Goal: Task Accomplishment & Management: Manage account settings

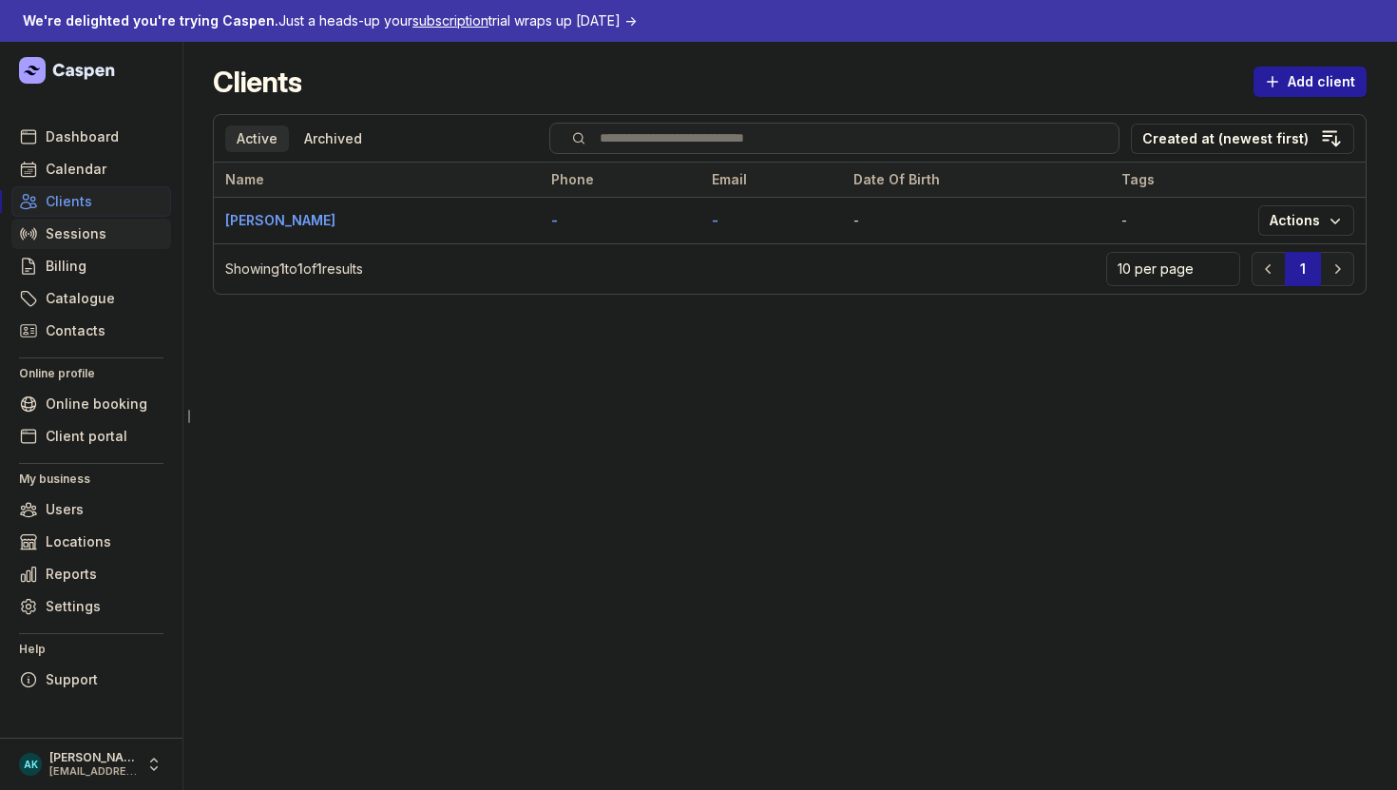
click at [110, 220] on link "Sessions" at bounding box center [91, 234] width 160 height 30
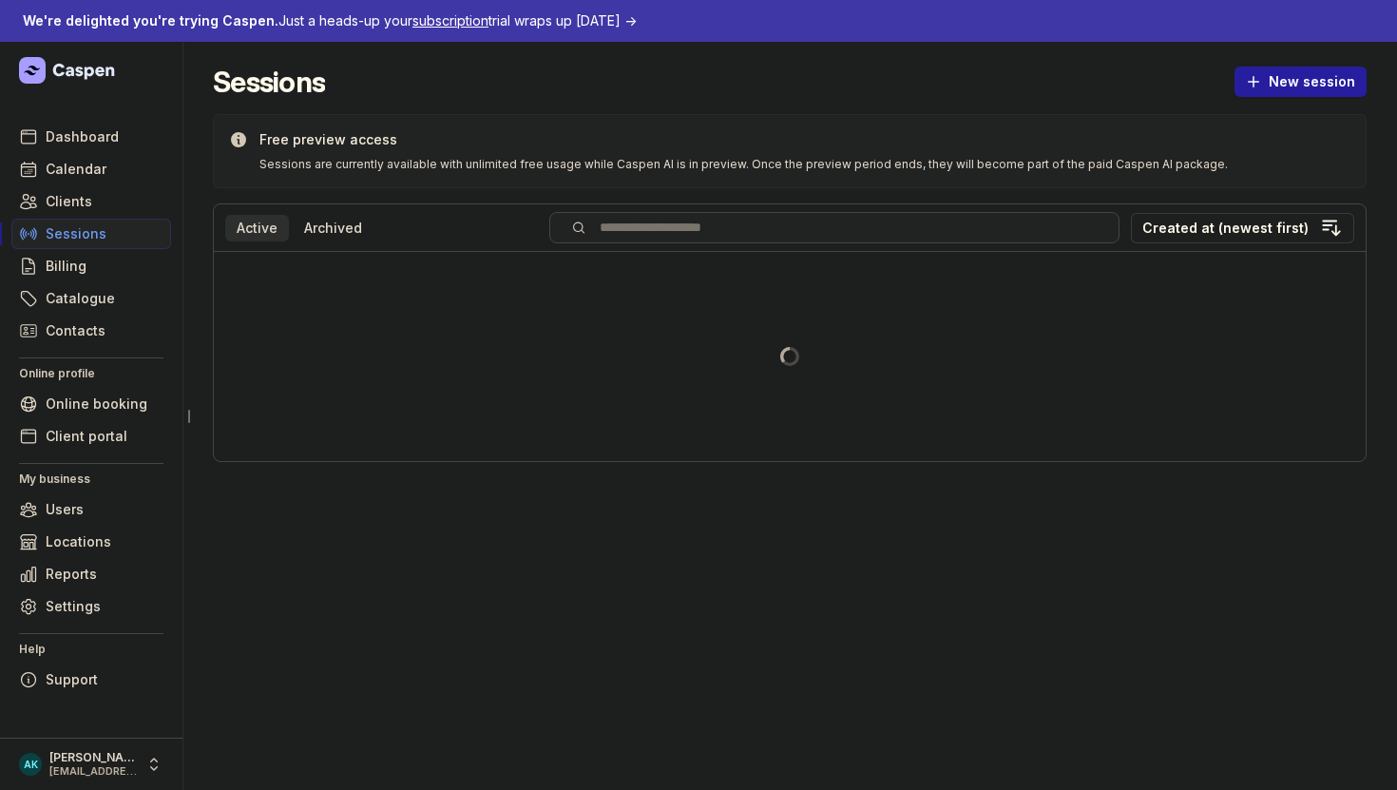
click at [110, 222] on link "Sessions" at bounding box center [91, 234] width 160 height 30
click at [297, 227] on div "Archived" at bounding box center [333, 228] width 81 height 27
click at [274, 227] on div "Active" at bounding box center [257, 228] width 64 height 27
click at [1198, 229] on div "Created at (newest first)" at bounding box center [1225, 228] width 166 height 23
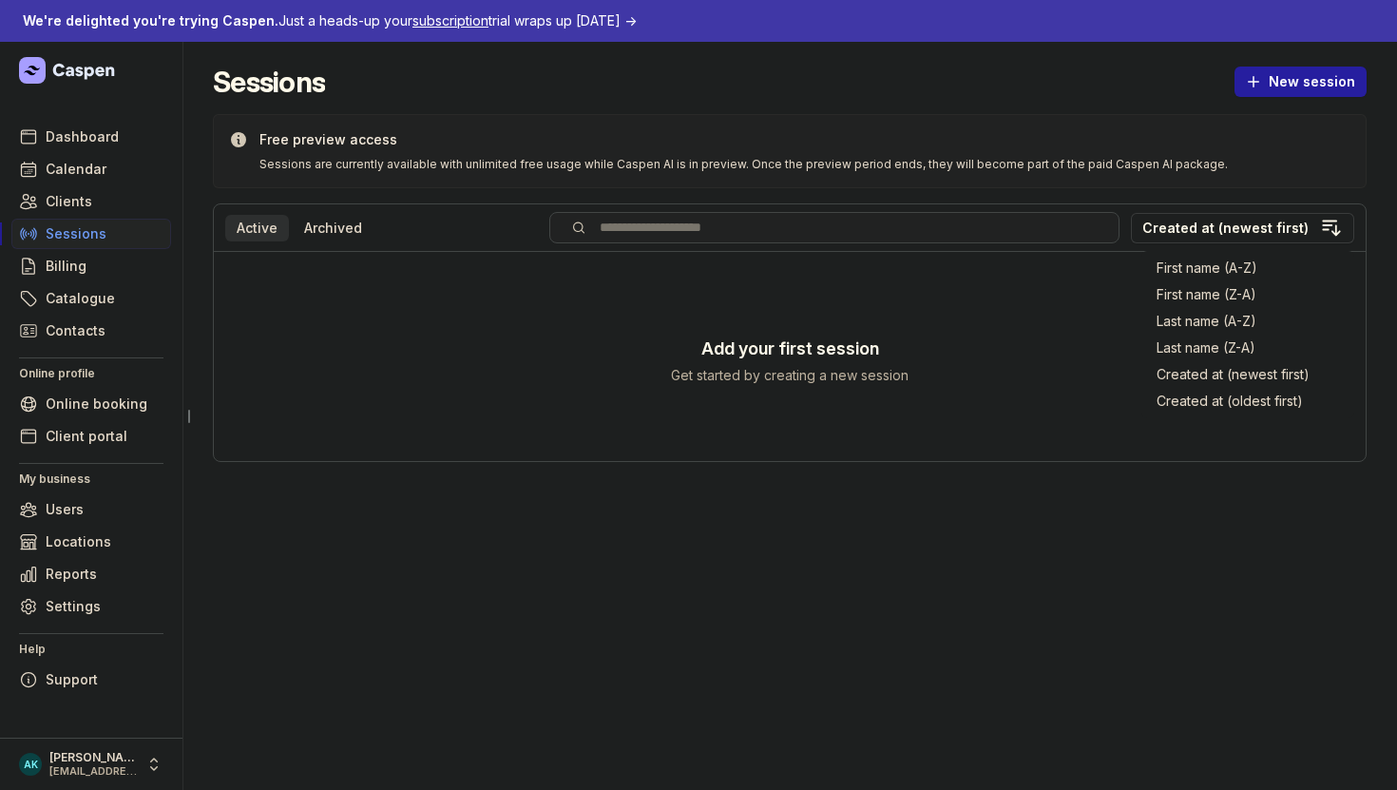
click at [1076, 299] on div "Add your first session Get started by creating a new session" at bounding box center [790, 356] width 1152 height 209
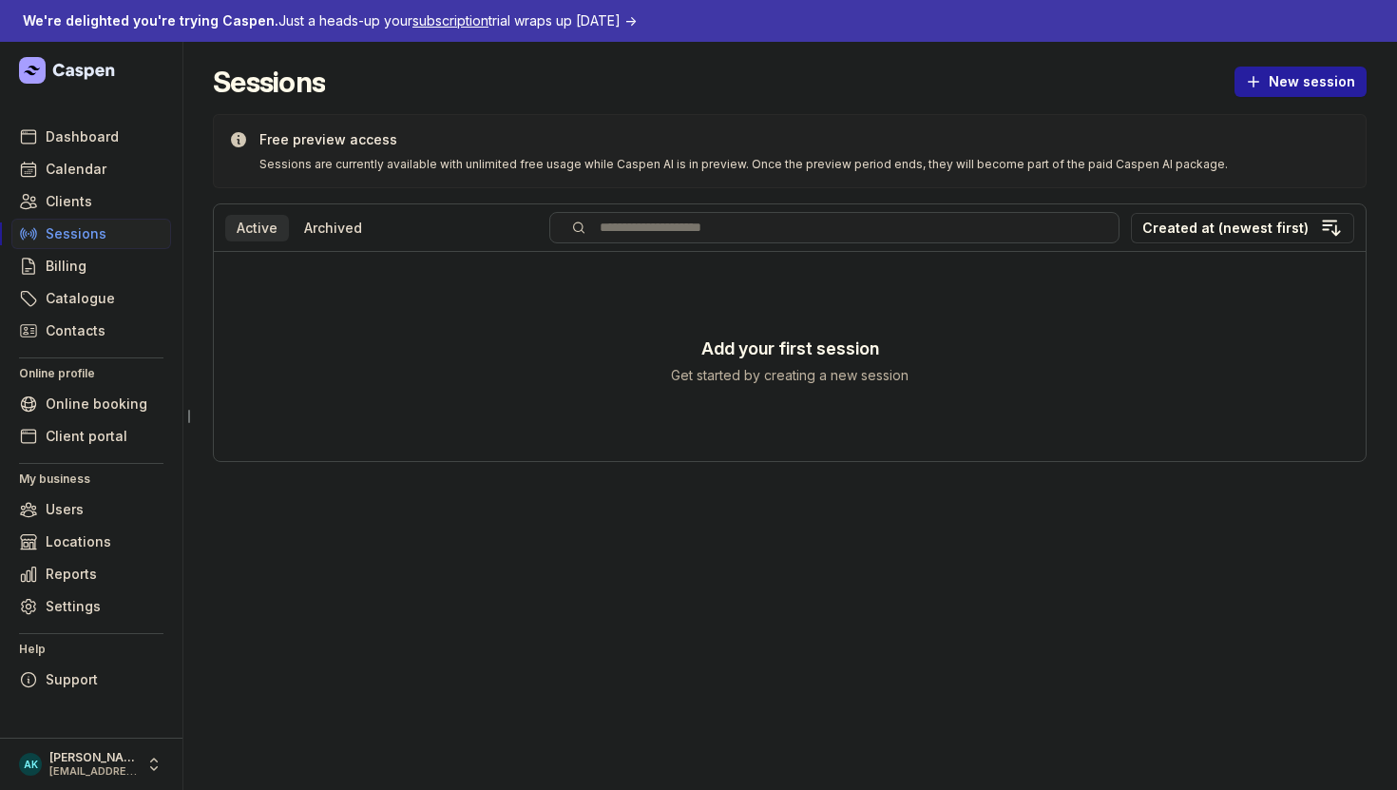
click at [1308, 99] on header "Sessions New session" at bounding box center [790, 89] width 1154 height 49
click at [1312, 90] on span "New session" at bounding box center [1300, 81] width 109 height 23
click at [1199, 170] on button "Upload" at bounding box center [1260, 175] width 213 height 27
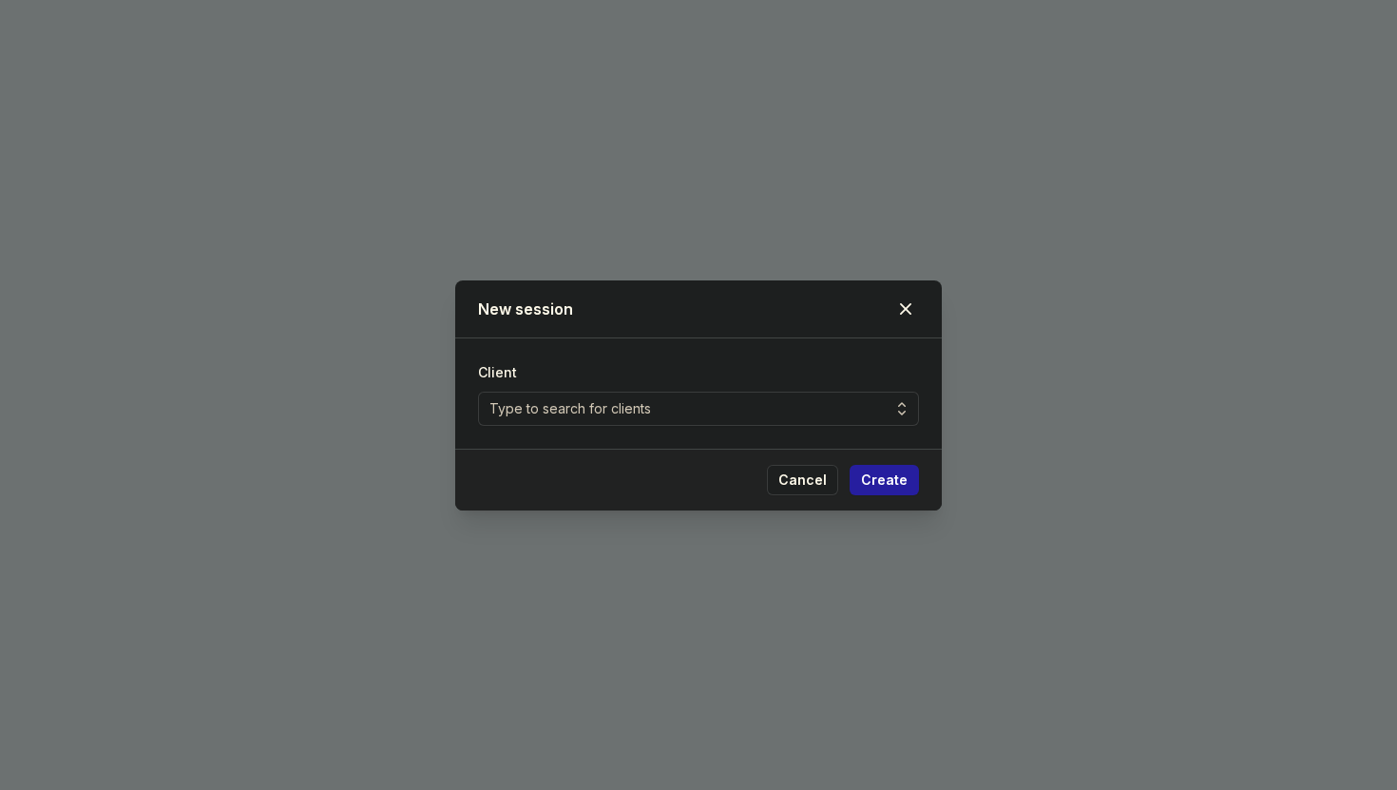
click at [923, 301] on div "New session" at bounding box center [698, 309] width 487 height 58
click at [855, 408] on div "Type to search for clients" at bounding box center [698, 409] width 441 height 34
click at [909, 311] on icon at bounding box center [905, 308] width 11 height 11
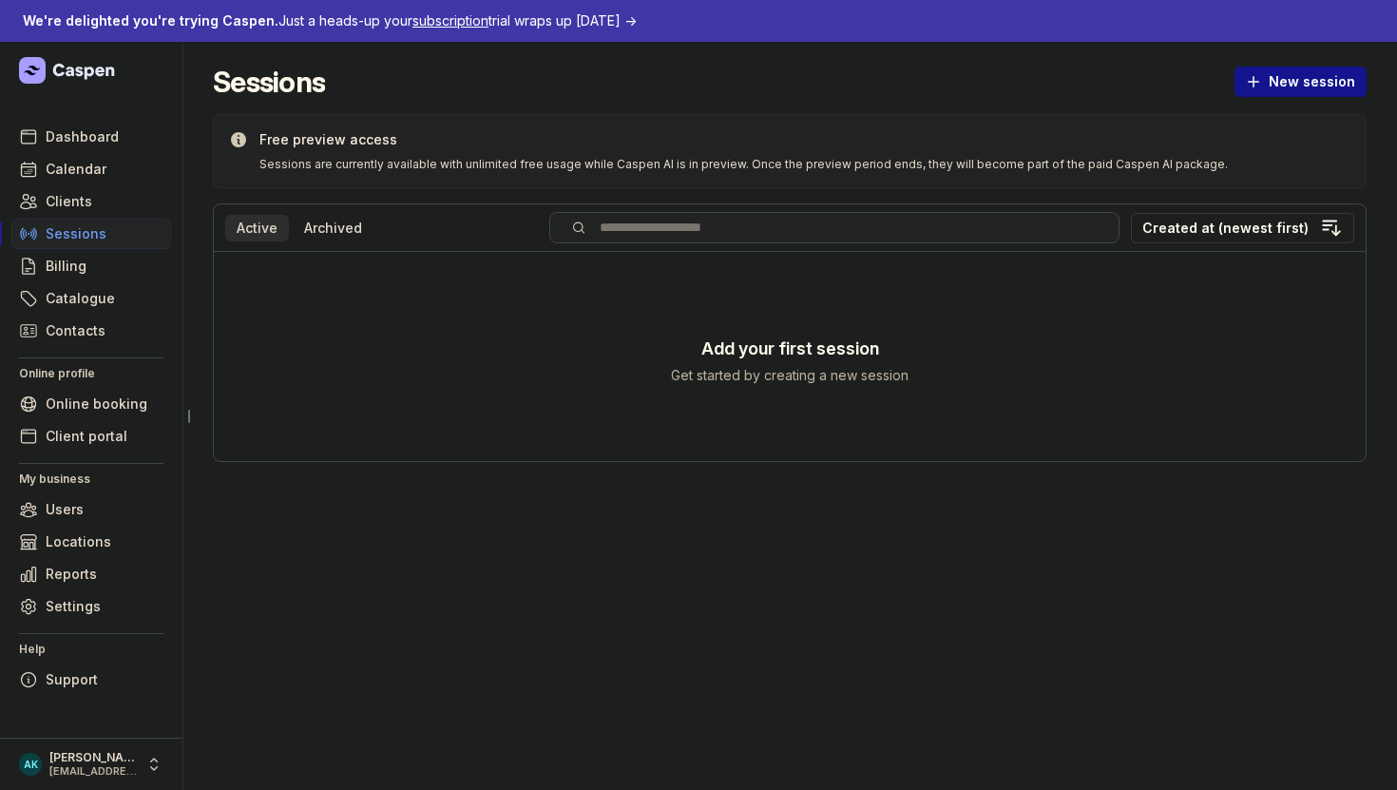
click at [1306, 83] on span "New session" at bounding box center [1300, 81] width 109 height 23
click at [114, 399] on span "Online booking" at bounding box center [97, 403] width 102 height 23
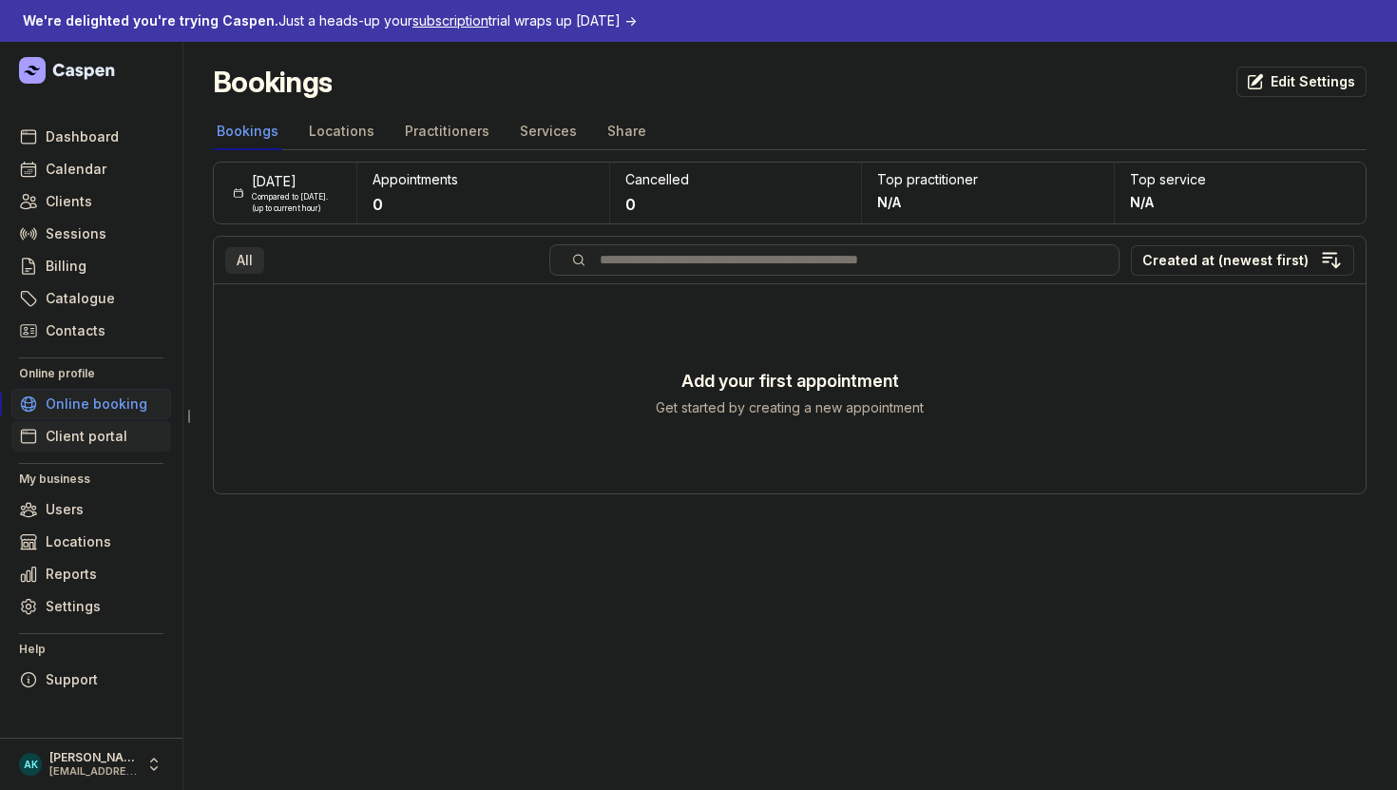
click at [124, 447] on link "Client portal" at bounding box center [91, 436] width 160 height 30
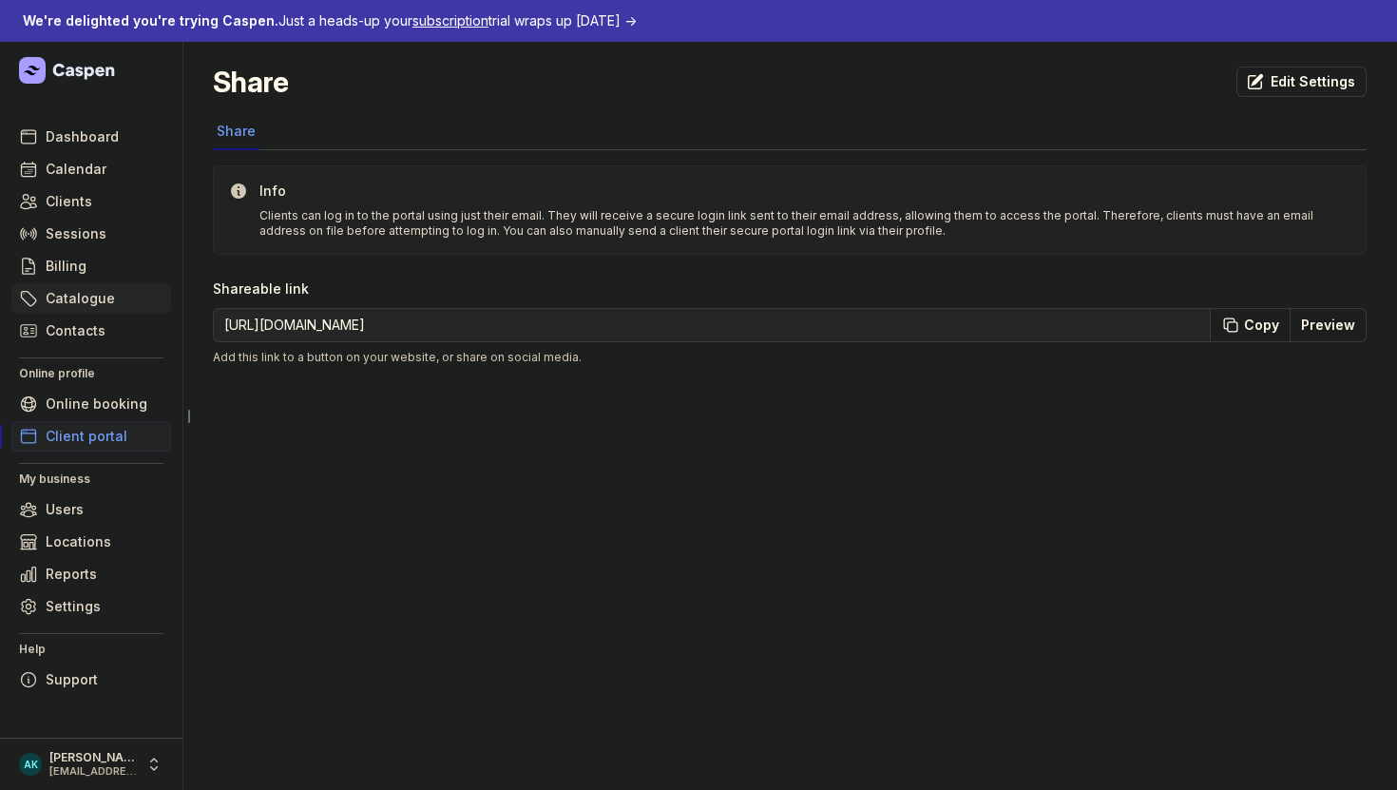
click at [96, 289] on span "Catalogue" at bounding box center [80, 298] width 69 height 23
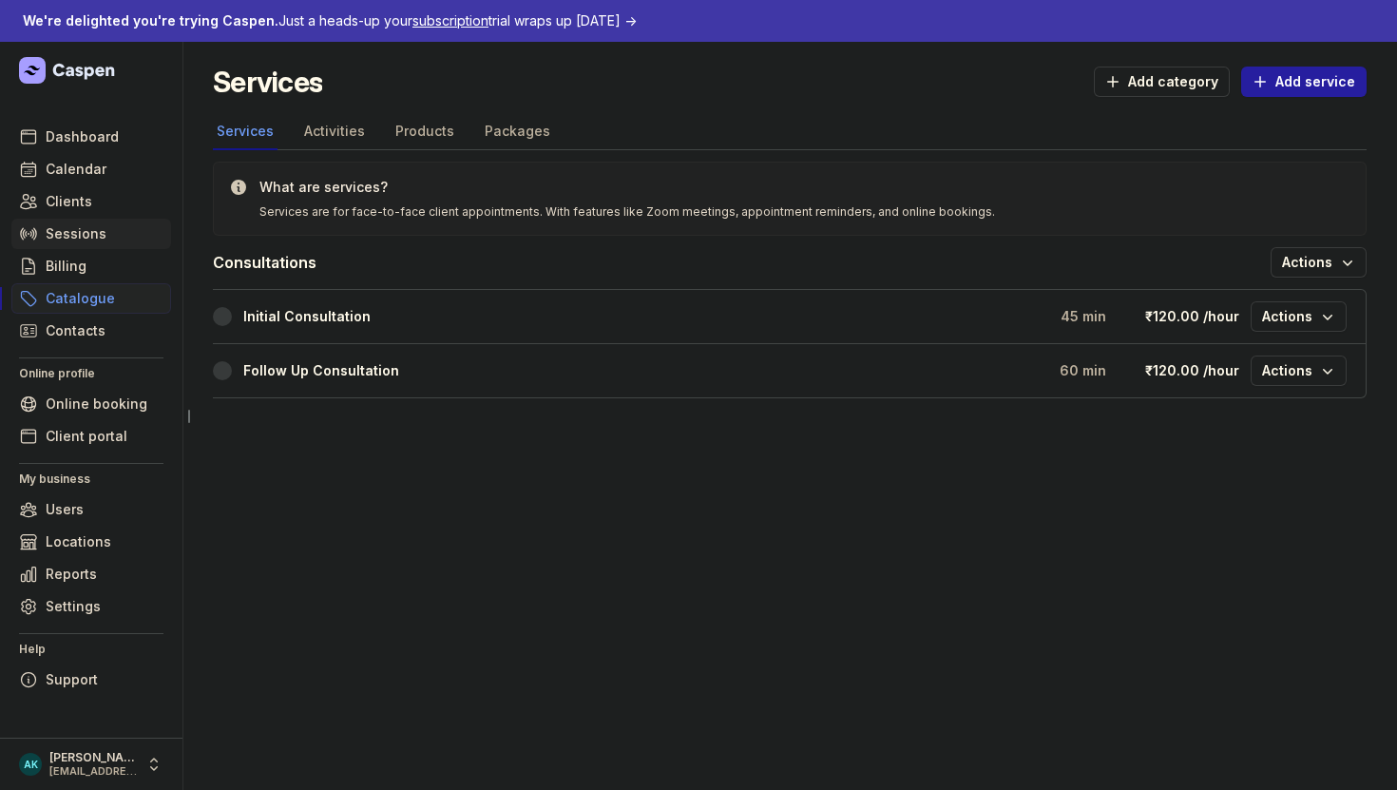
click at [91, 245] on link "Sessions" at bounding box center [91, 234] width 160 height 30
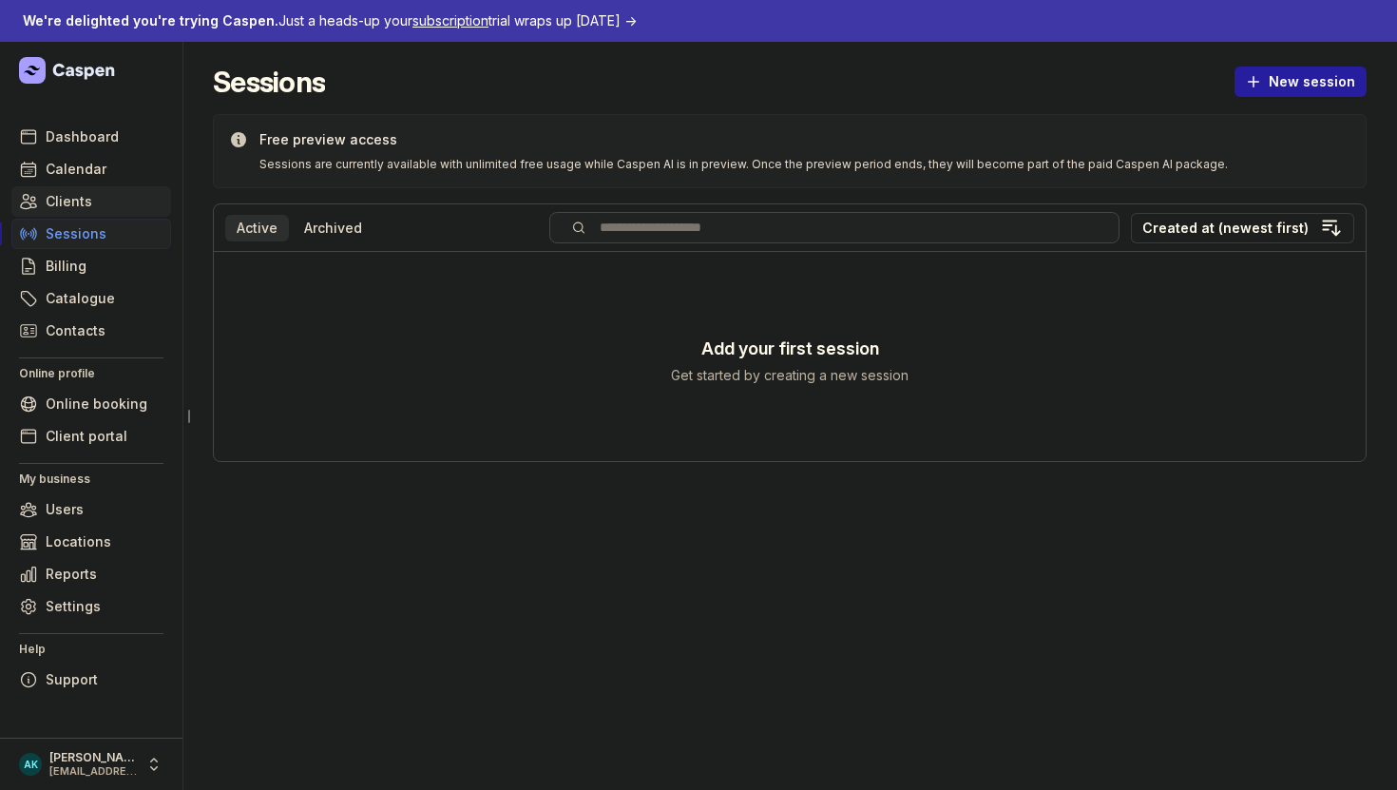
click at [77, 202] on span "Clients" at bounding box center [69, 201] width 47 height 23
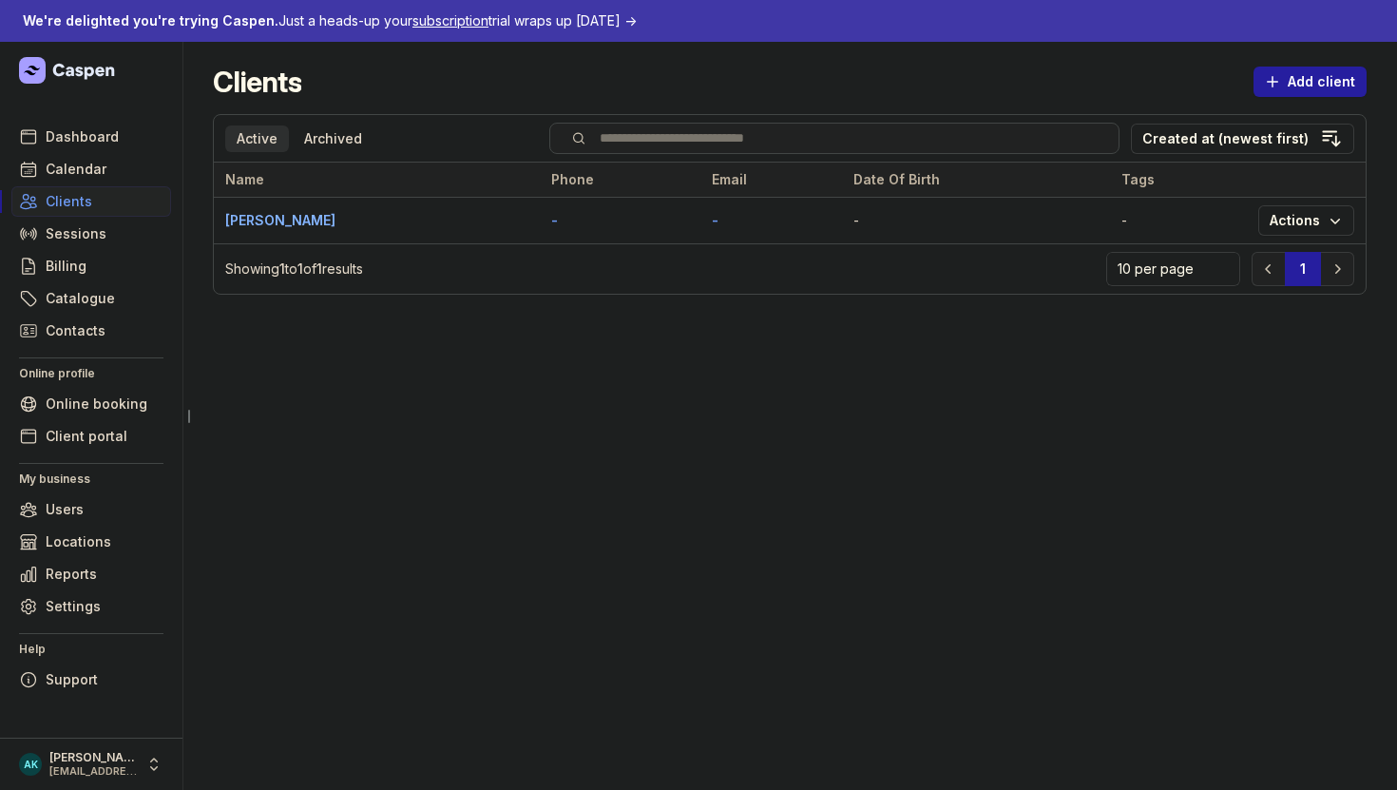
click at [263, 220] on link "[PERSON_NAME]" at bounding box center [280, 220] width 110 height 16
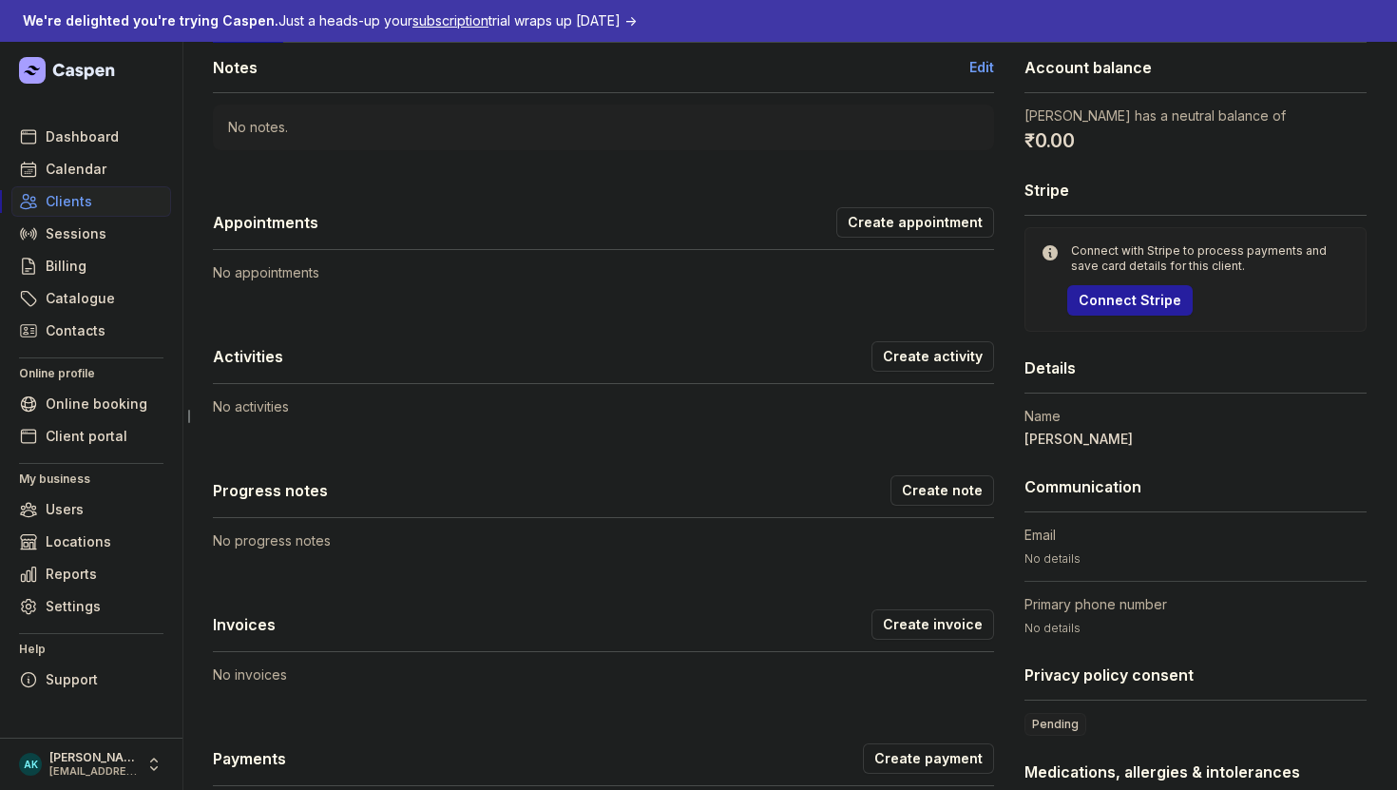
scroll to position [125, 0]
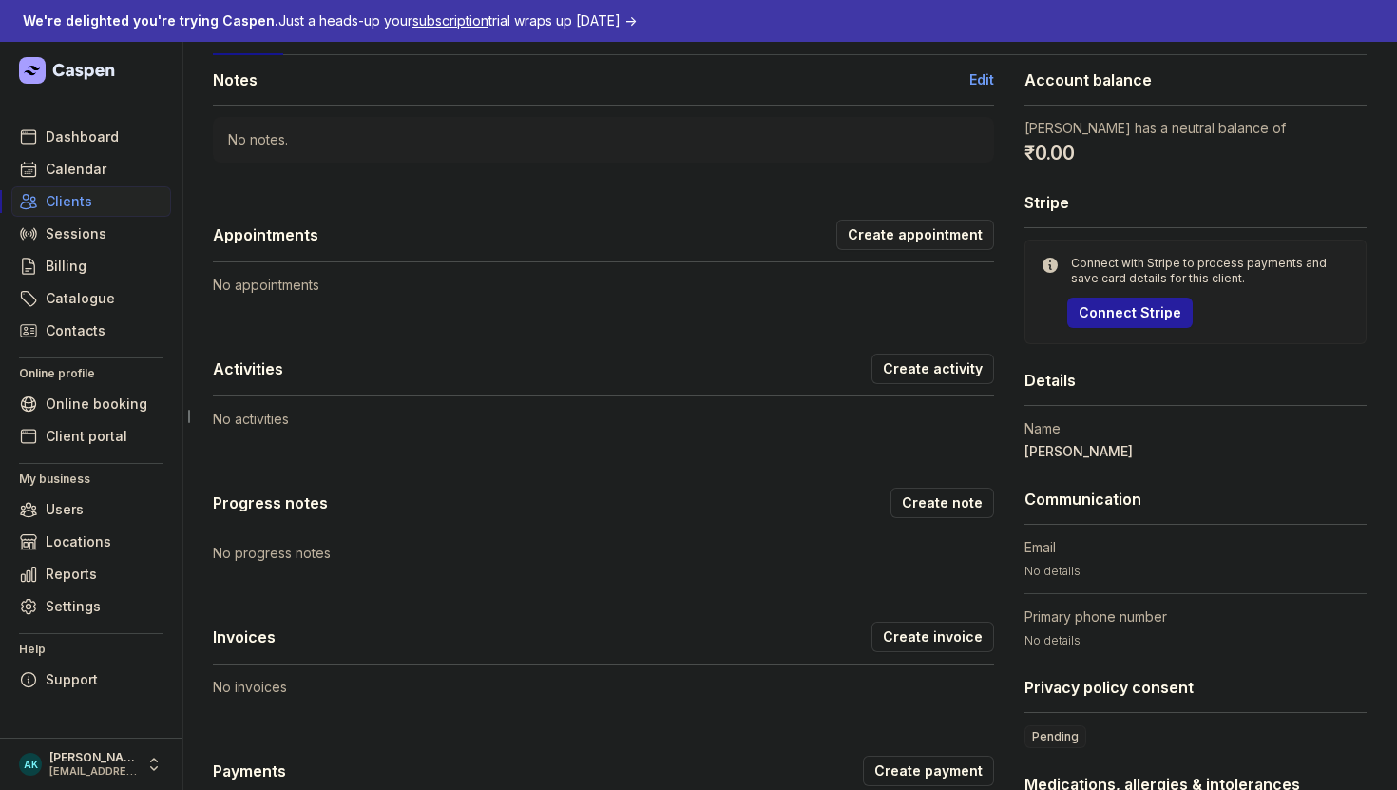
click at [920, 234] on span "Create appointment" at bounding box center [915, 234] width 135 height 23
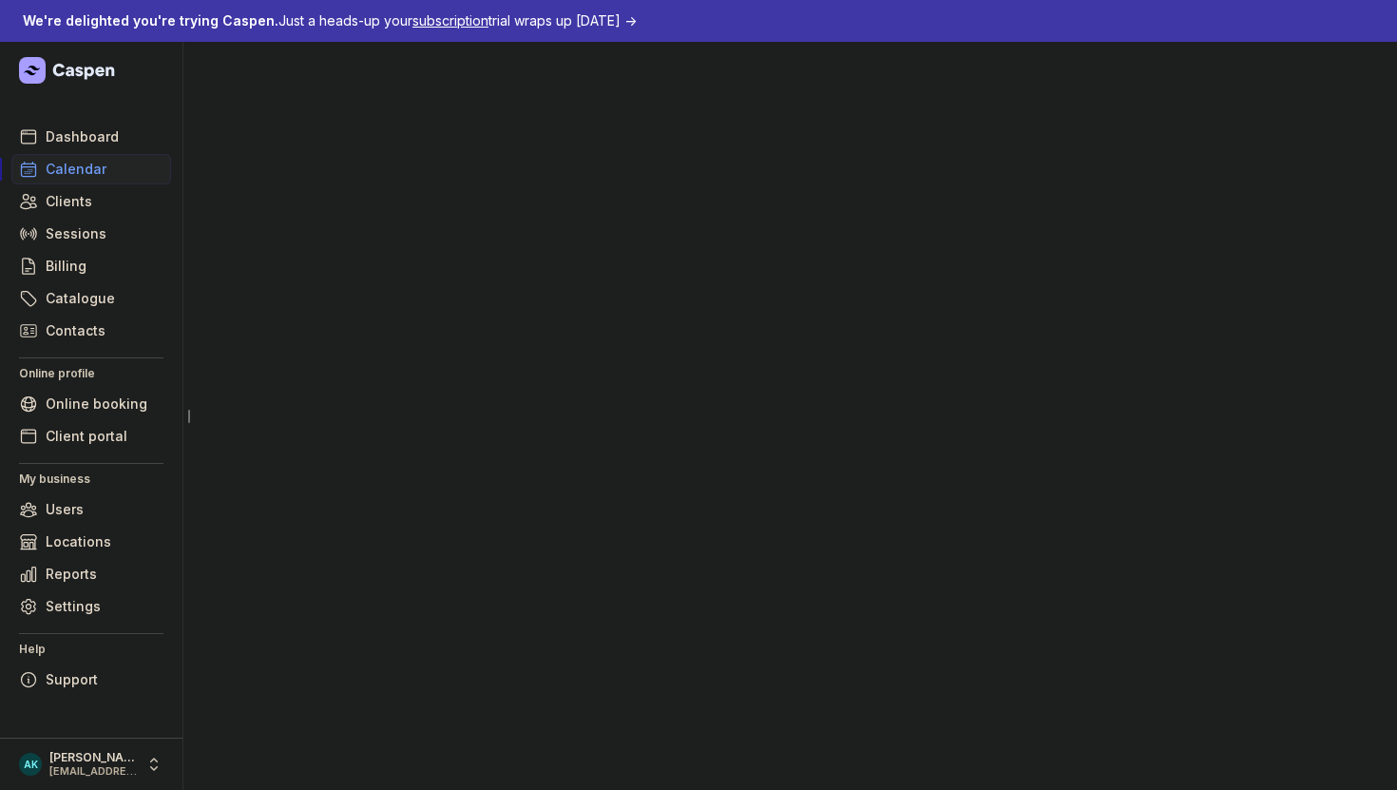
select select "week"
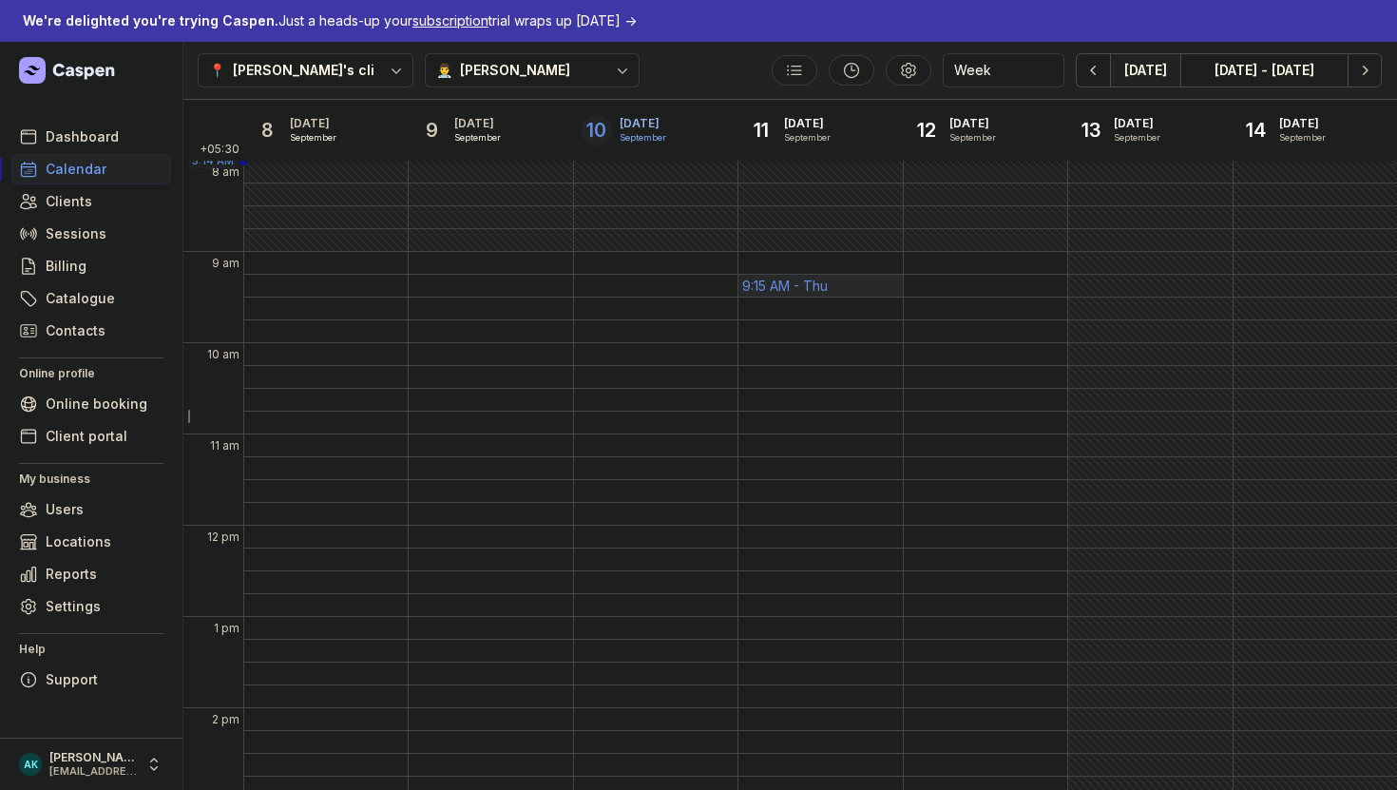
select select
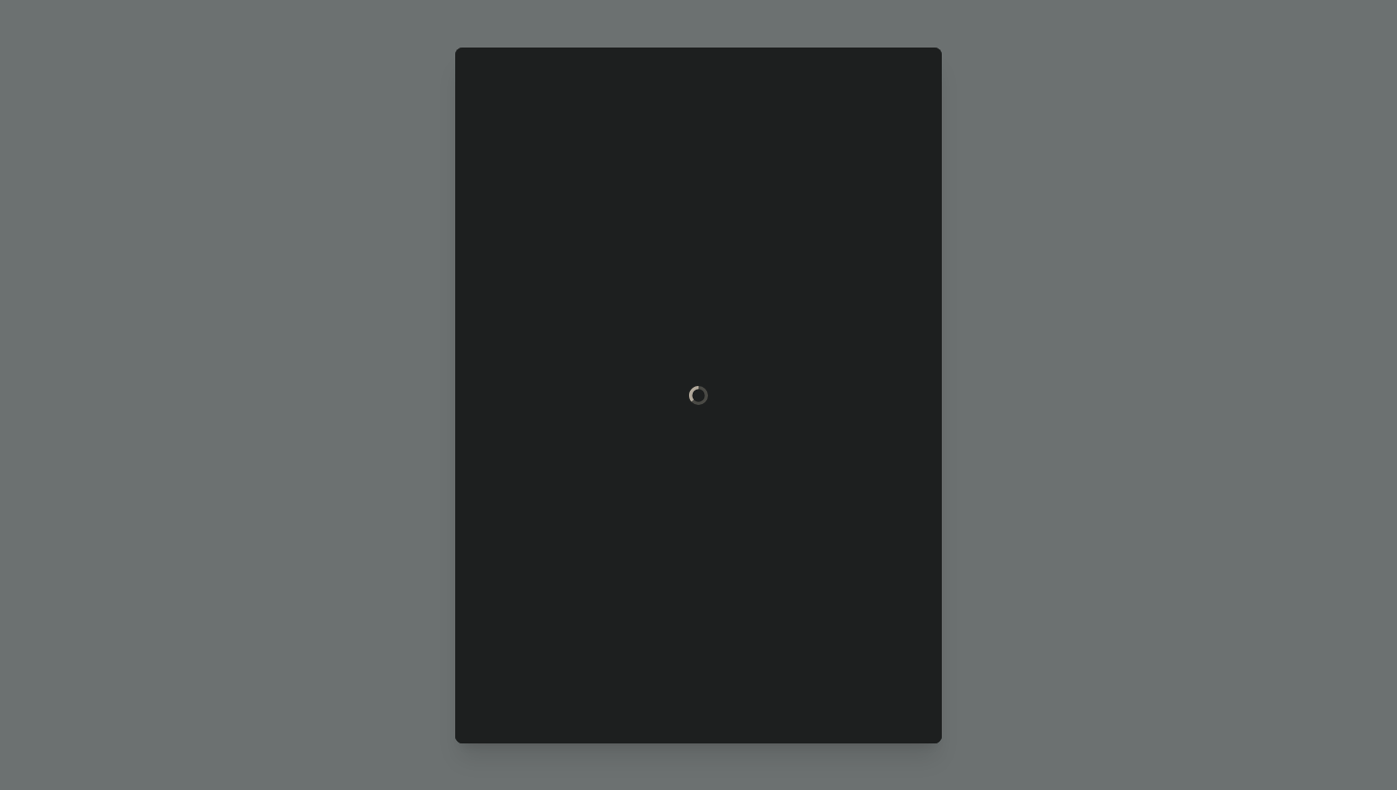
type input "[DATE]"
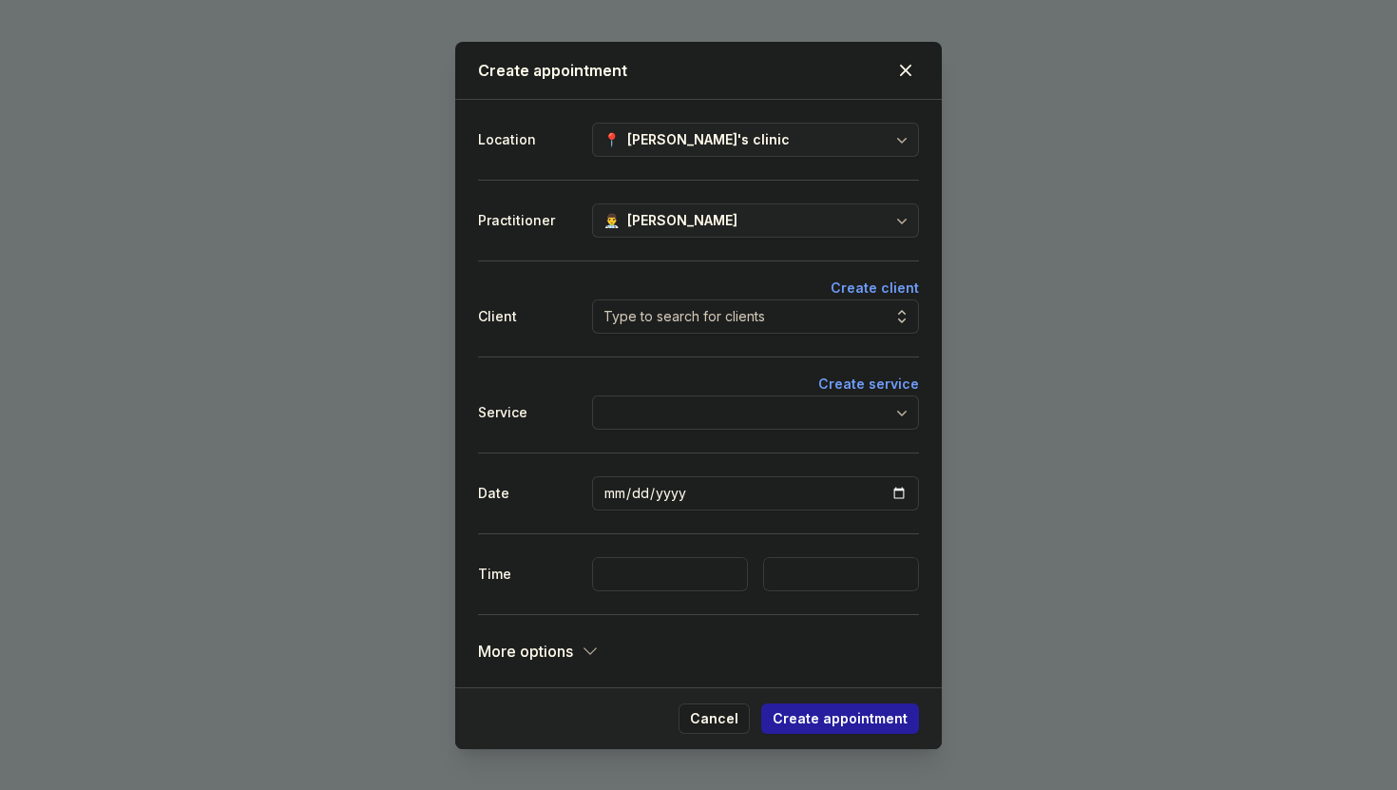
click at [666, 315] on div "Type to search for clients" at bounding box center [684, 316] width 162 height 23
type input "r"
click at [701, 385] on div "[PERSON_NAME]" at bounding box center [686, 388] width 110 height 19
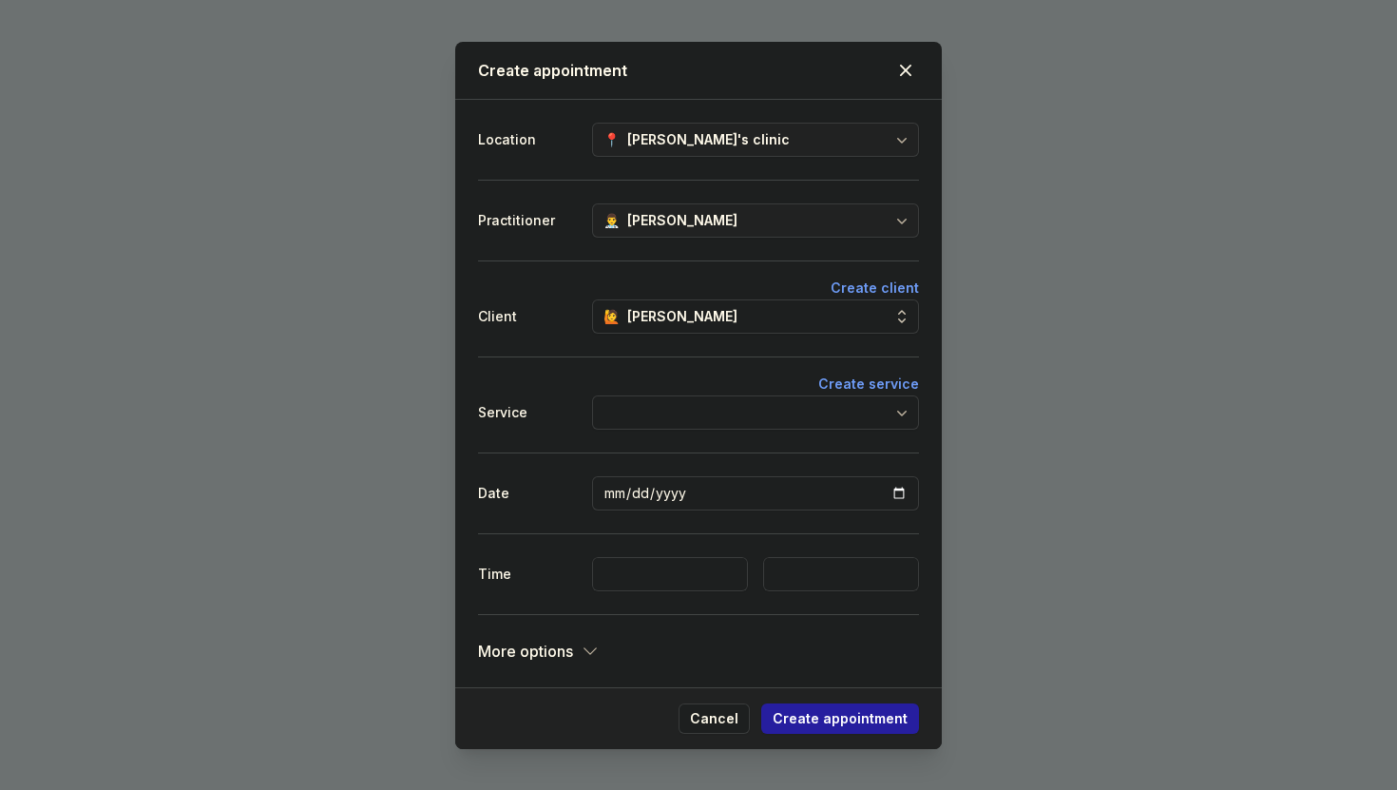
click at [693, 408] on div at bounding box center [755, 412] width 327 height 34
click at [738, 485] on div "Initial Consultation" at bounding box center [701, 484] width 127 height 19
click at [719, 496] on input "[DATE]" at bounding box center [755, 493] width 327 height 34
click at [645, 544] on div "Time 12:00 AM 12:15 AM 12:30 AM 12:45 AM 1:00 AM 1:15 AM 1:30 AM 1:45 AM 2:00 A…" at bounding box center [698, 573] width 441 height 81
click at [663, 561] on select "12:00 AM 12:15 AM 12:30 AM 12:45 AM 1:00 AM 1:15 AM 1:30 AM 1:45 AM 2:00 AM 2:1…" at bounding box center [670, 574] width 156 height 34
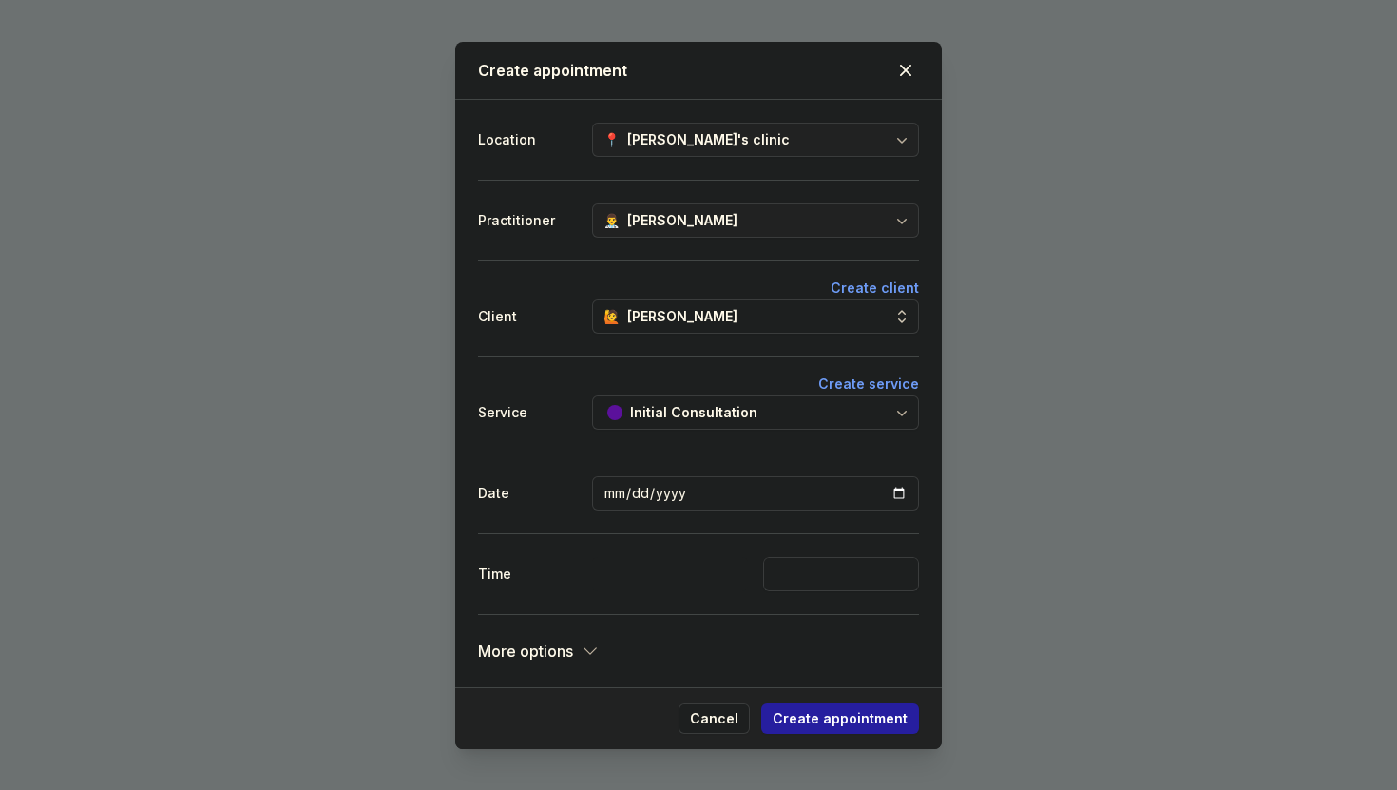
select select "0:00"
click at [592, 557] on select "12:00 AM 12:15 AM 12:30 AM 12:45 AM 1:00 AM 1:15 AM 1:30 AM 1:45 AM 2:00 AM 2:1…" at bounding box center [670, 574] width 156 height 34
select select "0:45"
click at [801, 569] on select "12:15 AM 12:30 AM 12:45 AM 1:00 AM 1:15 AM 1:30 AM 1:45 AM 2:00 AM 2:15 AM 2:30…" at bounding box center [841, 574] width 156 height 34
click at [531, 650] on span "More options" at bounding box center [525, 651] width 95 height 27
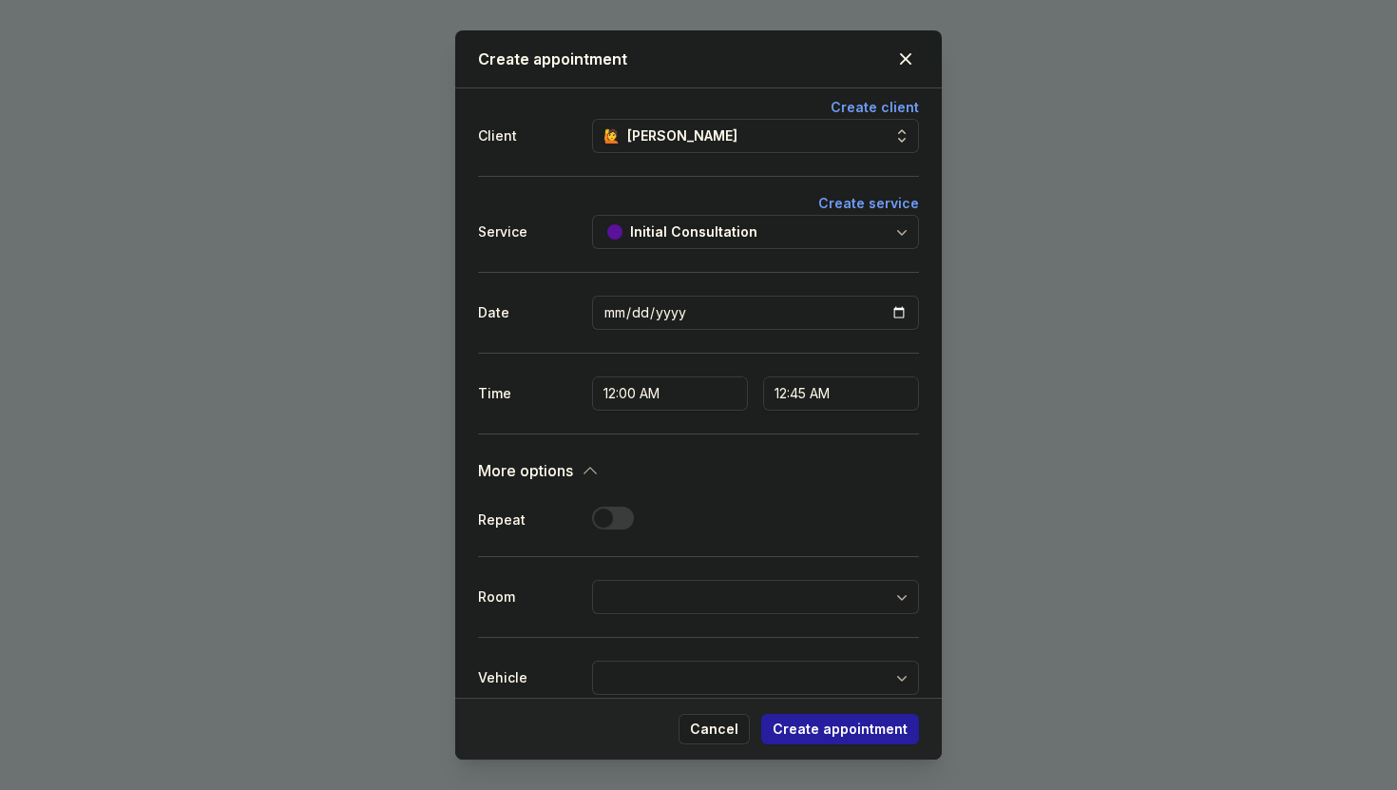
scroll to position [146, 0]
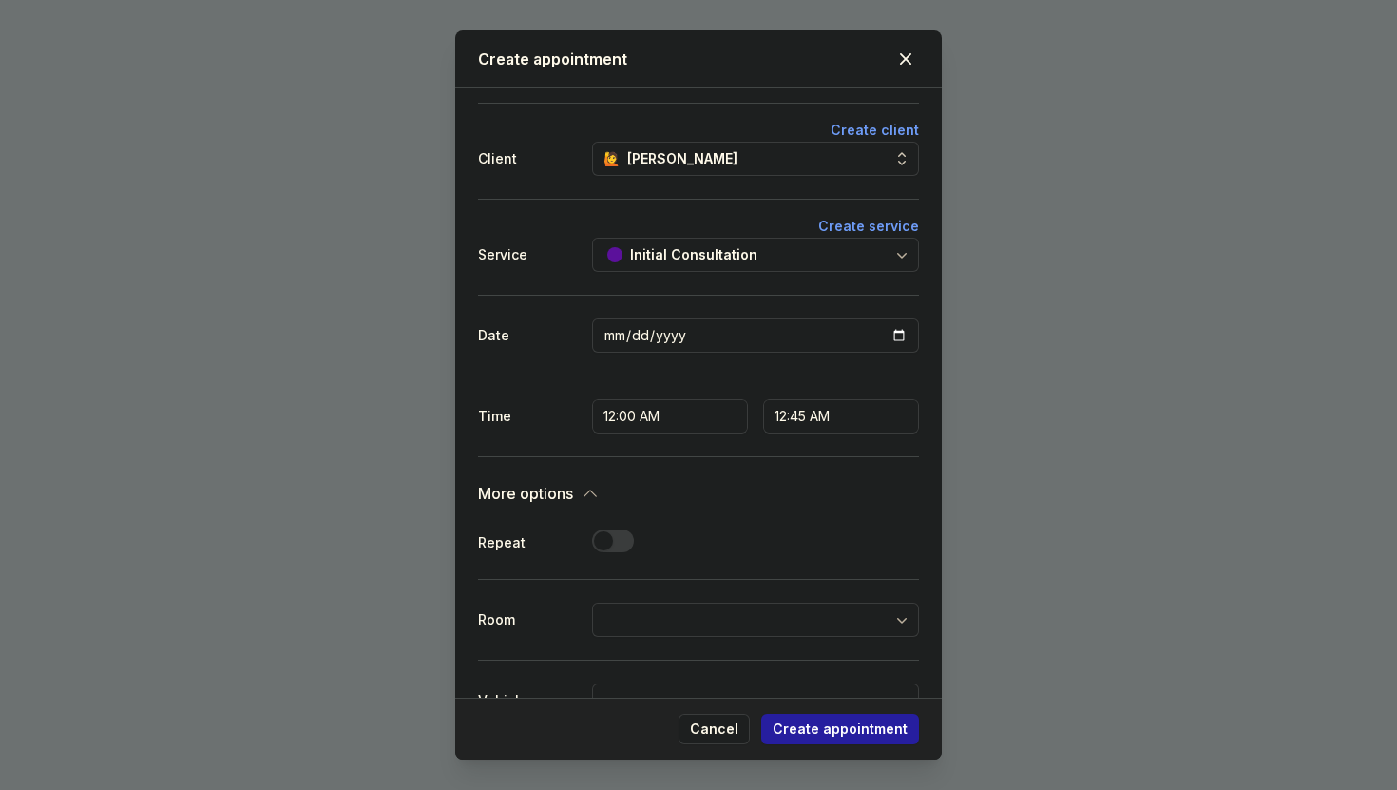
click at [562, 510] on div "Repeat Use setting" at bounding box center [698, 542] width 441 height 72
click at [567, 498] on span "More options" at bounding box center [525, 493] width 95 height 27
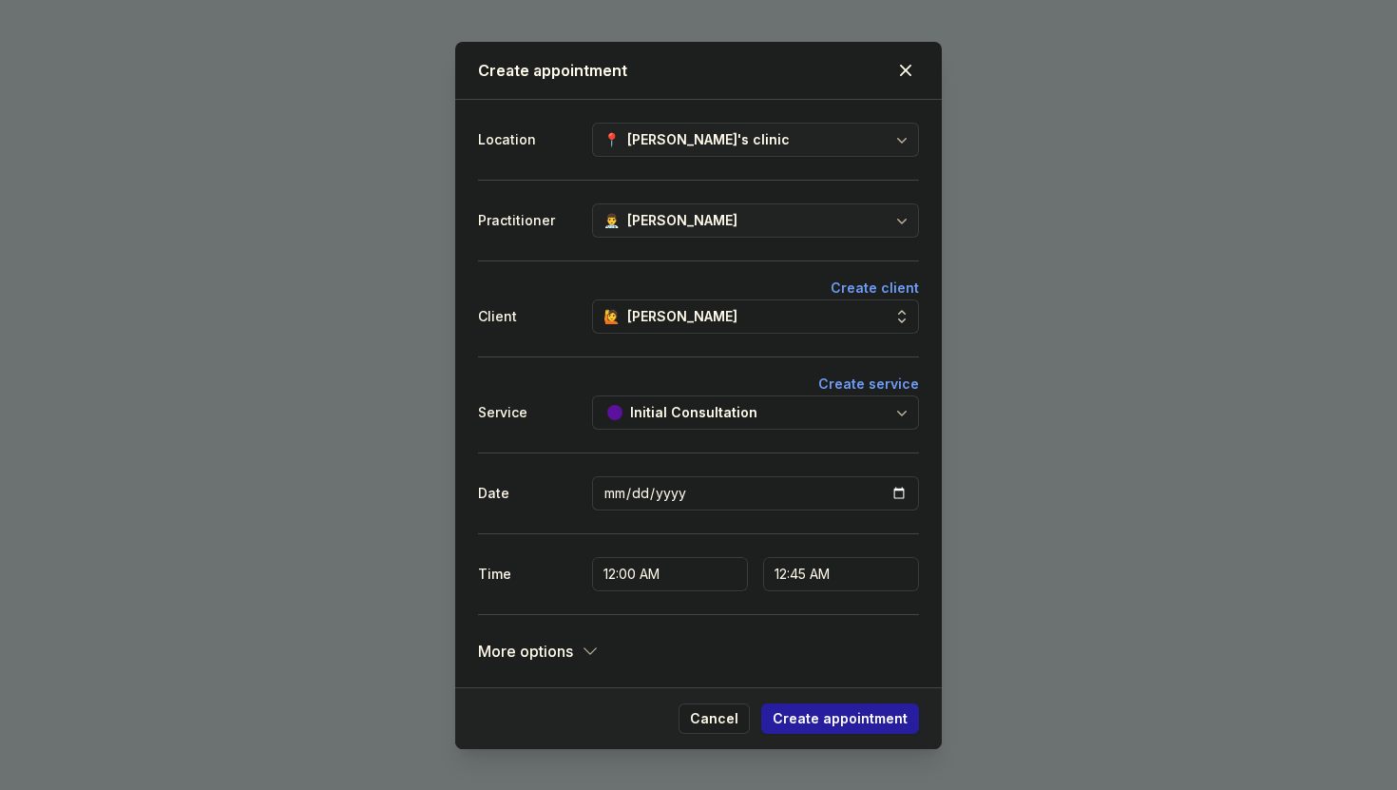
scroll to position [0, 0]
click at [869, 724] on span "Create appointment" at bounding box center [840, 718] width 135 height 23
select select
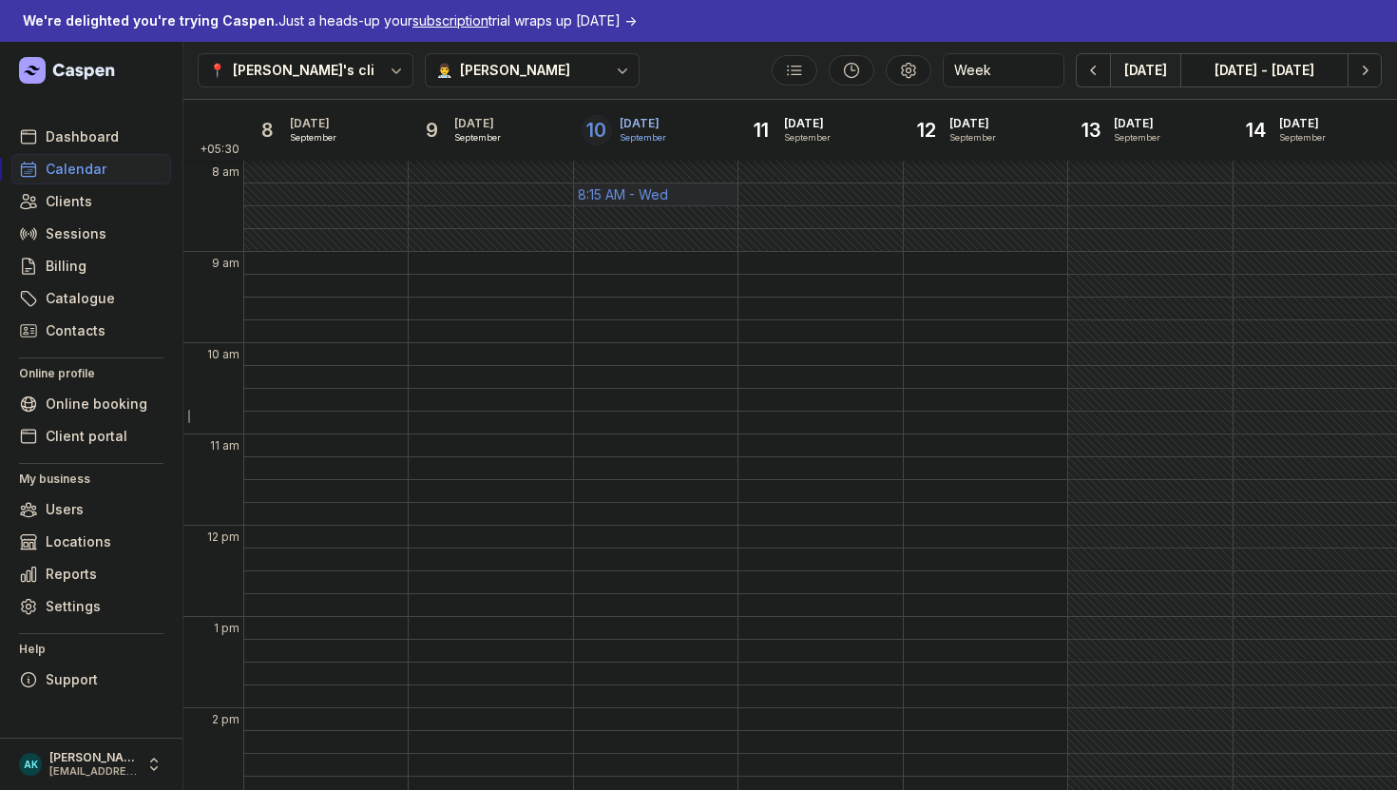
click at [661, 185] on div "8:15 AM - Wed" at bounding box center [623, 194] width 90 height 19
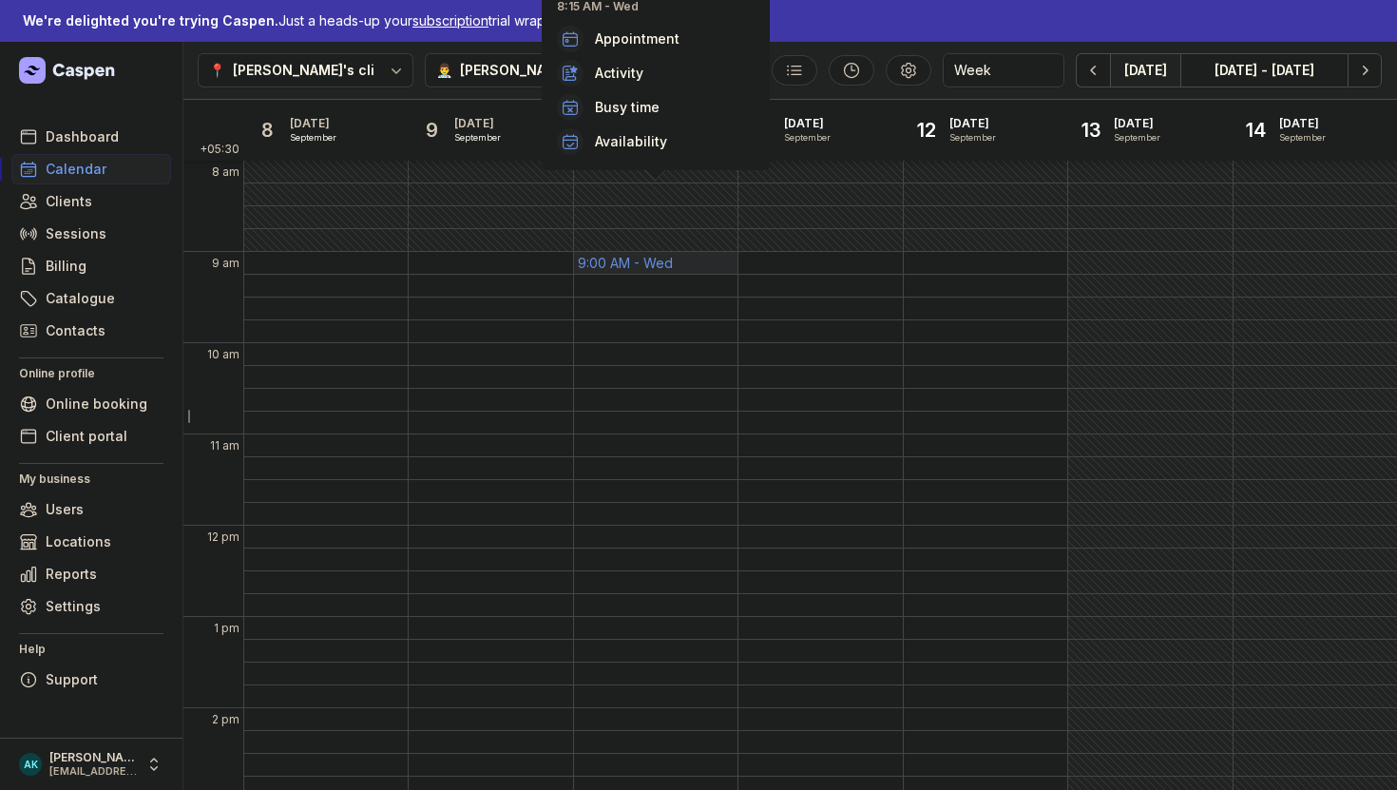
click at [709, 259] on div "9:00 AM - Wed" at bounding box center [655, 263] width 163 height 22
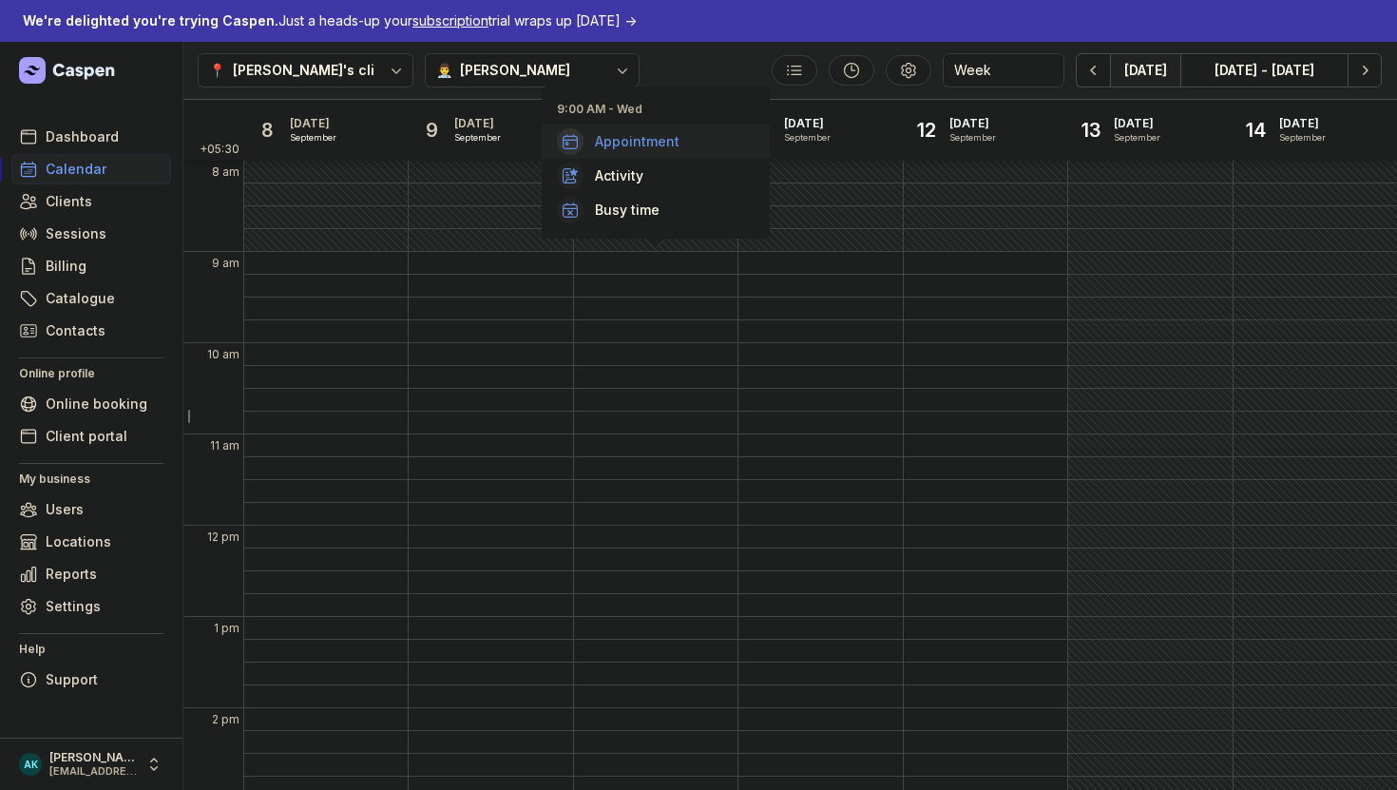
click at [647, 130] on div "Appointment" at bounding box center [656, 141] width 228 height 34
select select
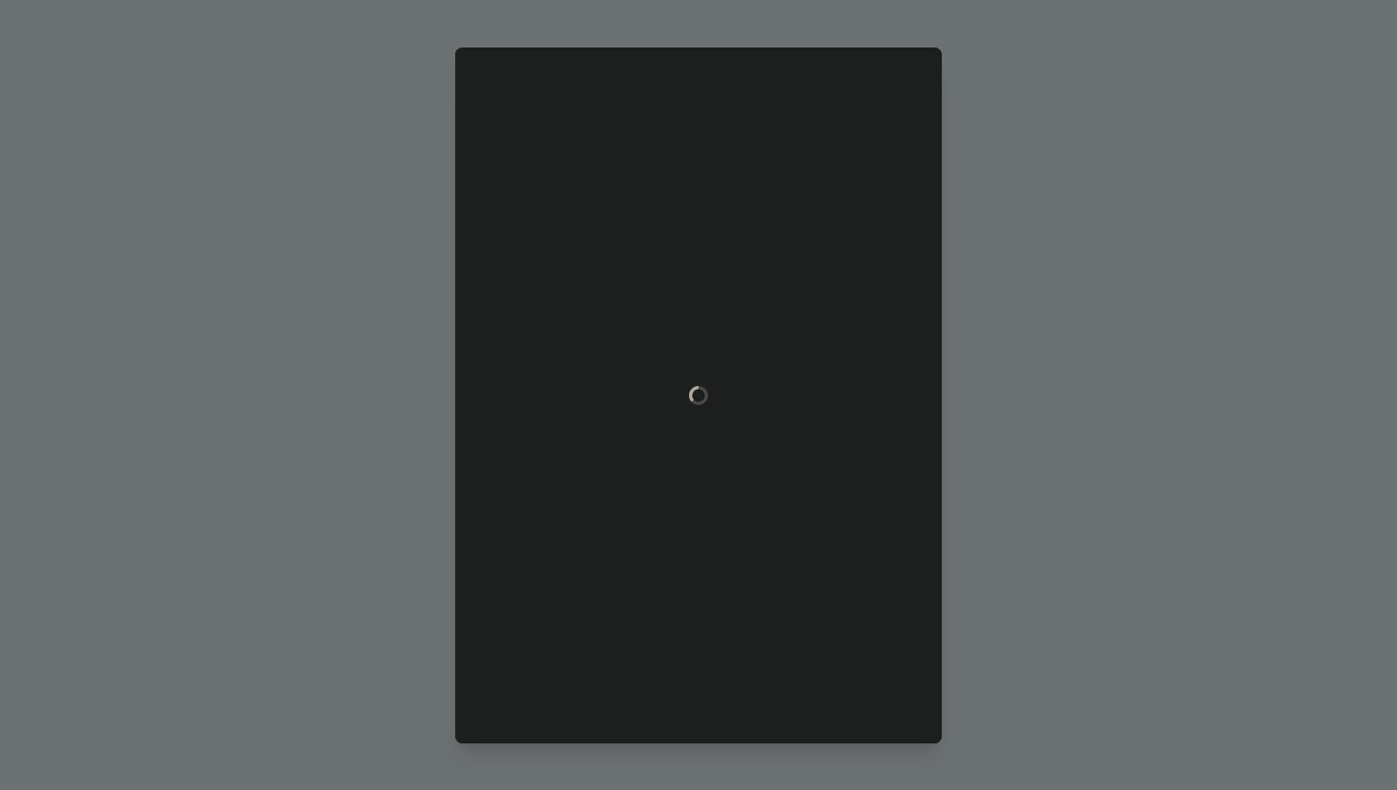
type input "[DATE]"
select select "9:00"
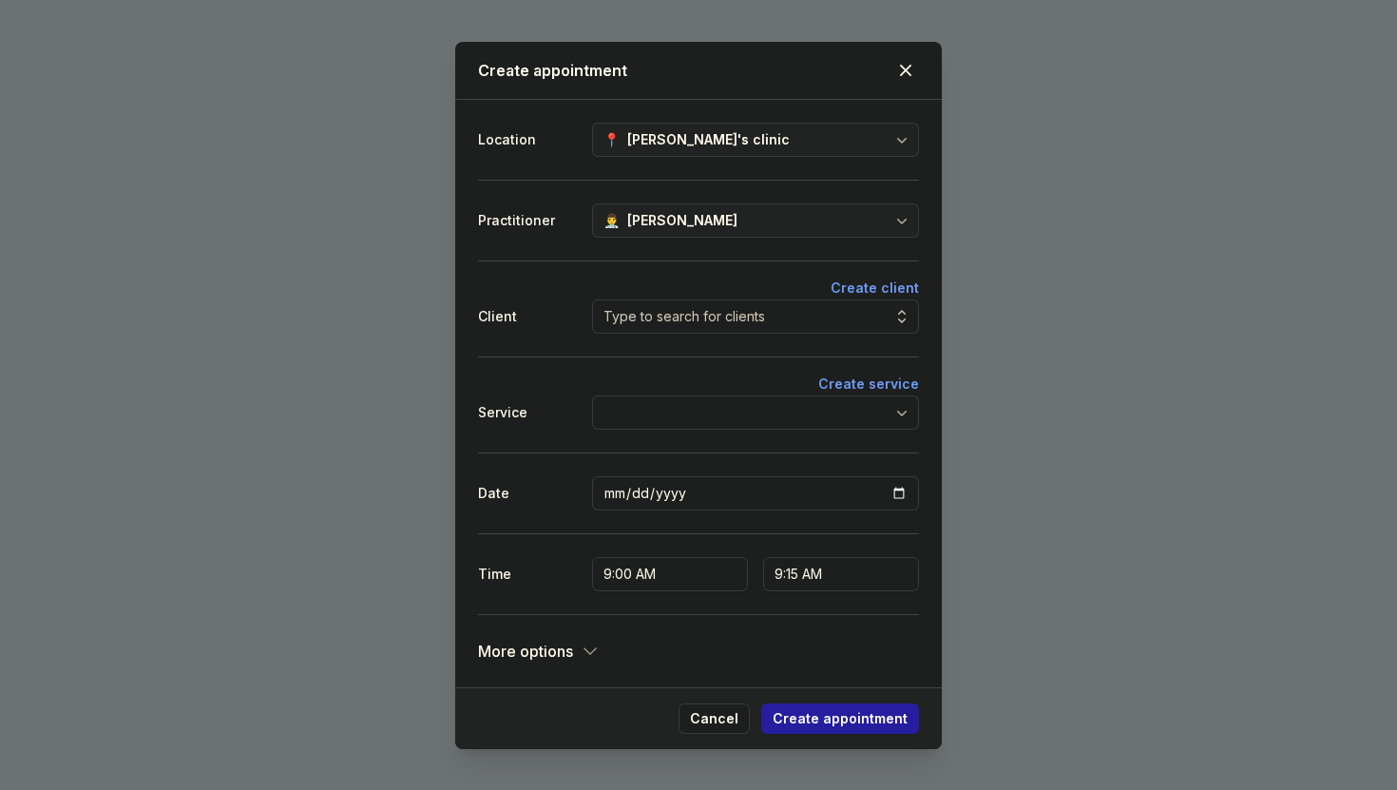
click at [654, 134] on div "[PERSON_NAME]'s clinic" at bounding box center [708, 139] width 162 height 23
click at [659, 141] on div "[PERSON_NAME]'s clinic" at bounding box center [708, 139] width 162 height 23
select select
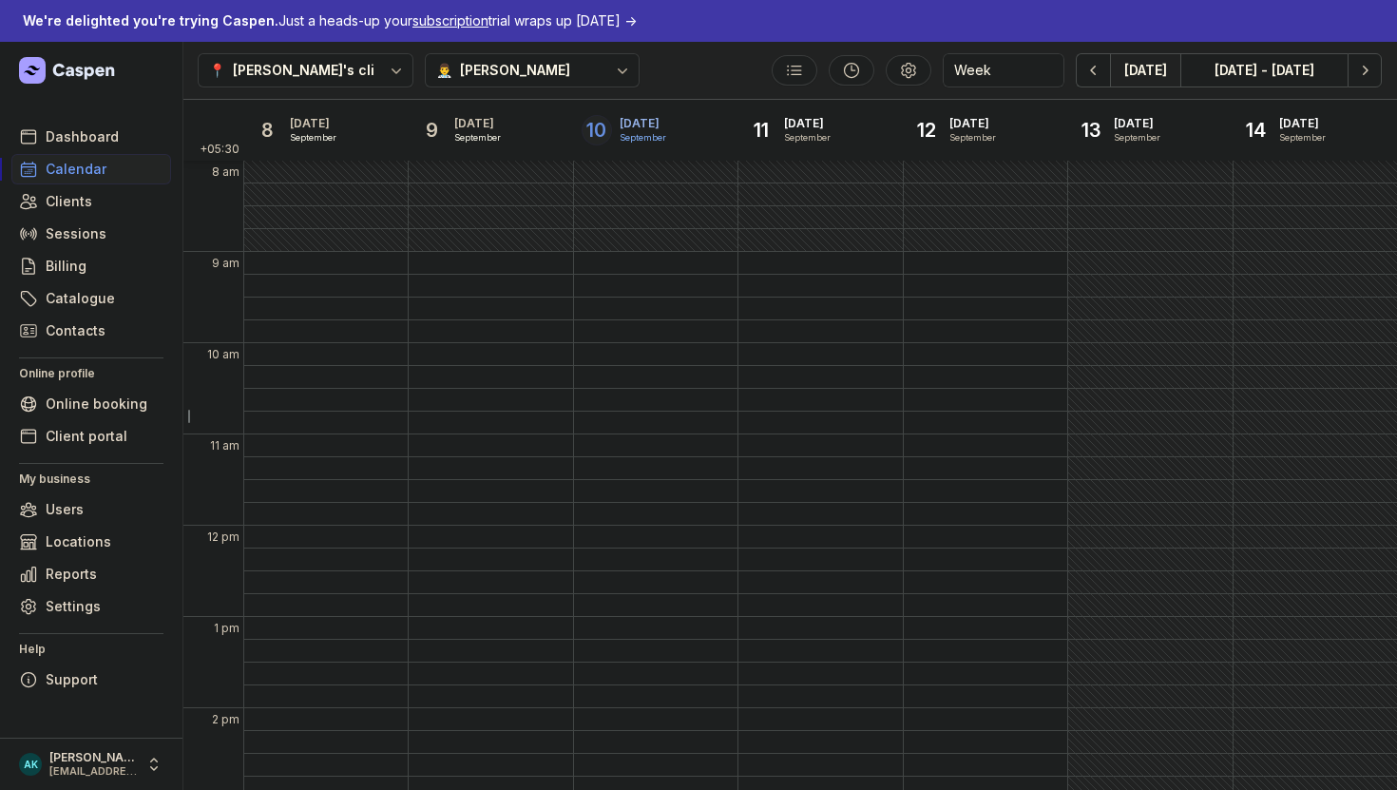
click at [295, 78] on div "[PERSON_NAME]'s clinic" at bounding box center [314, 70] width 162 height 23
click at [296, 76] on div "[PERSON_NAME]'s clinic" at bounding box center [314, 70] width 162 height 23
click at [527, 224] on div "8:30 AM - Tue" at bounding box center [490, 217] width 163 height 22
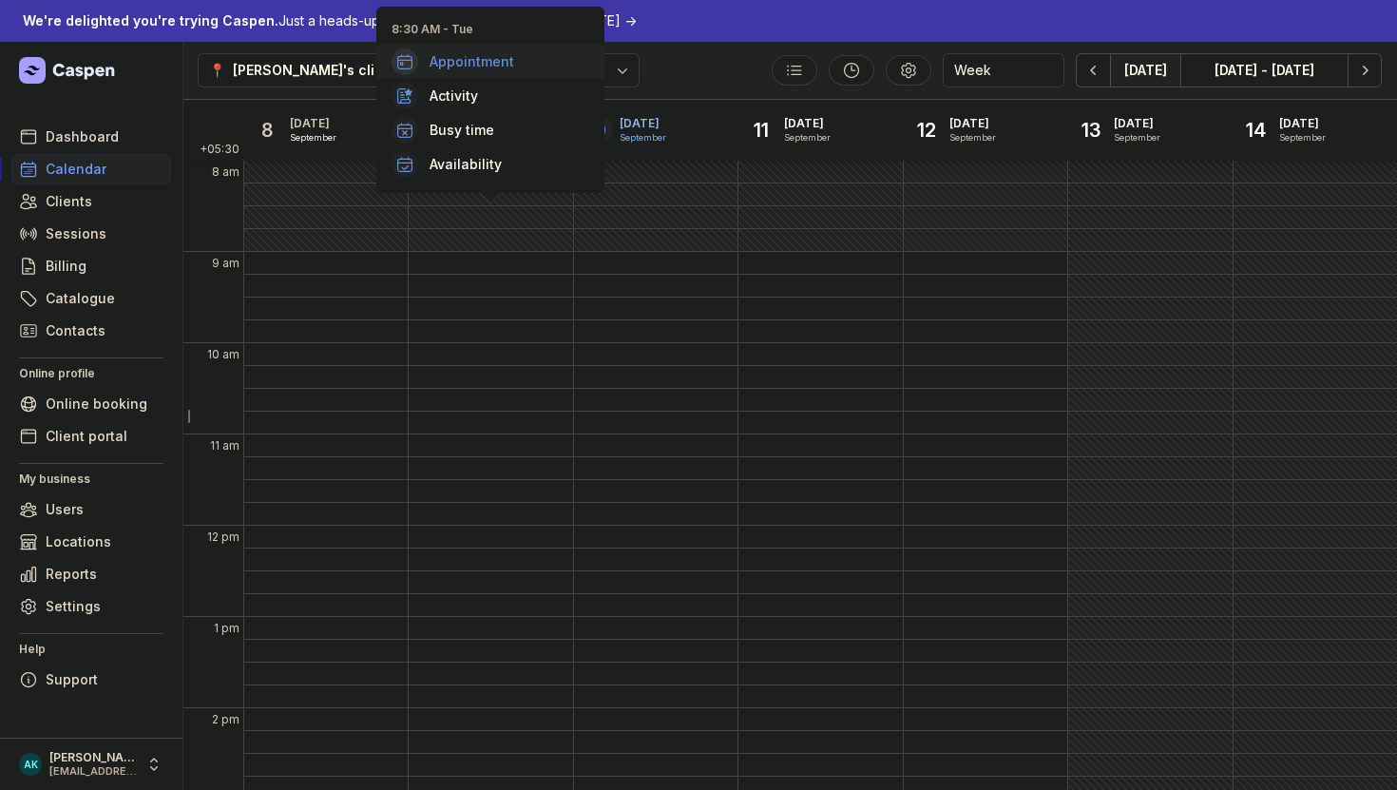
click at [466, 59] on span "Appointment" at bounding box center [472, 61] width 85 height 19
select select
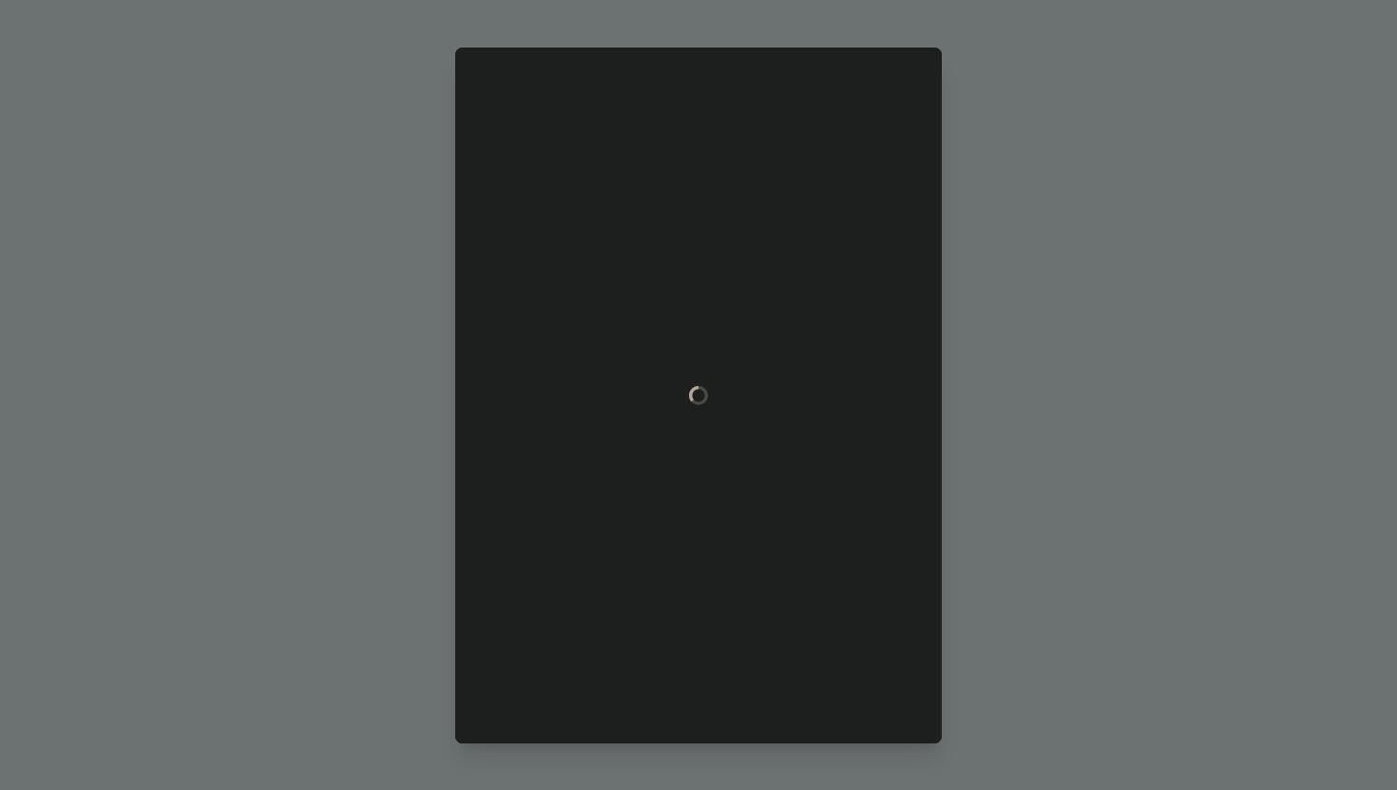
type input "2025-09-09"
select select "8:30"
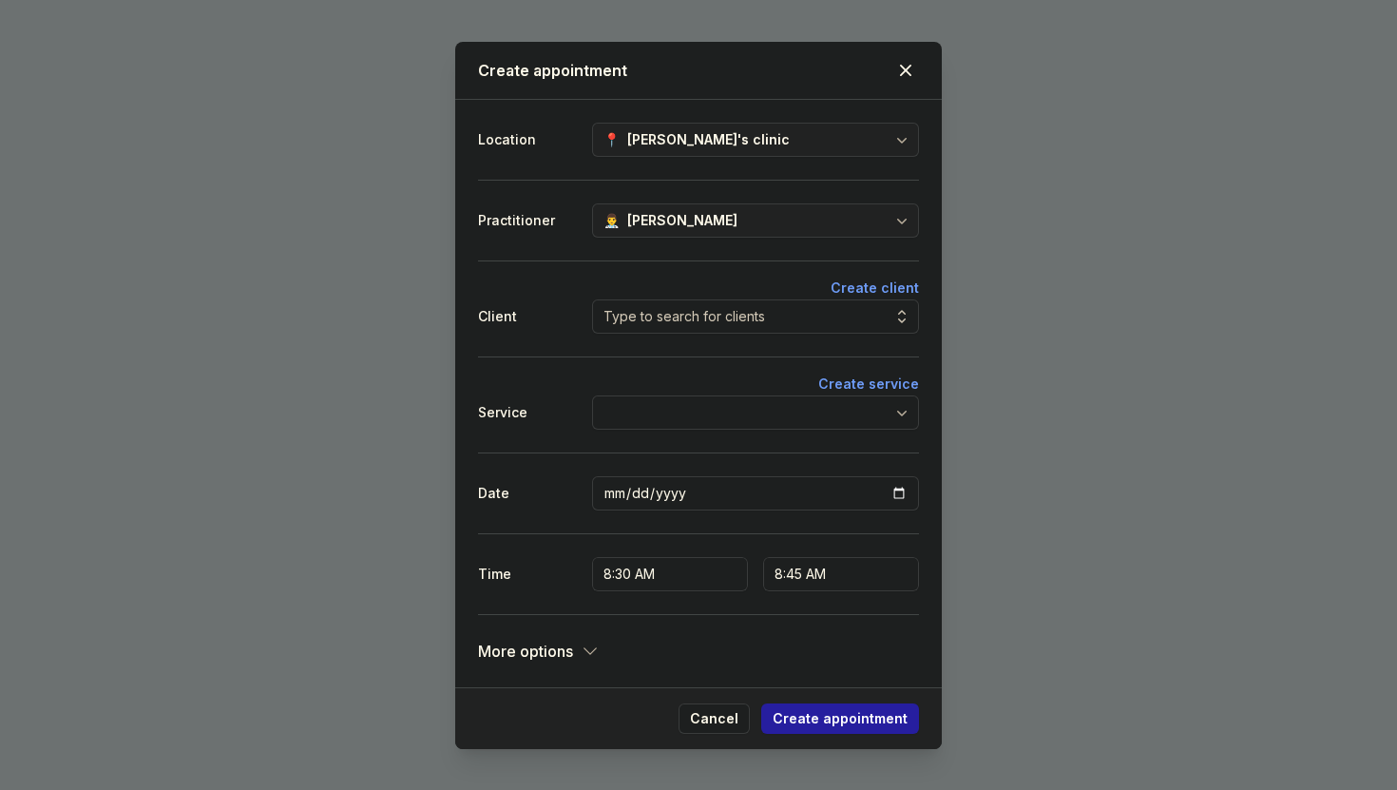
click at [634, 139] on div "[PERSON_NAME]'s clinic" at bounding box center [708, 139] width 162 height 23
click at [858, 214] on div "👨‍⚕️ Aditya Kamble" at bounding box center [755, 220] width 327 height 34
click at [797, 396] on div at bounding box center [755, 412] width 327 height 34
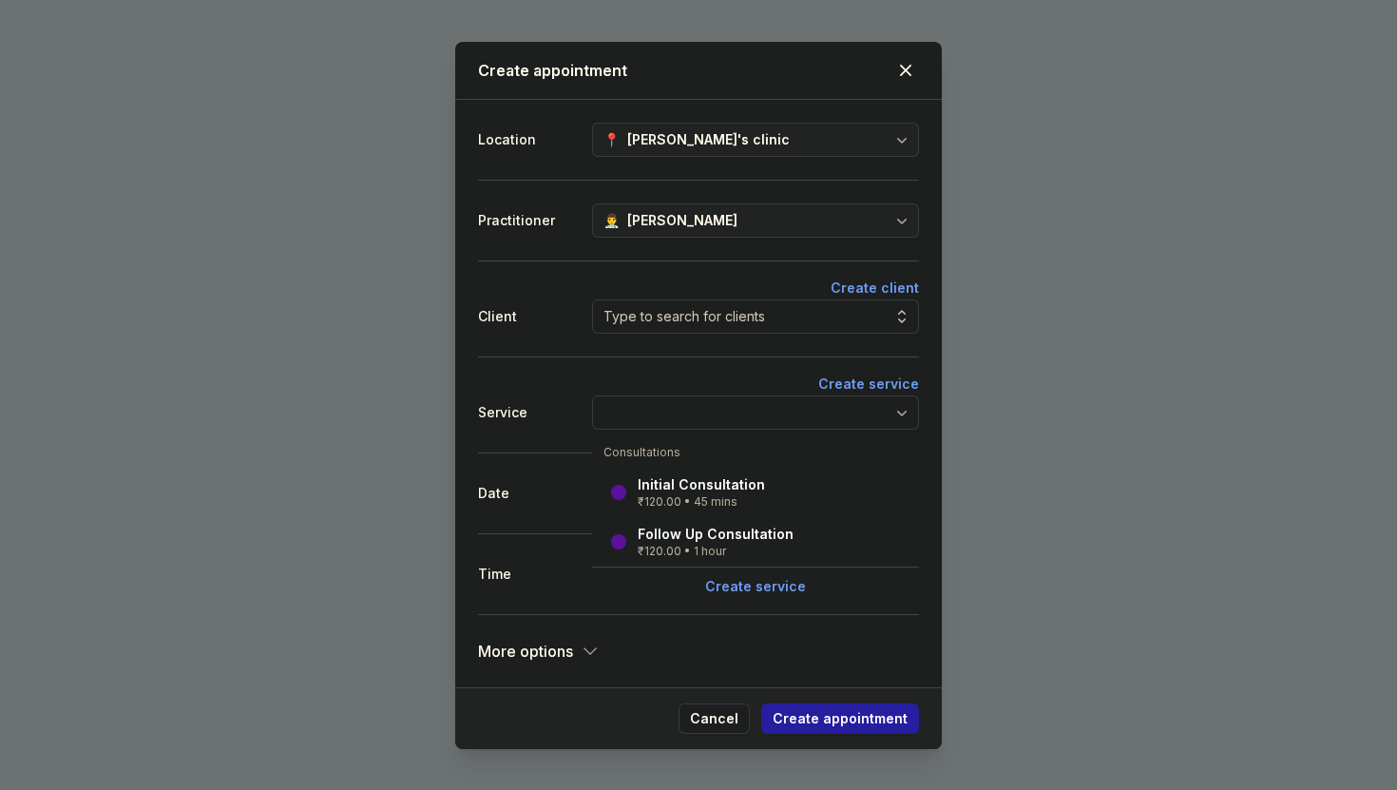
click at [797, 399] on div at bounding box center [755, 412] width 327 height 34
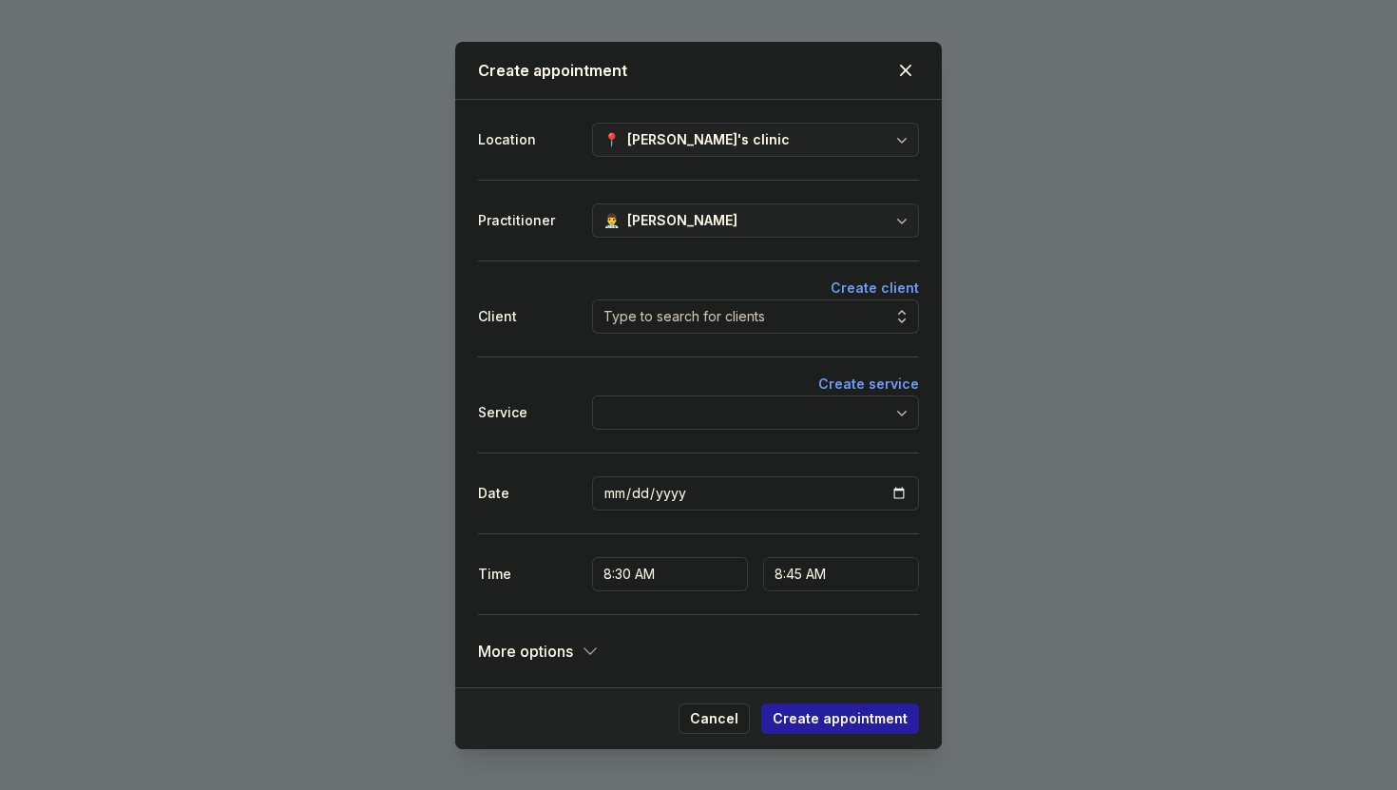
click at [797, 399] on div at bounding box center [755, 412] width 327 height 34
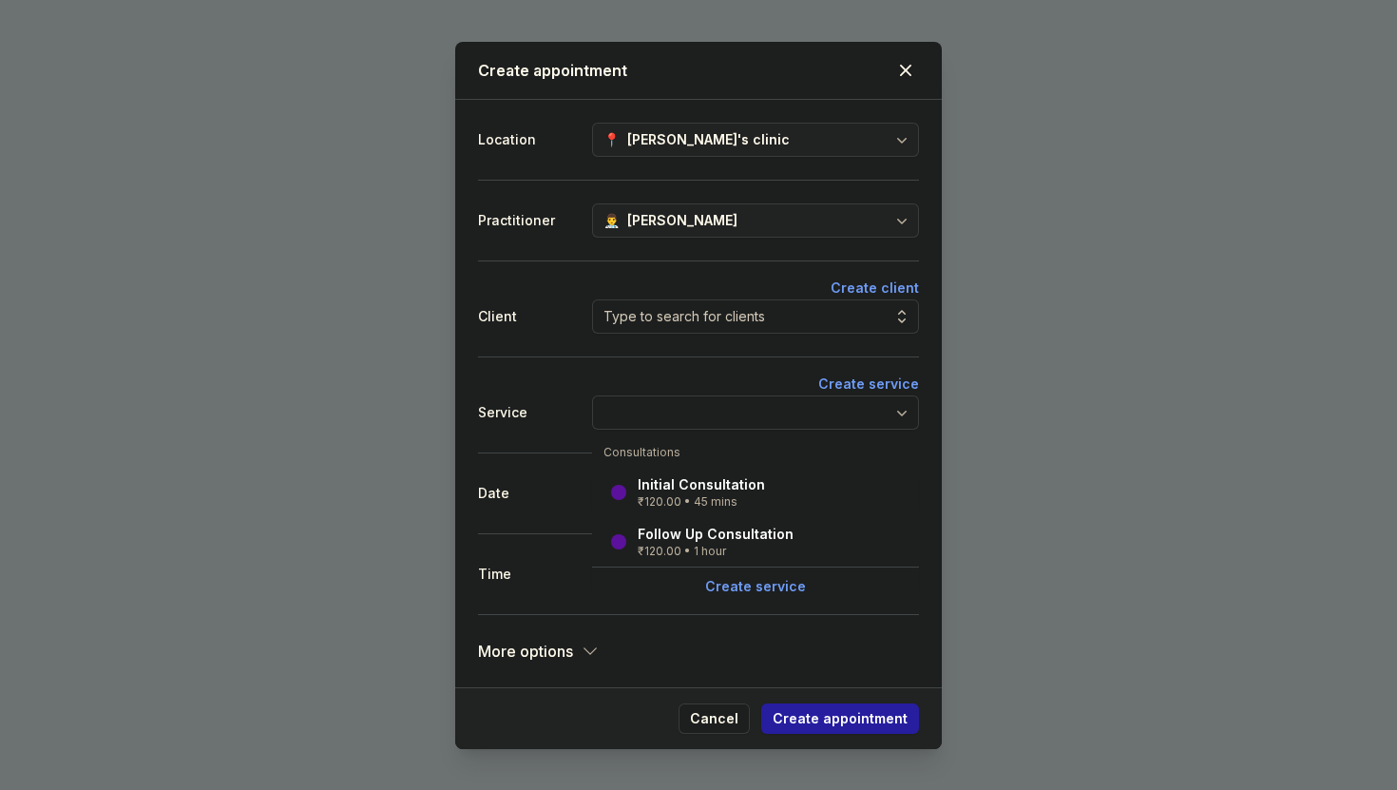
click at [797, 399] on div at bounding box center [755, 412] width 327 height 34
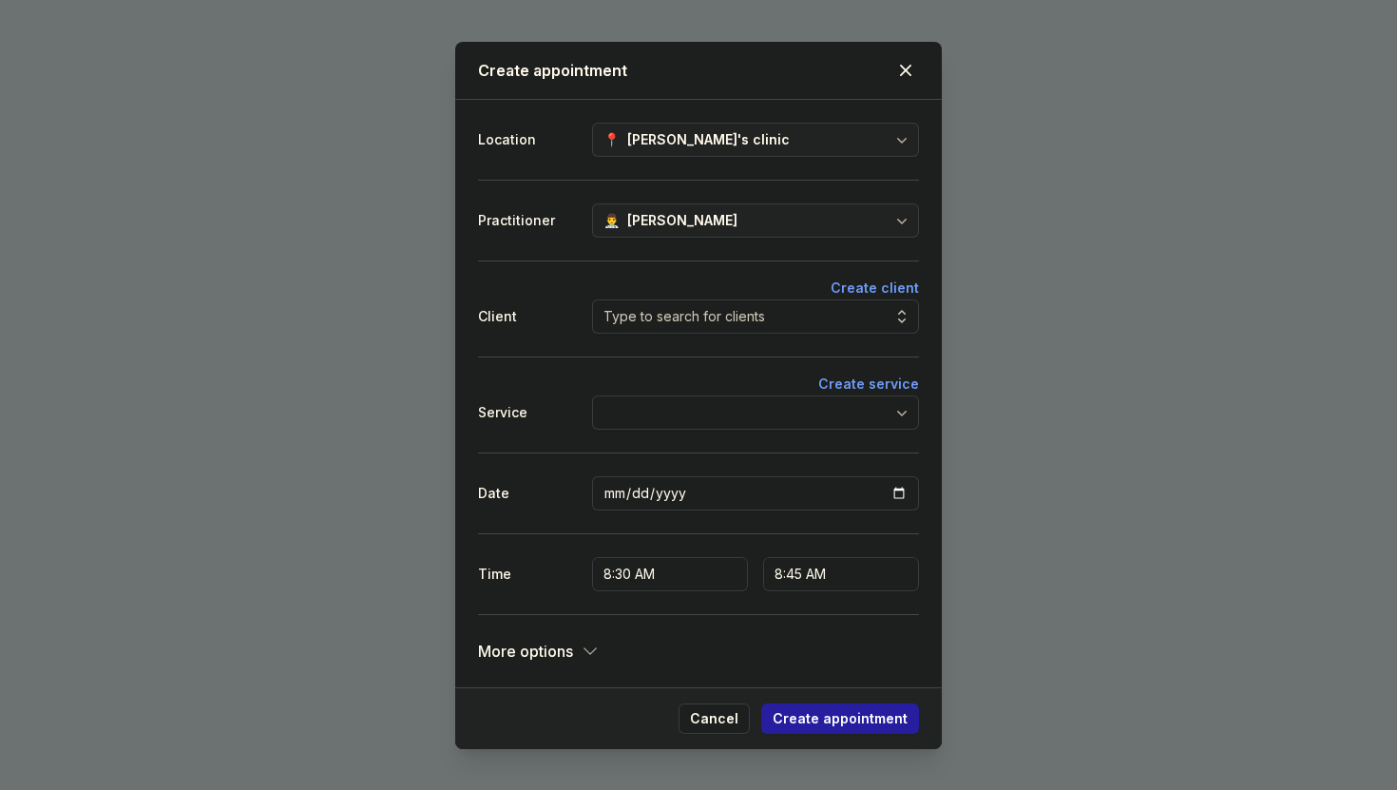
click at [797, 399] on div at bounding box center [755, 412] width 327 height 34
click at [522, 453] on div "Date 2025-09-09" at bounding box center [698, 492] width 441 height 81
click at [820, 564] on select "8:45 AM 9:00 AM 9:15 AM 9:30 AM 9:45 AM 10:00 AM 10:15 AM 10:30 AM 10:45 AM 11:…" at bounding box center [841, 574] width 156 height 34
click at [714, 719] on span "Cancel" at bounding box center [714, 718] width 48 height 23
select select
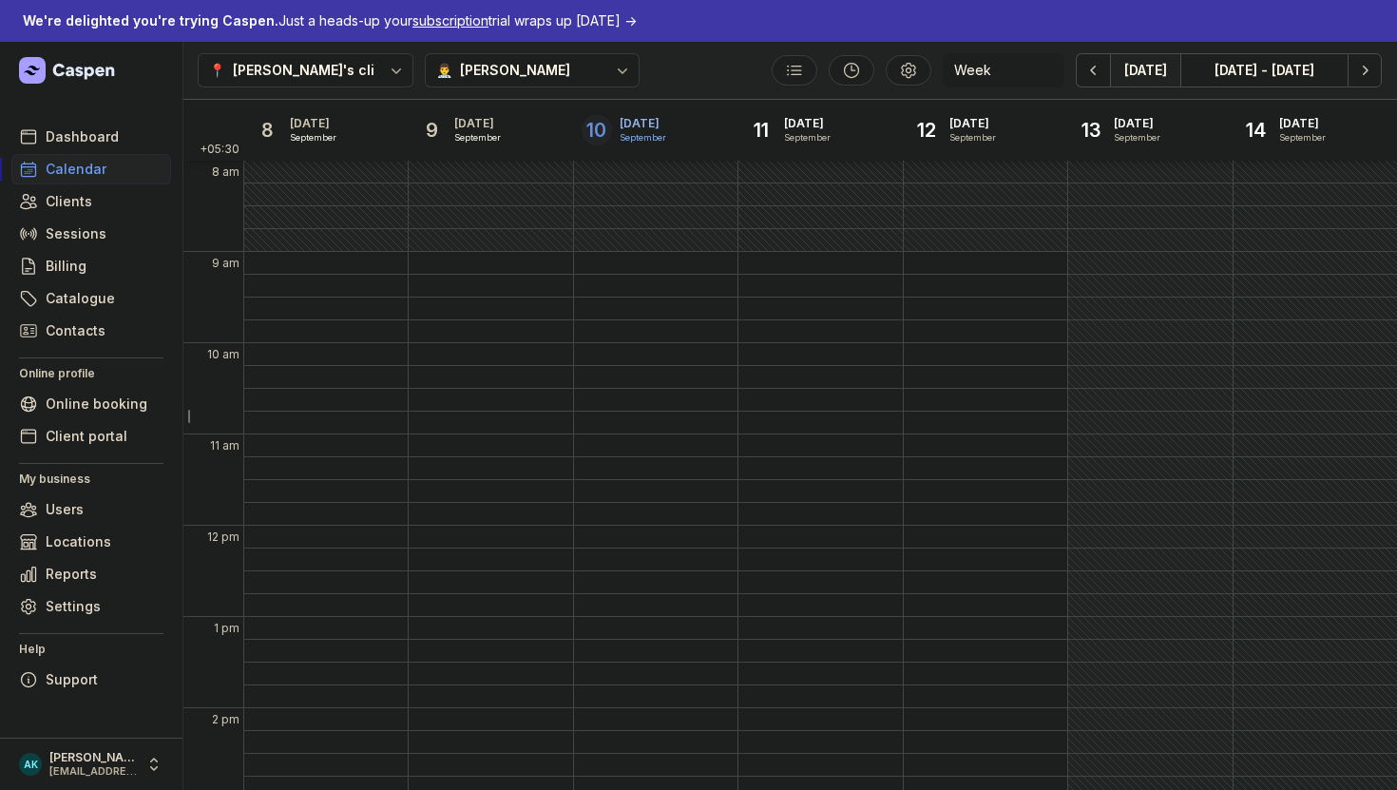
click at [981, 80] on select "Day 3 days Work week Week" at bounding box center [1004, 70] width 122 height 34
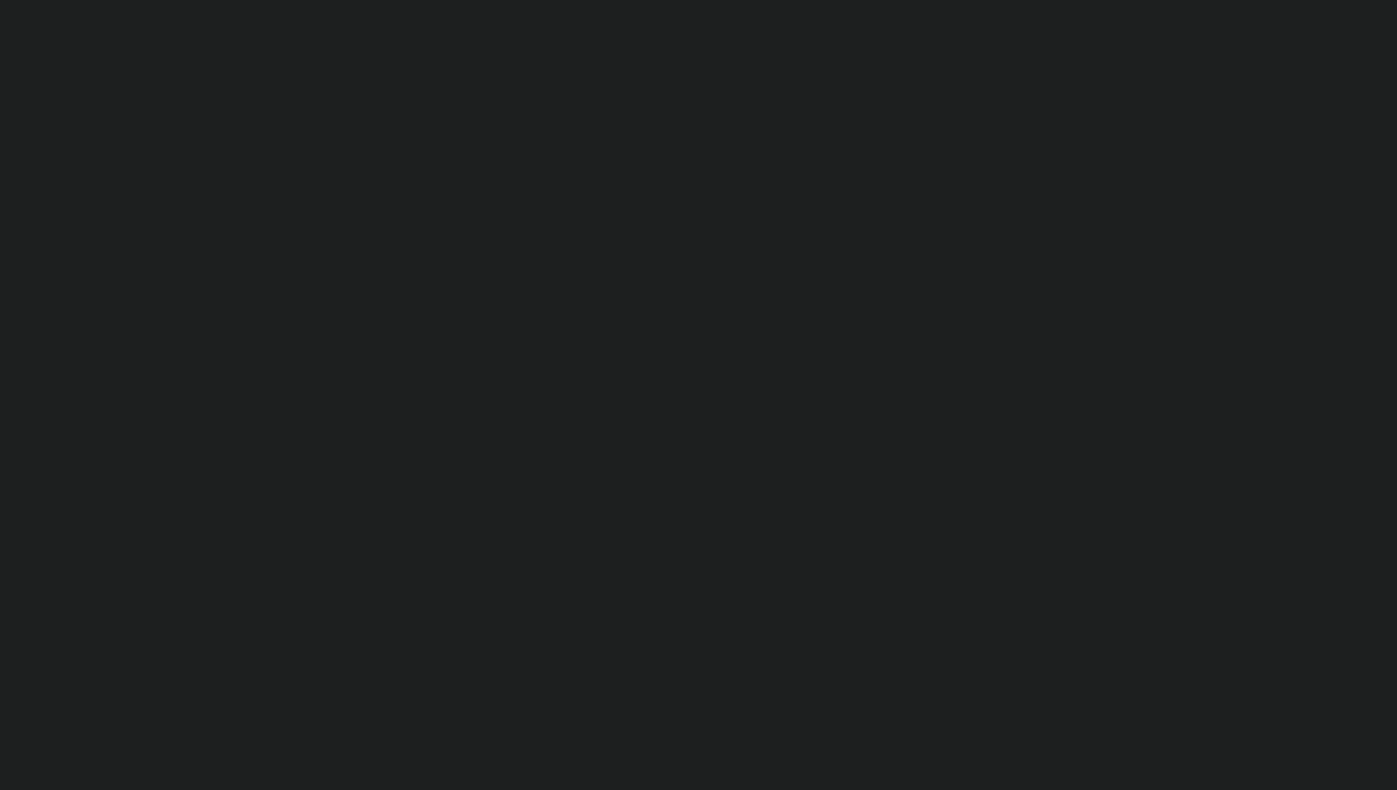
select select "week"
select select
type input "[DATE]"
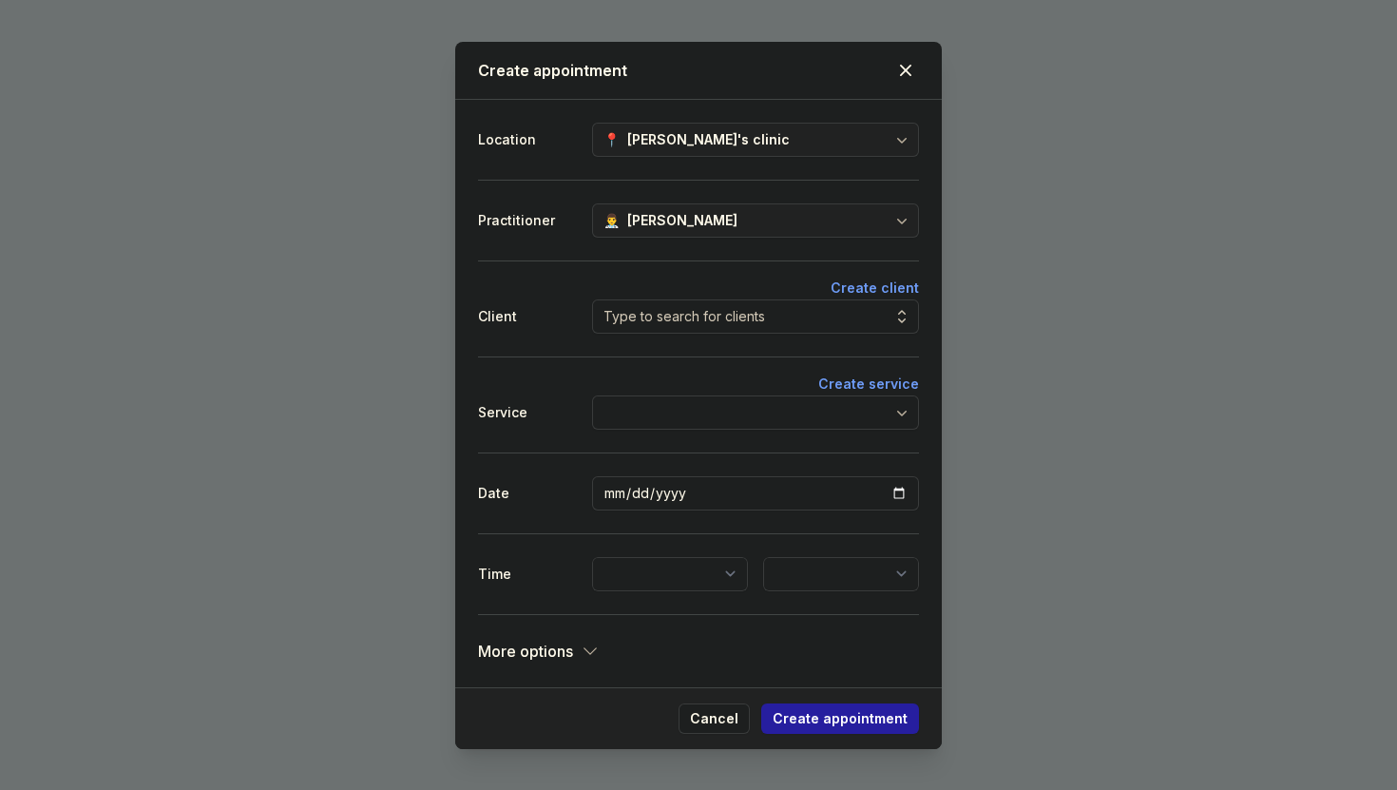
click at [326, 204] on div "Create appointment Location 📍 [PERSON_NAME]'s clinic Practitioner 👨‍⚕️ [PERSON_…" at bounding box center [698, 395] width 1397 height 790
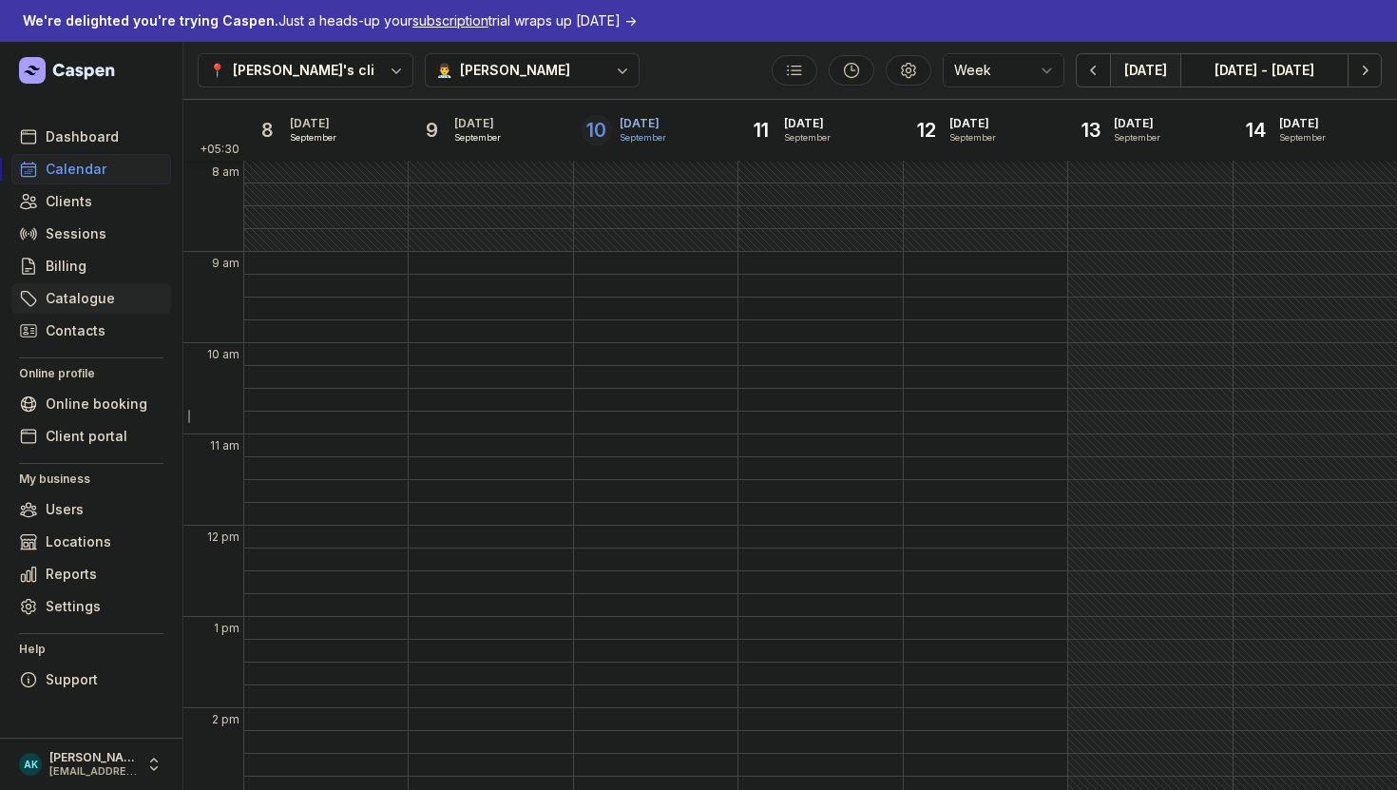
click at [112, 311] on link "Catalogue" at bounding box center [91, 298] width 160 height 30
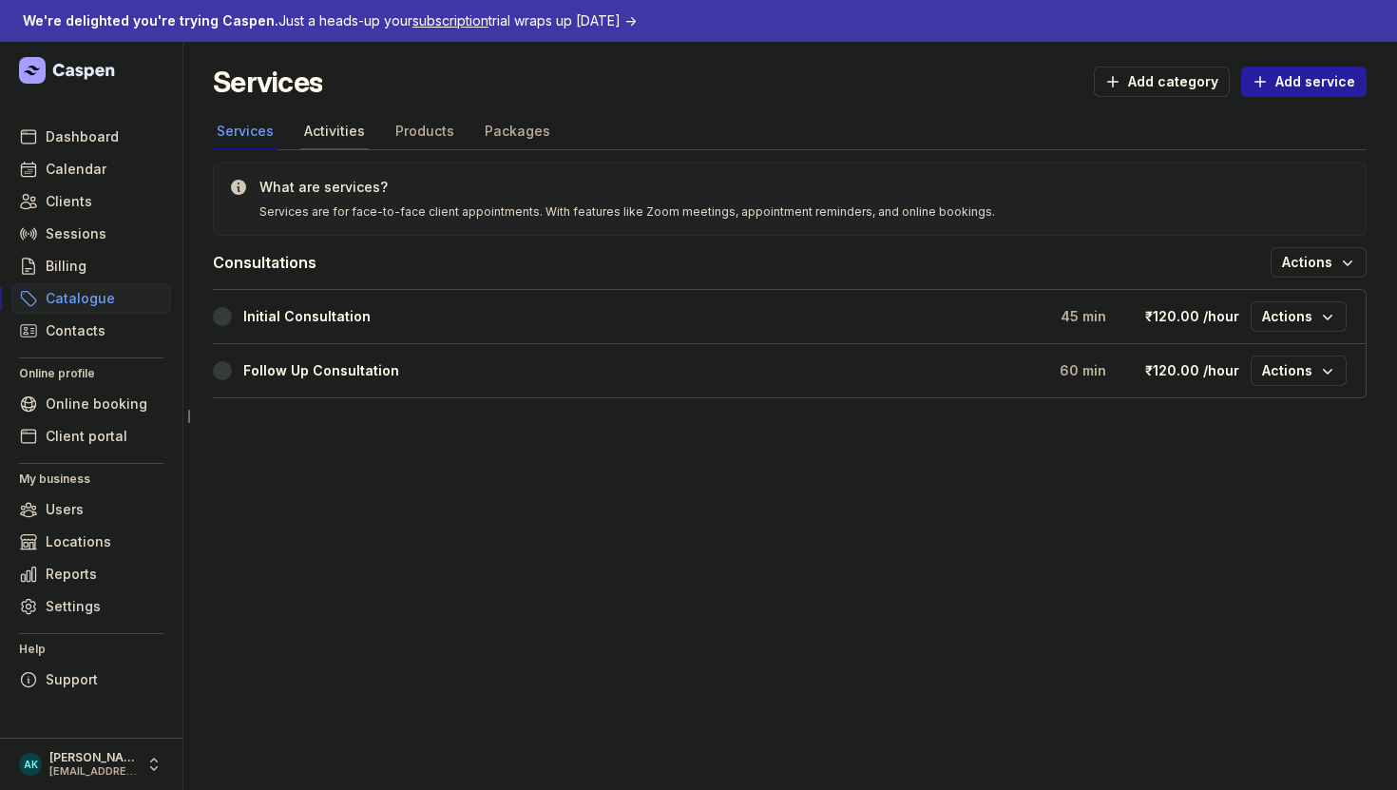
click at [340, 143] on link "Activities" at bounding box center [334, 132] width 68 height 36
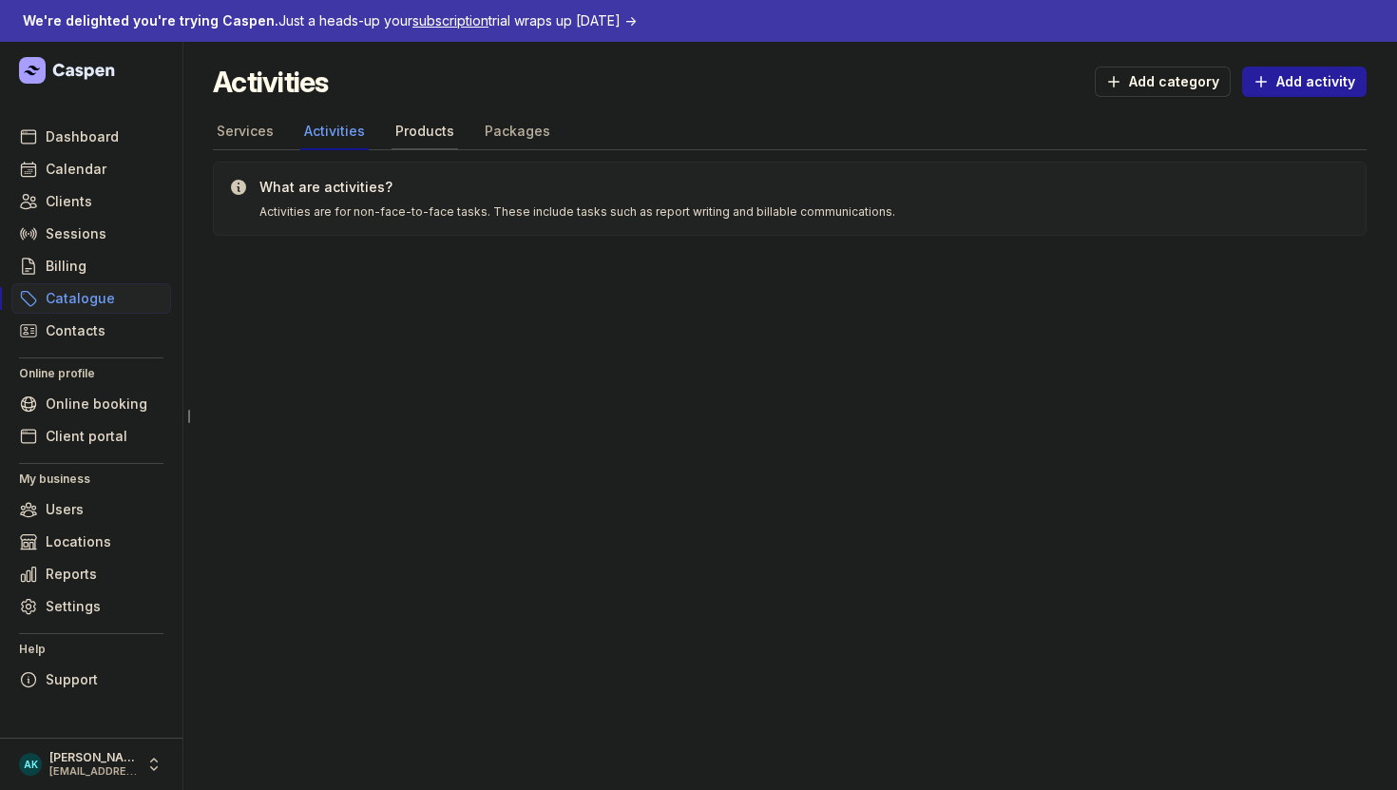
click at [413, 143] on link "Products" at bounding box center [425, 132] width 67 height 36
click at [504, 130] on link "Packages" at bounding box center [517, 132] width 73 height 36
click at [396, 128] on link "Products" at bounding box center [425, 132] width 67 height 36
click at [346, 136] on link "Activities" at bounding box center [334, 132] width 68 height 36
click at [255, 132] on link "Services" at bounding box center [245, 132] width 65 height 36
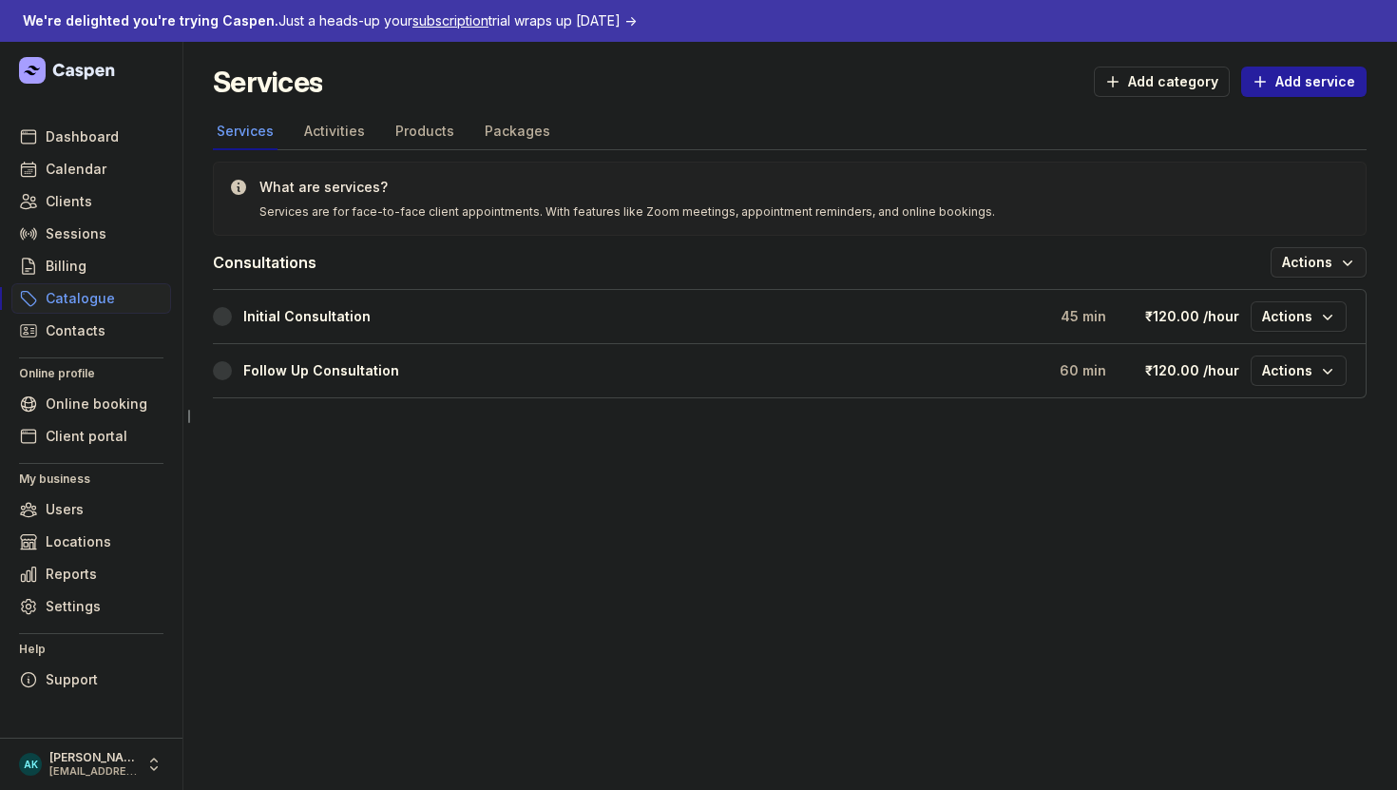
click at [1296, 265] on span "Actions" at bounding box center [1318, 262] width 73 height 23
click at [1313, 80] on span "Add service" at bounding box center [1303, 81] width 103 height 23
select select
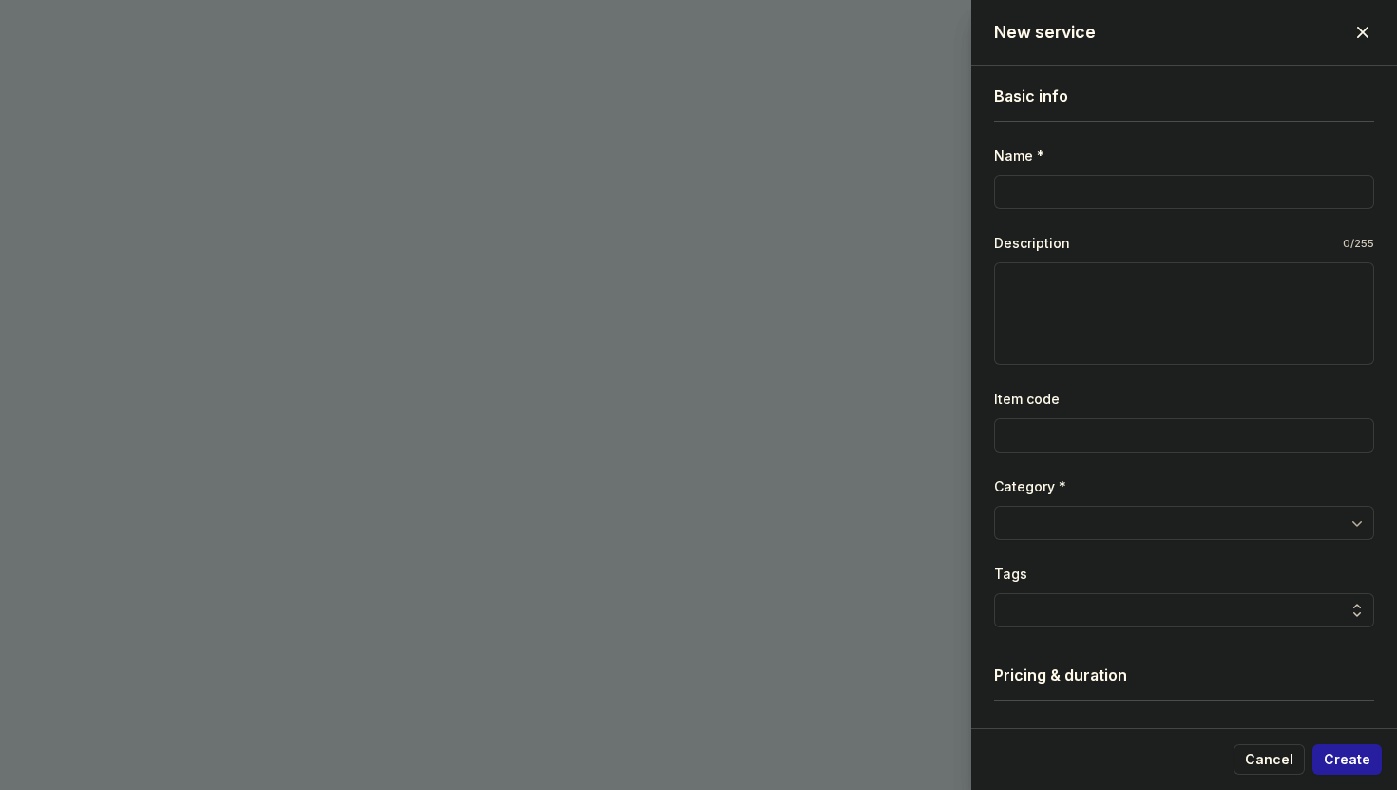
scroll to position [14, 0]
click at [1300, 515] on div at bounding box center [1184, 525] width 380 height 34
click at [1291, 530] on div at bounding box center [1184, 525] width 380 height 34
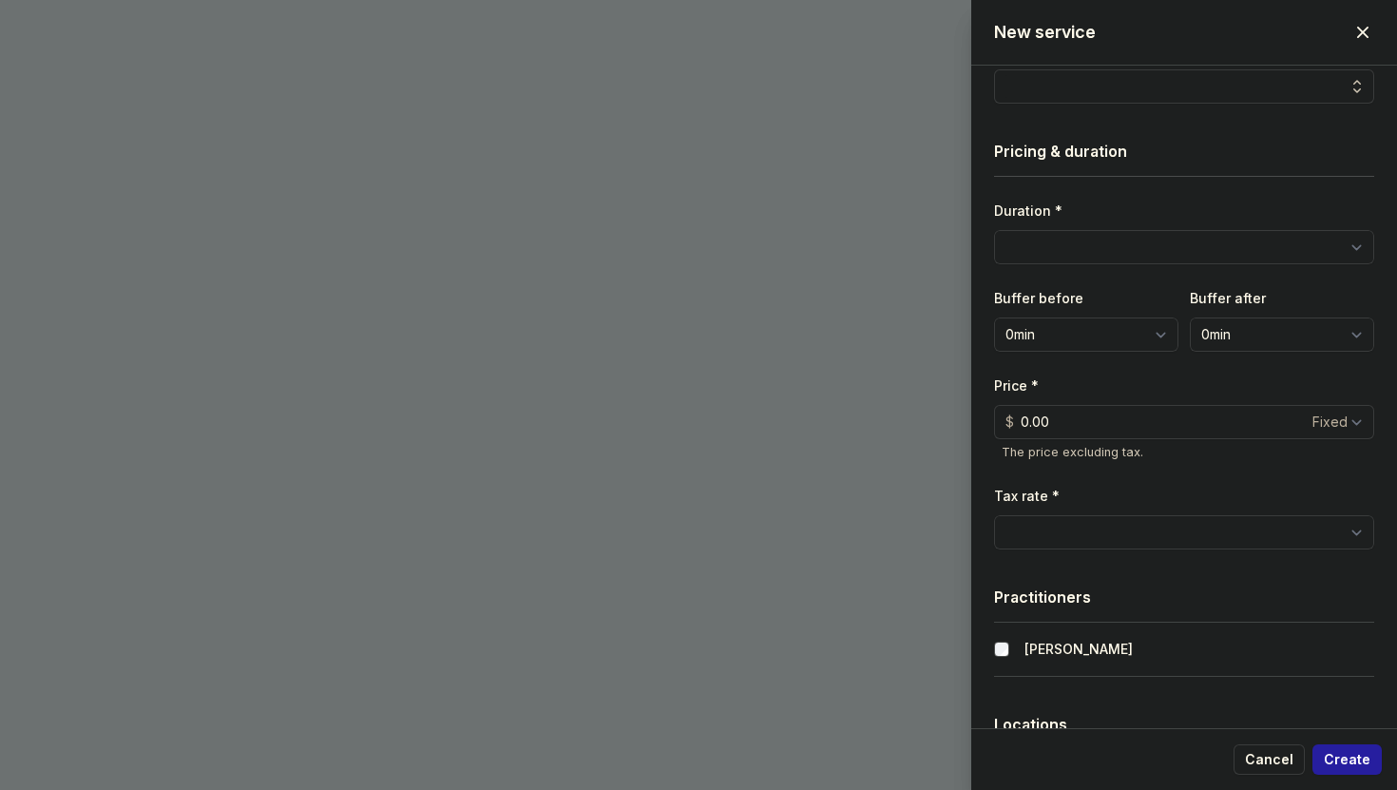
scroll to position [575, 0]
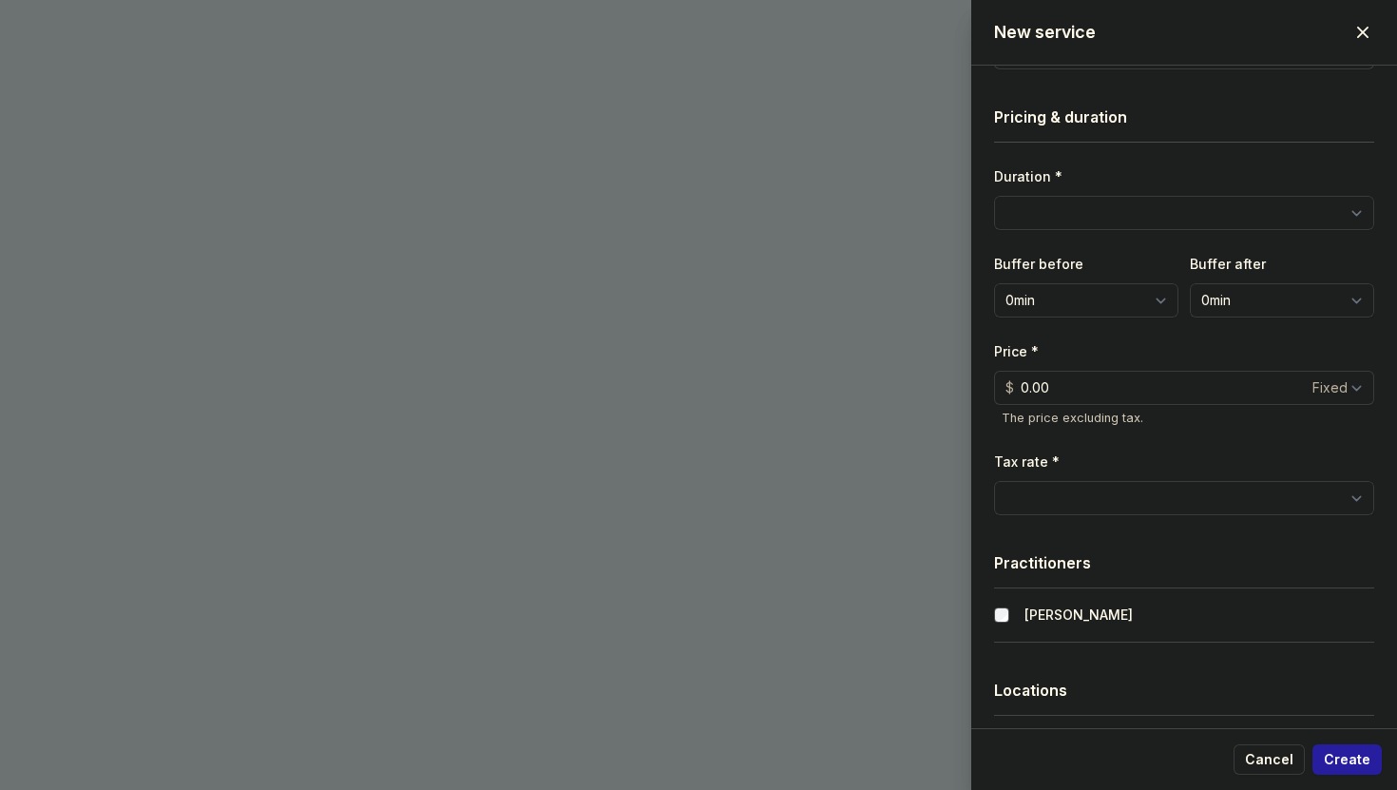
click at [857, 554] on div "New service Close panel Basic info Name * Description 0/255 Item code Category …" at bounding box center [698, 395] width 1397 height 790
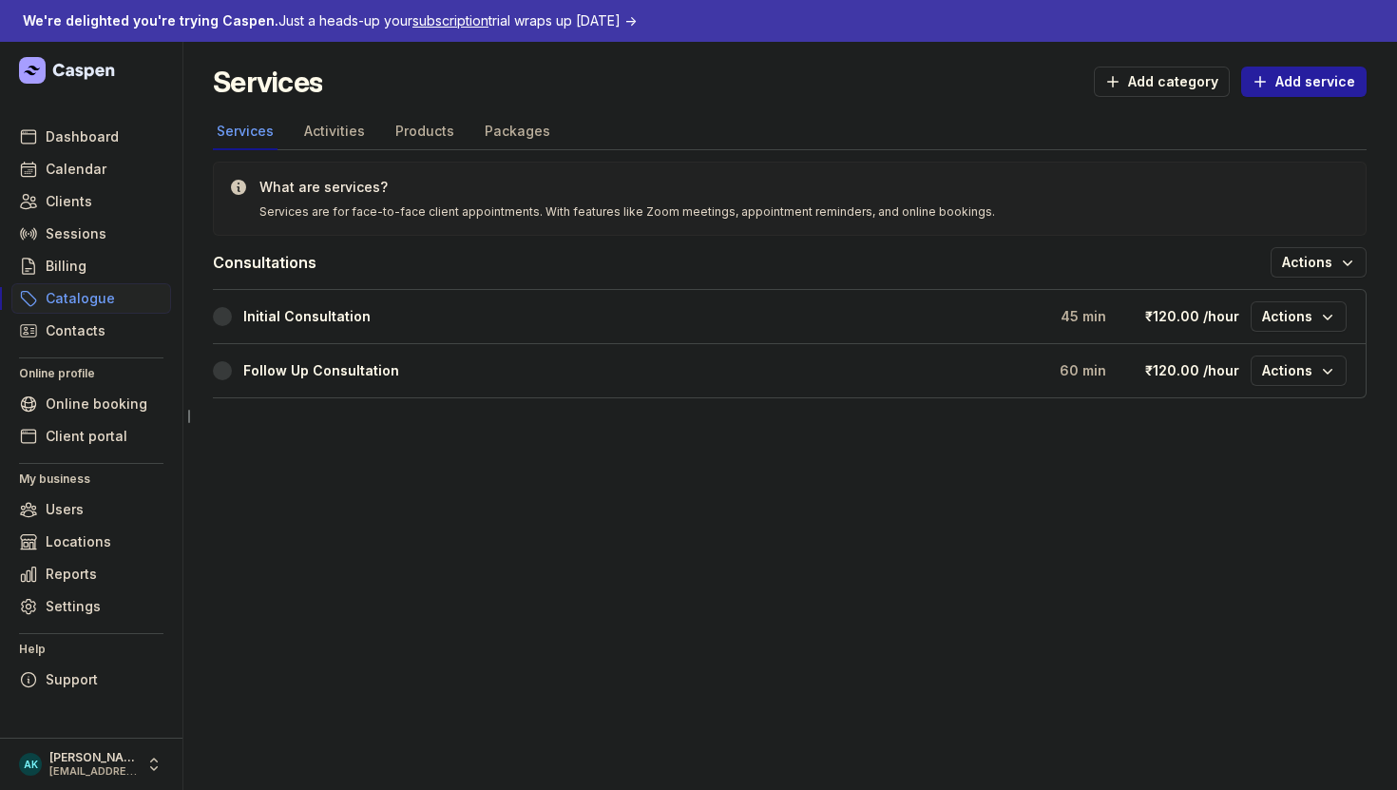
click at [81, 623] on ul "Dashboard Calendar Clients Sessions Billing Catalogue Contacts Online profile O…" at bounding box center [91, 422] width 144 height 601
click at [84, 615] on span "Settings" at bounding box center [73, 606] width 55 height 23
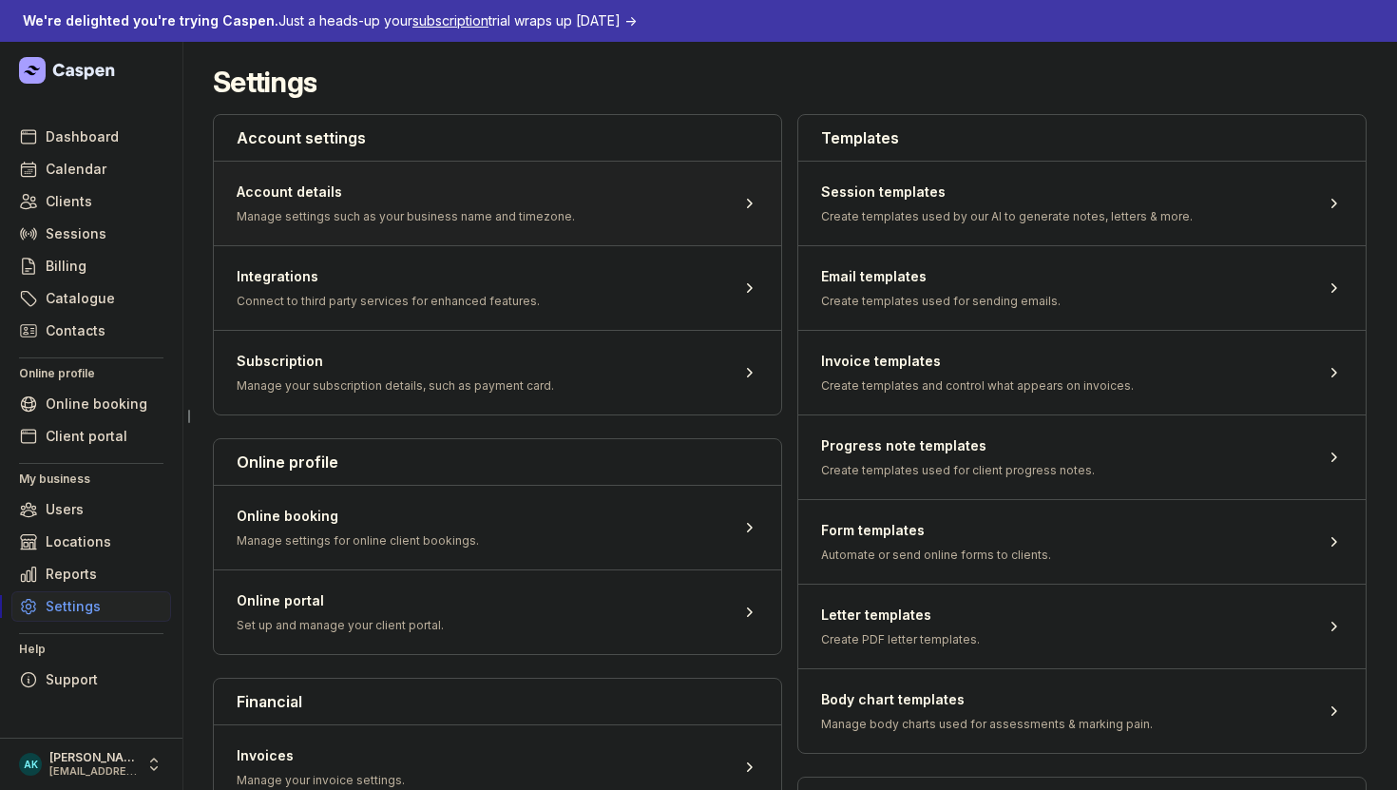
click at [612, 225] on span at bounding box center [497, 203] width 567 height 85
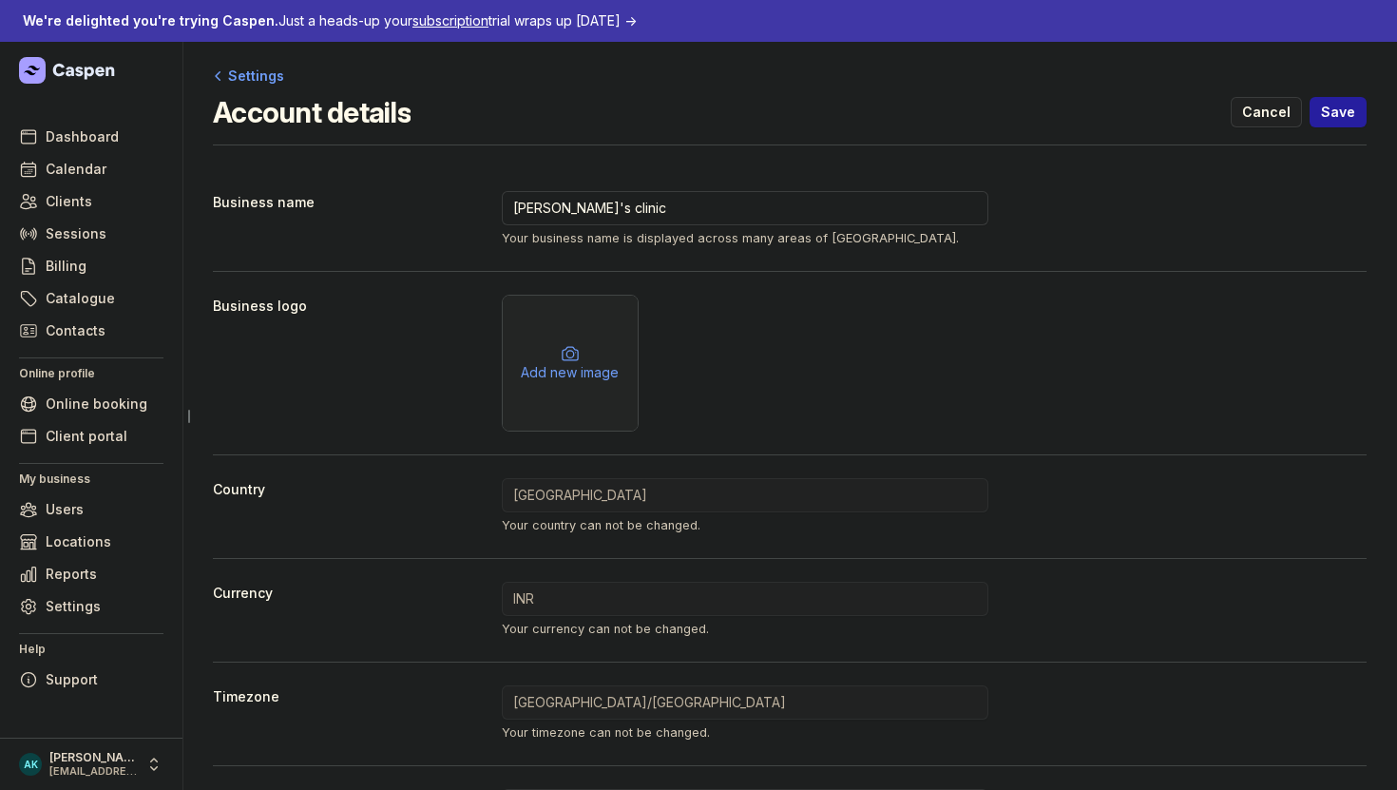
click at [1279, 114] on span "Cancel" at bounding box center [1266, 112] width 48 height 23
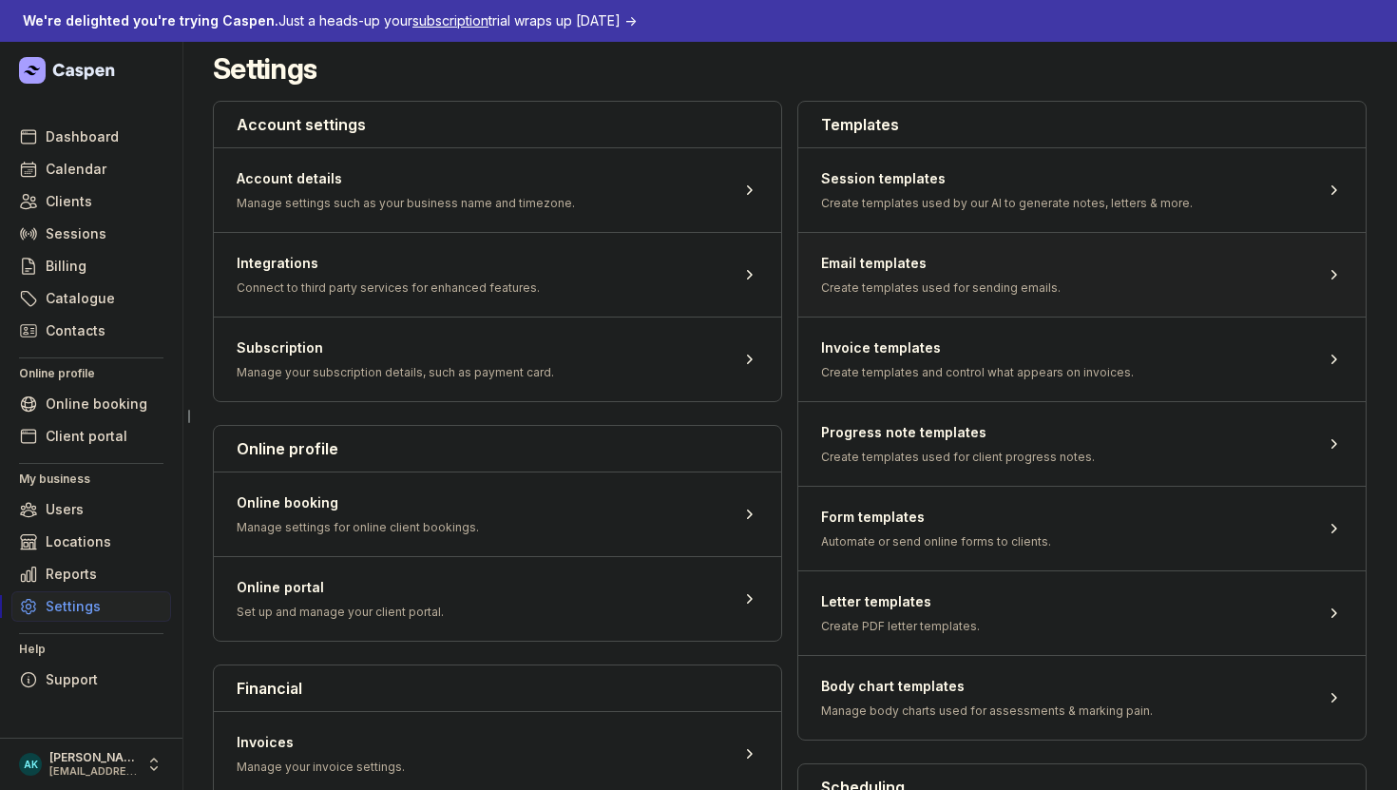
scroll to position [14, 0]
click at [1039, 207] on span at bounding box center [1081, 188] width 567 height 85
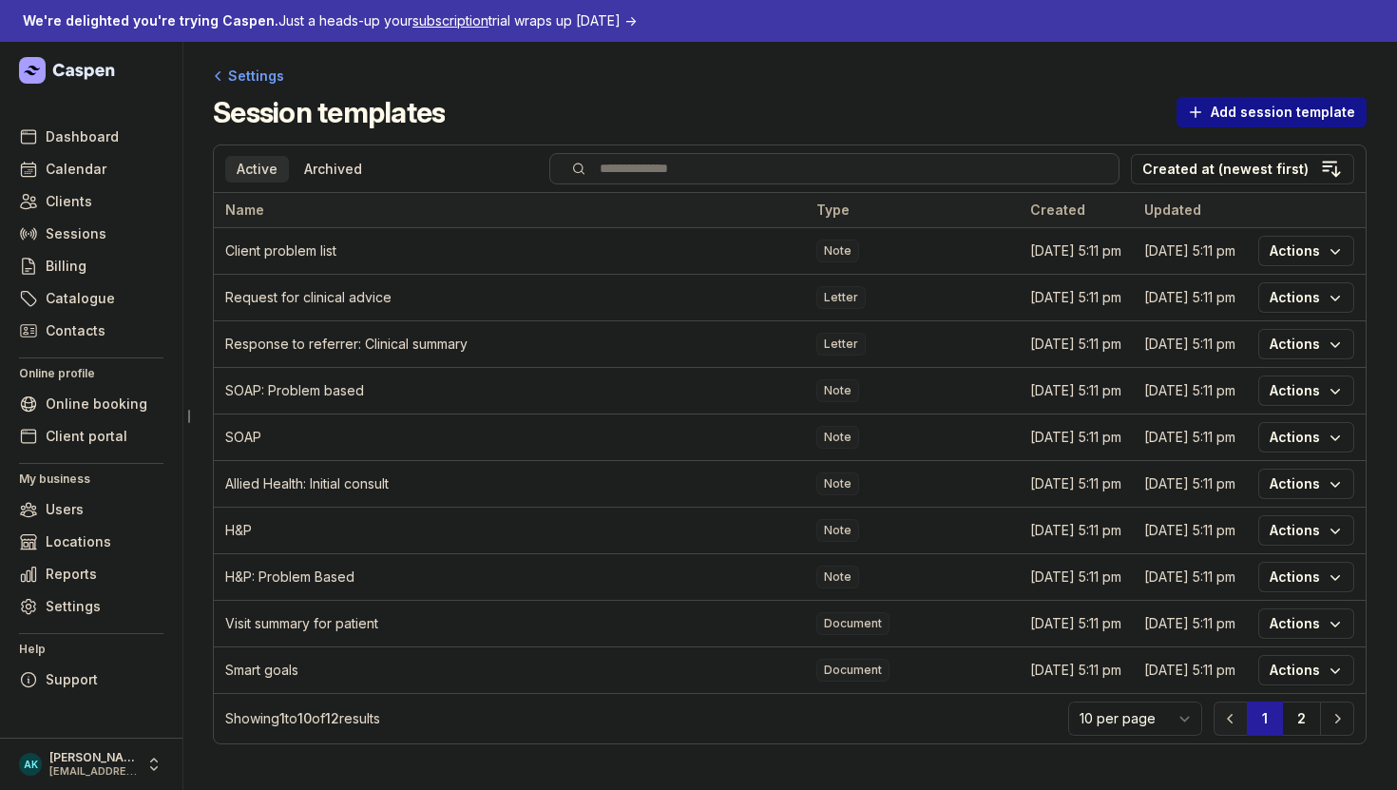
click at [1313, 99] on link "Add session template" at bounding box center [1271, 112] width 190 height 30
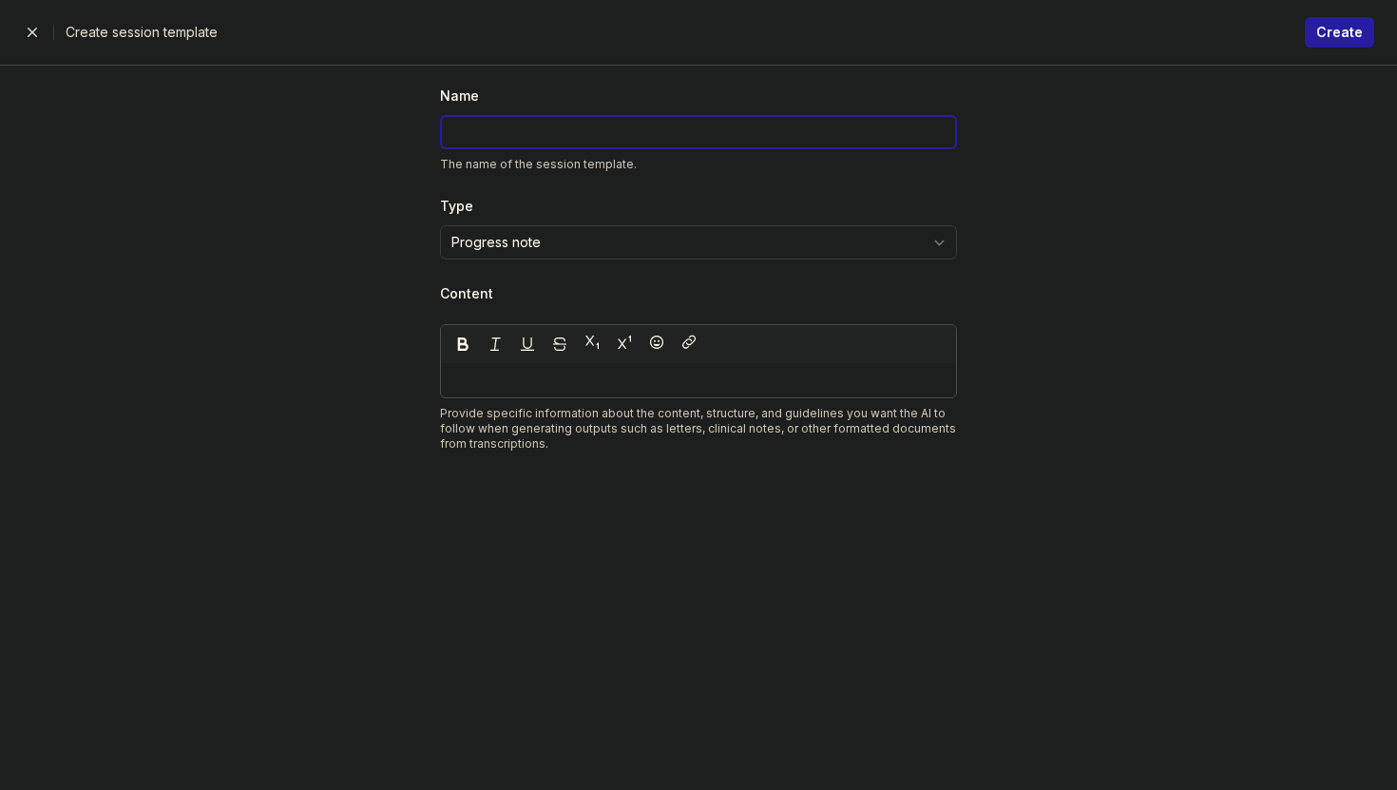
click at [714, 145] on input at bounding box center [698, 132] width 517 height 34
click at [707, 247] on select "Progress note Letter Document" at bounding box center [698, 242] width 517 height 34
click at [440, 225] on select "Progress note Letter Document" at bounding box center [698, 242] width 517 height 34
click at [707, 246] on select "Progress note Letter Document" at bounding box center [698, 242] width 517 height 34
select select "letter"
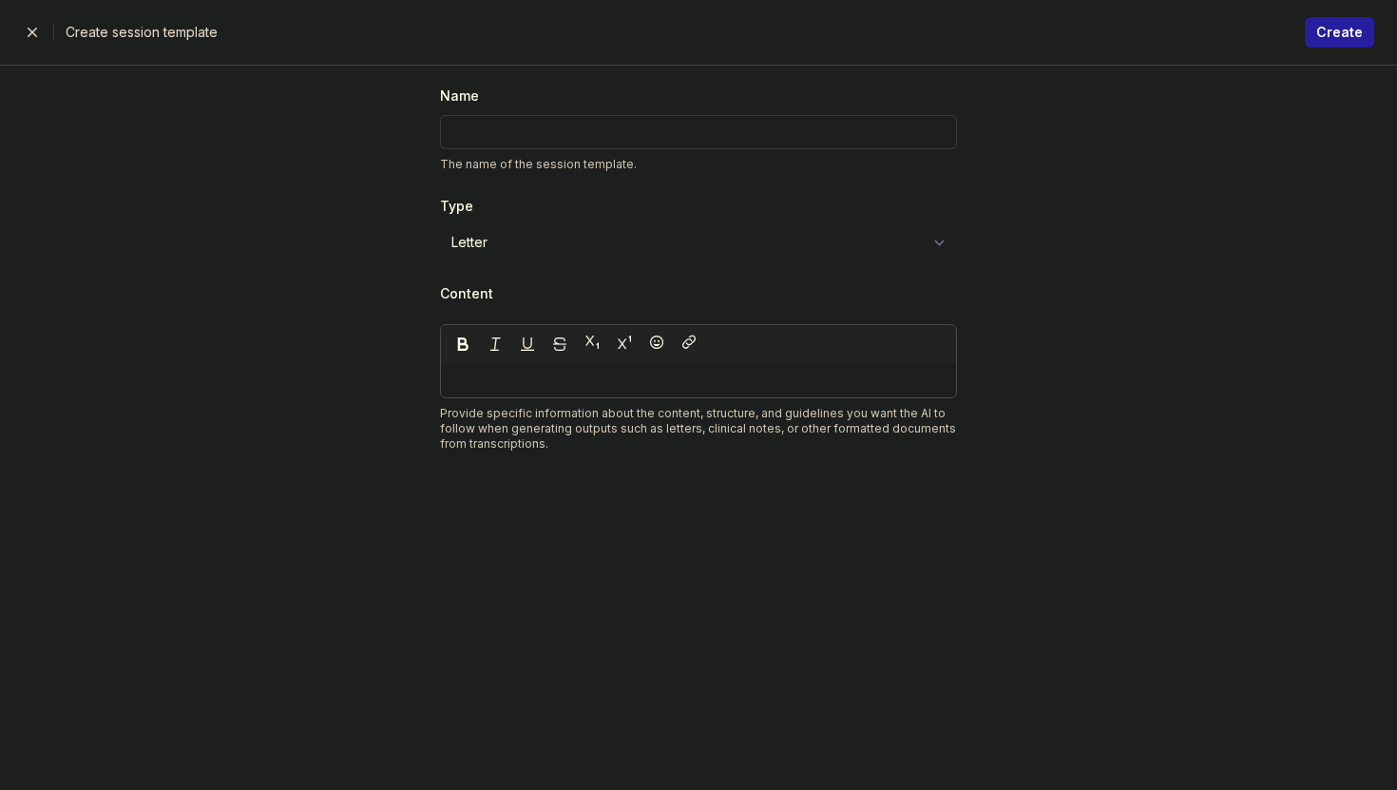
click at [440, 225] on select "Progress note Letter Document" at bounding box center [698, 242] width 517 height 34
click at [46, 40] on span "button" at bounding box center [32, 32] width 38 height 38
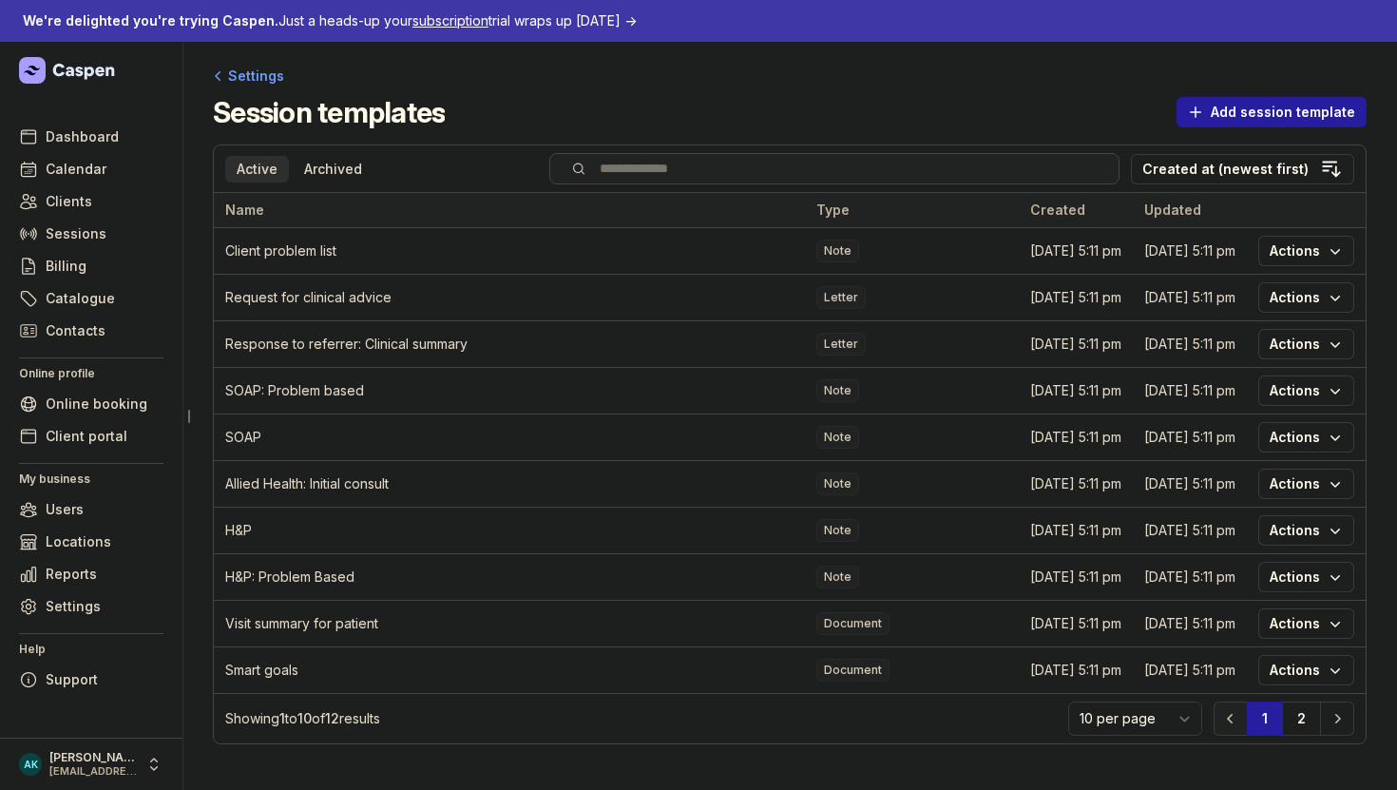
click at [328, 475] on td "Allied Health: Initial consult" at bounding box center [509, 484] width 591 height 47
click at [1197, 127] on div "Session templates Add session template" at bounding box center [790, 112] width 1154 height 34
click at [1213, 113] on span "Add session template" at bounding box center [1271, 112] width 167 height 23
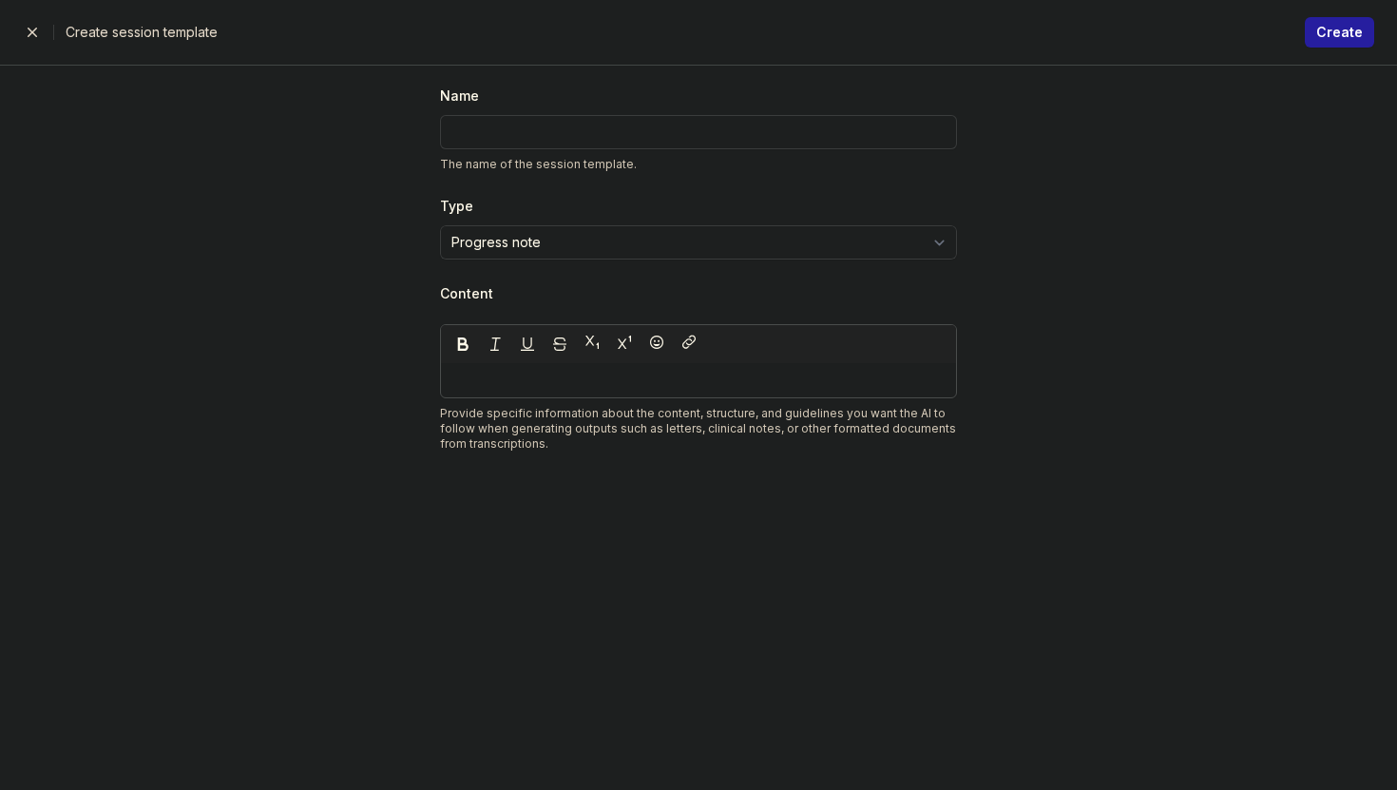
click at [16, 30] on span "button" at bounding box center [32, 32] width 38 height 38
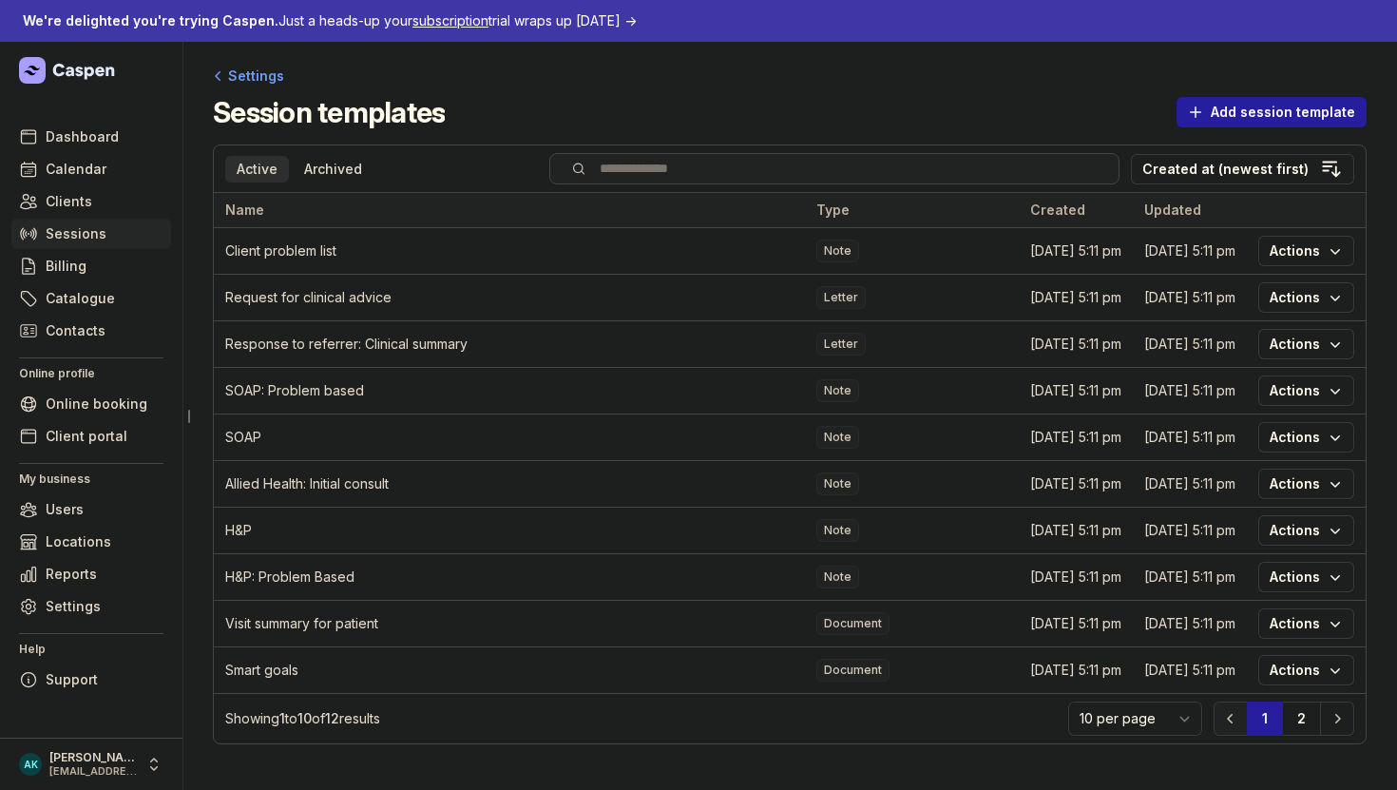
click at [116, 237] on link "Sessions" at bounding box center [91, 234] width 160 height 30
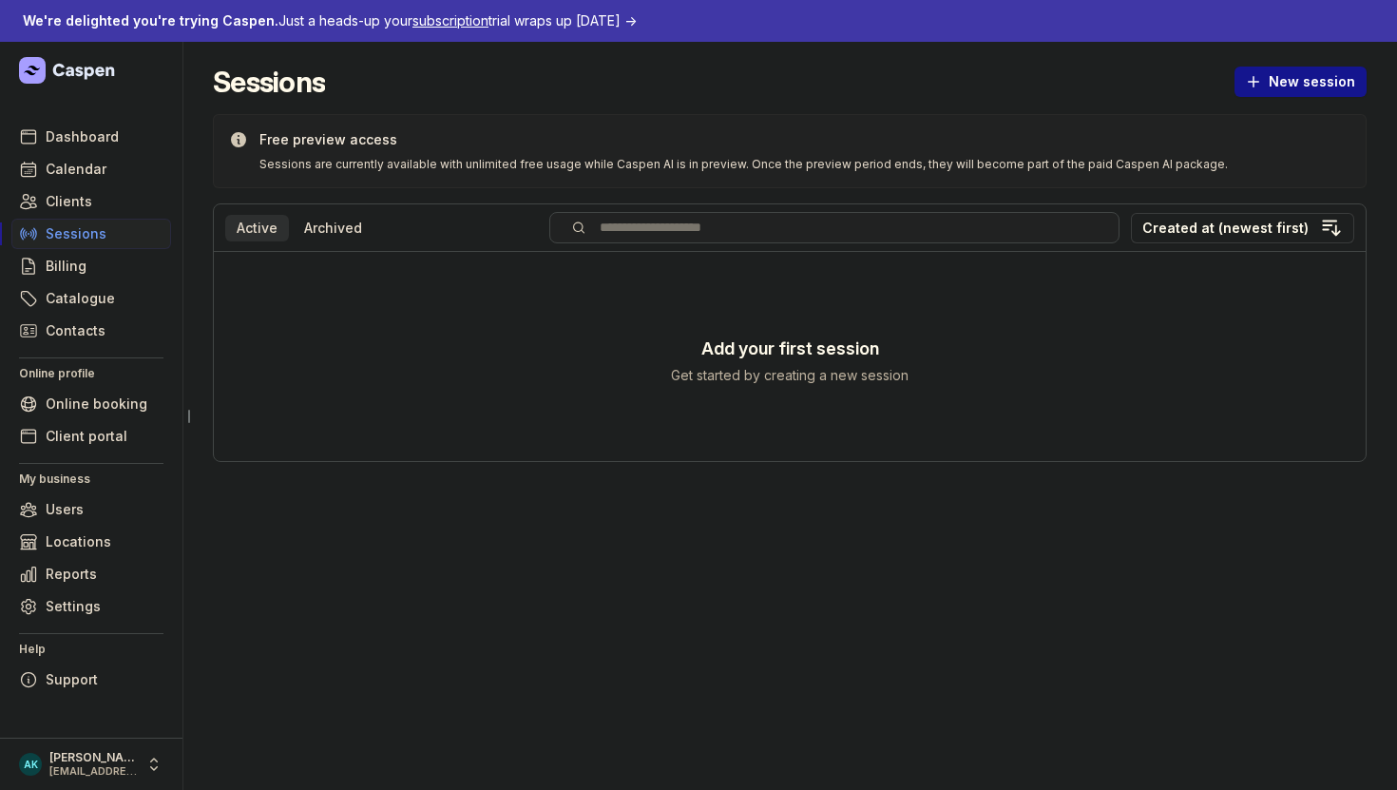
click at [1327, 92] on span "New session" at bounding box center [1300, 81] width 109 height 23
click at [767, 248] on div "Select a tab Active Archived Active Archived Search Created at (newest first)" at bounding box center [790, 228] width 1152 height 48
click at [81, 203] on span "Clients" at bounding box center [69, 201] width 47 height 23
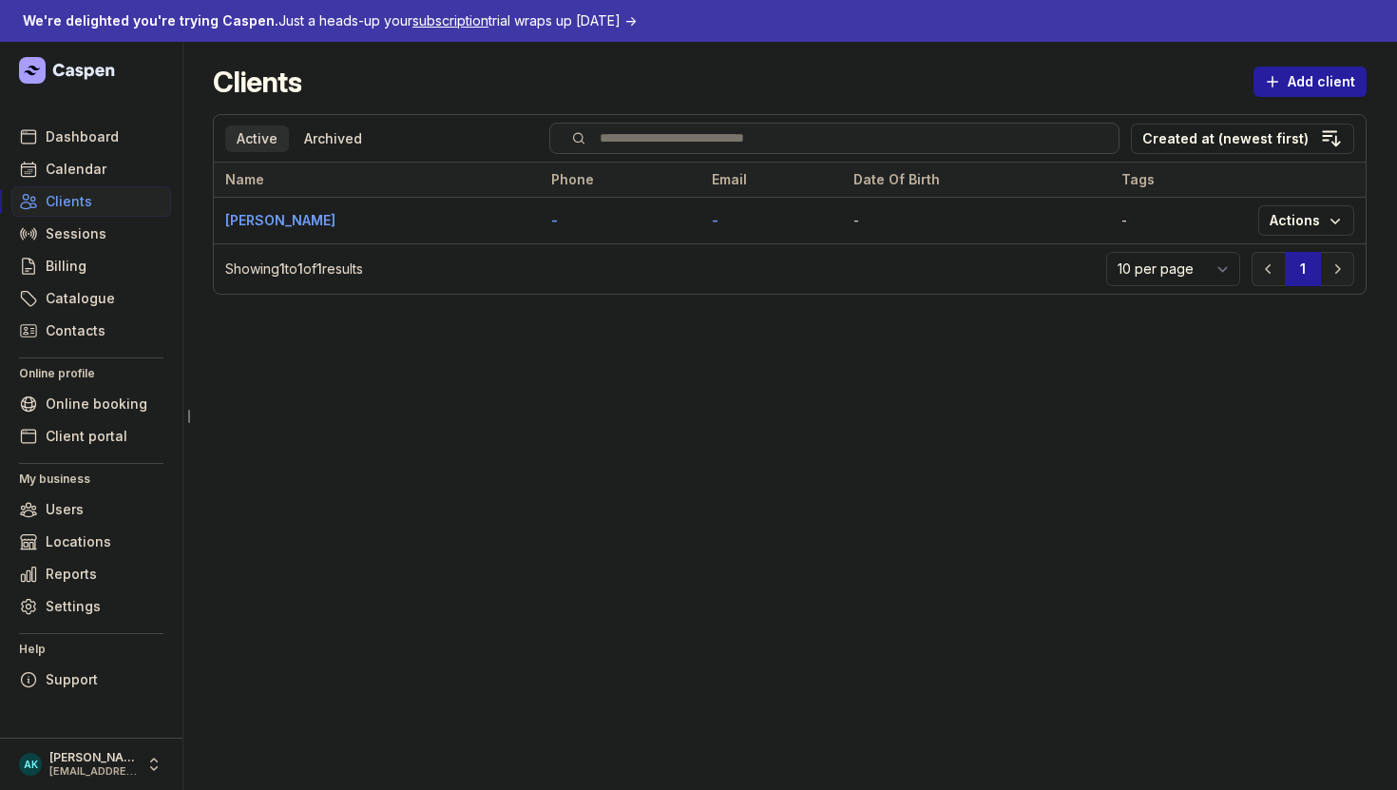
click at [298, 232] on td "[PERSON_NAME]" at bounding box center [377, 221] width 326 height 47
click at [285, 223] on link "[PERSON_NAME]" at bounding box center [280, 220] width 110 height 16
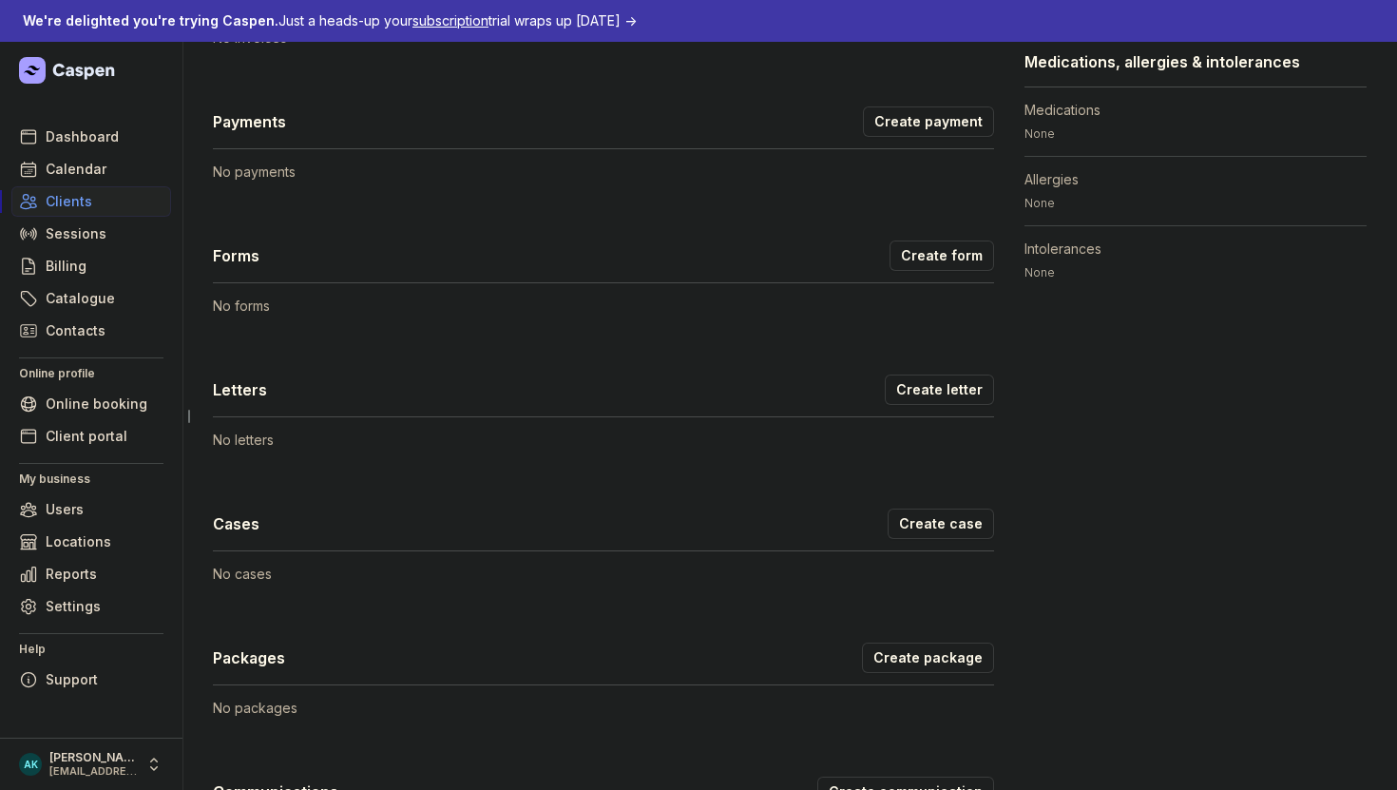
scroll to position [849, 0]
click at [931, 385] on span "Create letter" at bounding box center [939, 388] width 86 height 23
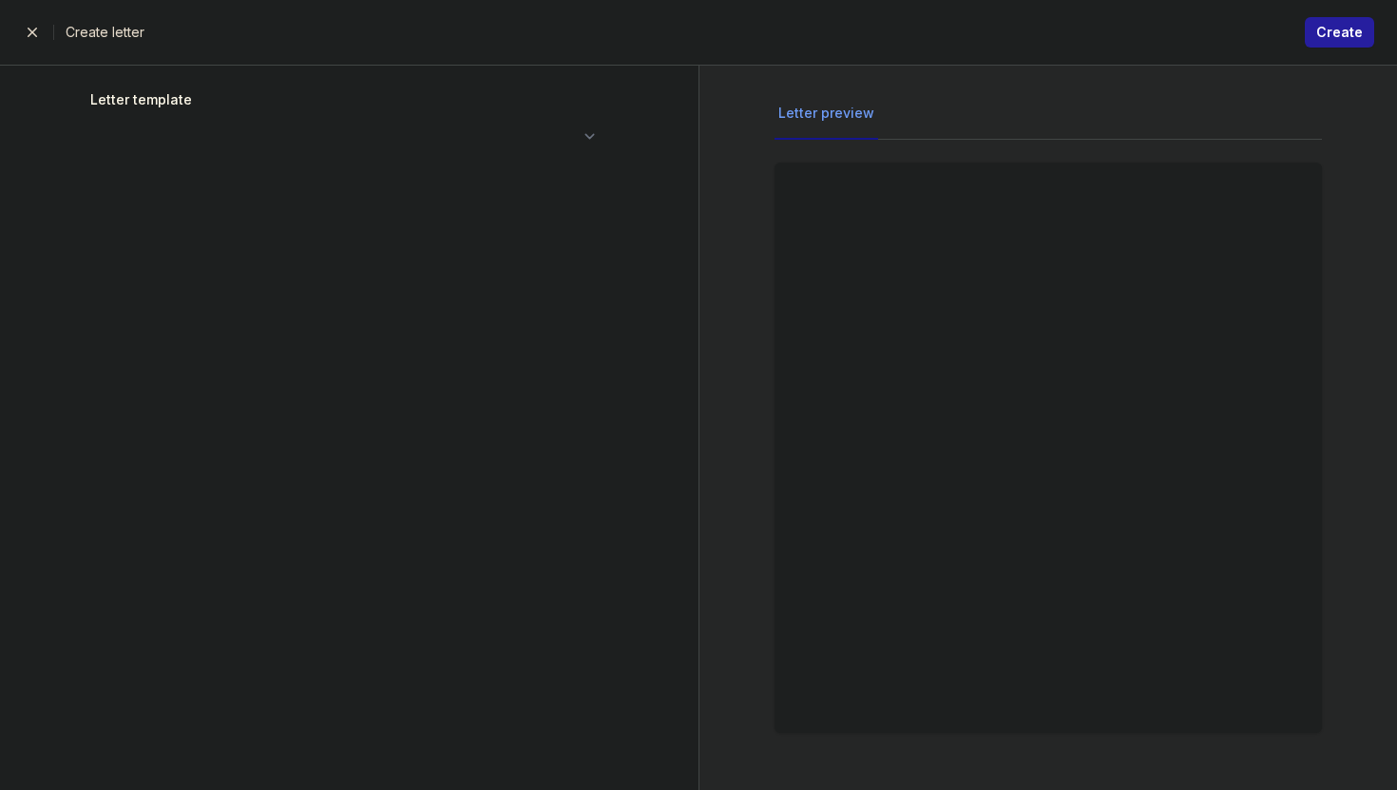
click at [542, 133] on select at bounding box center [348, 136] width 517 height 34
click at [537, 151] on select at bounding box center [348, 136] width 517 height 34
click at [569, 147] on select at bounding box center [348, 136] width 517 height 34
click at [595, 147] on select at bounding box center [348, 136] width 517 height 34
click at [39, 52] on div "Close panel Create letter Create" at bounding box center [698, 32] width 1397 height 65
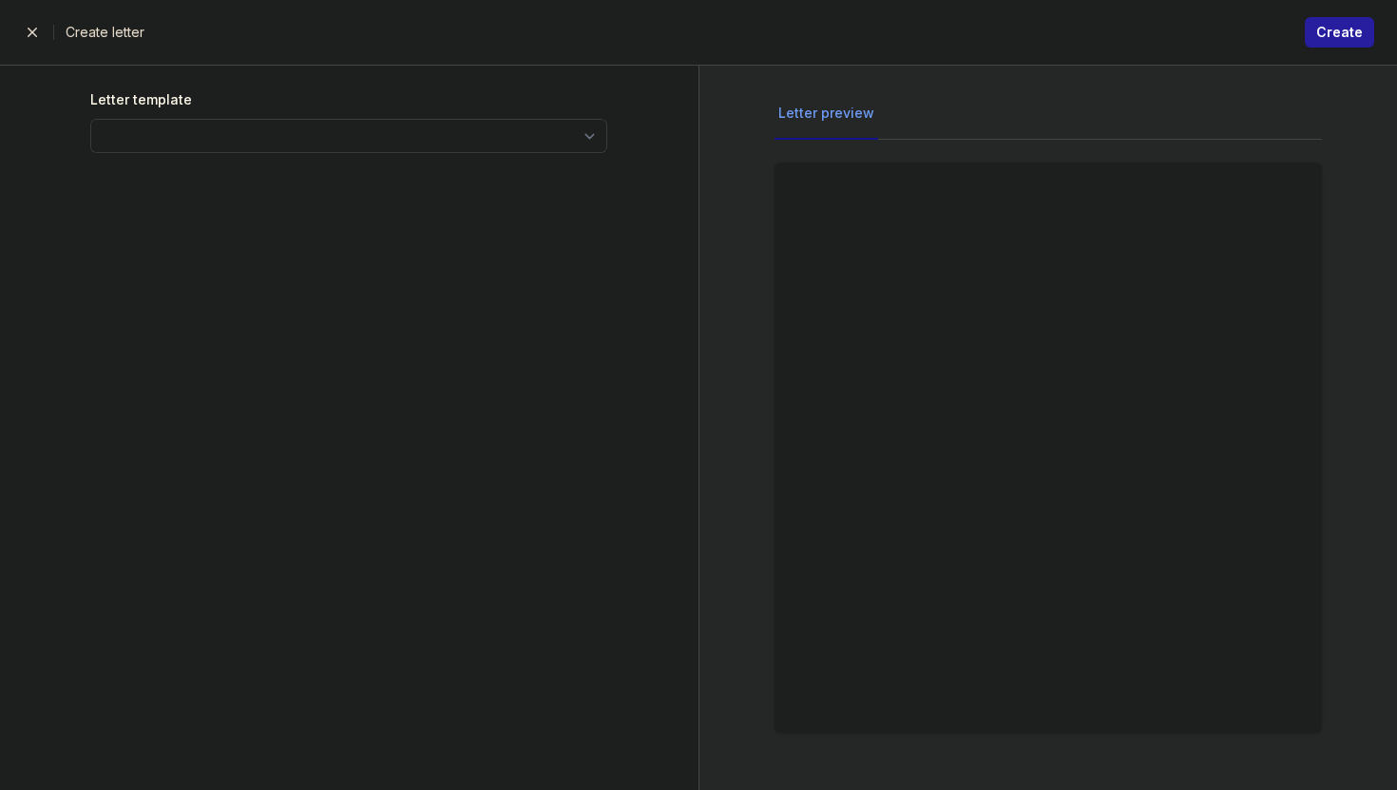
click at [39, 45] on span "button" at bounding box center [32, 32] width 38 height 38
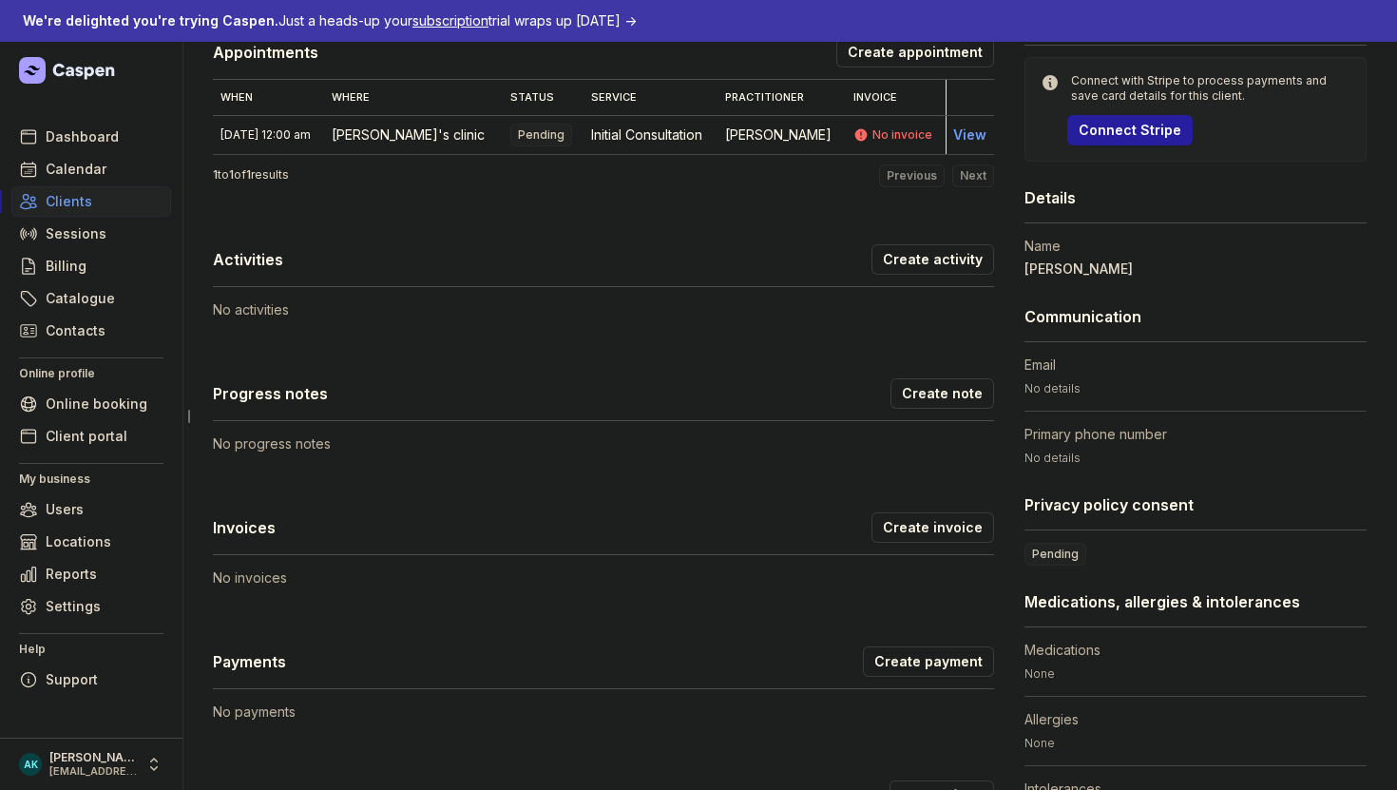
scroll to position [430, 0]
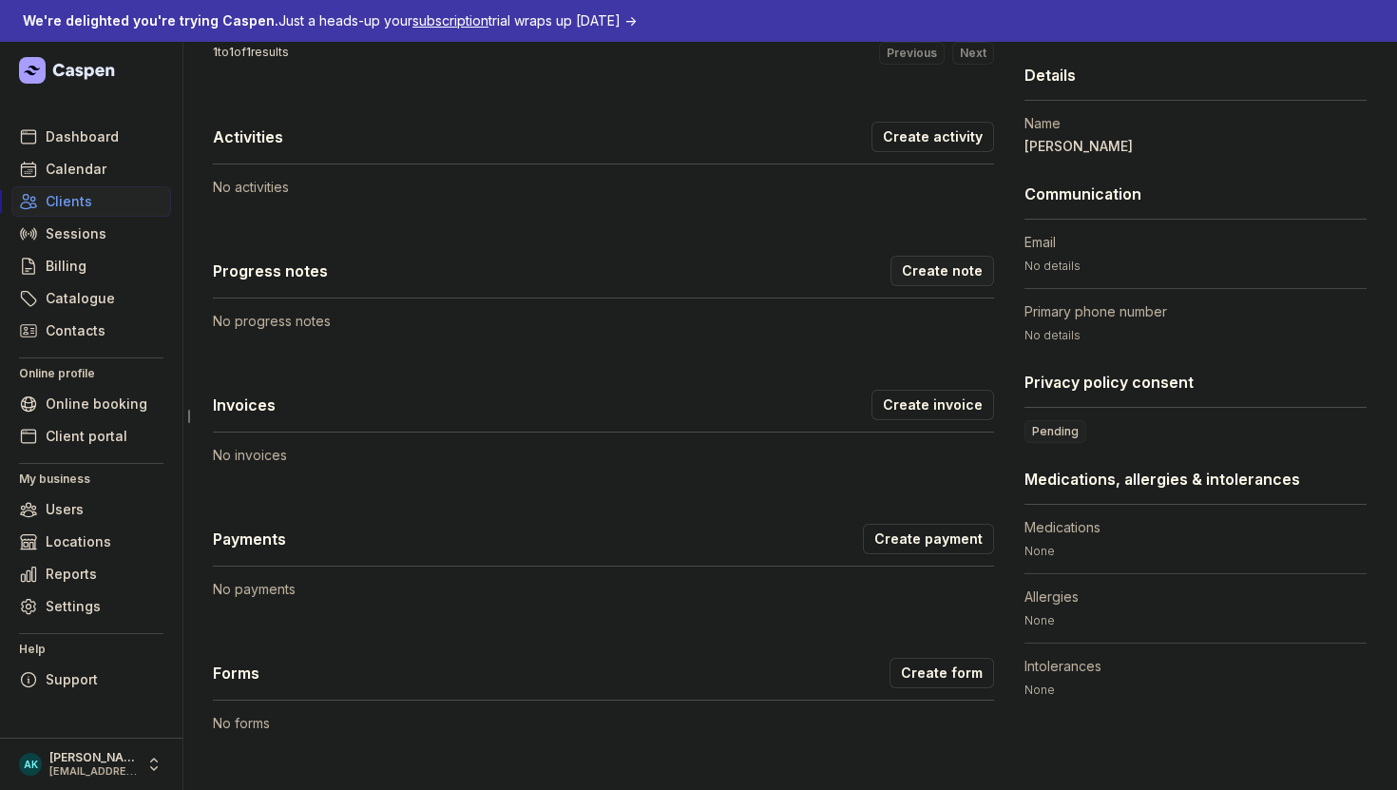
click at [916, 262] on span "Create note" at bounding box center [942, 270] width 81 height 23
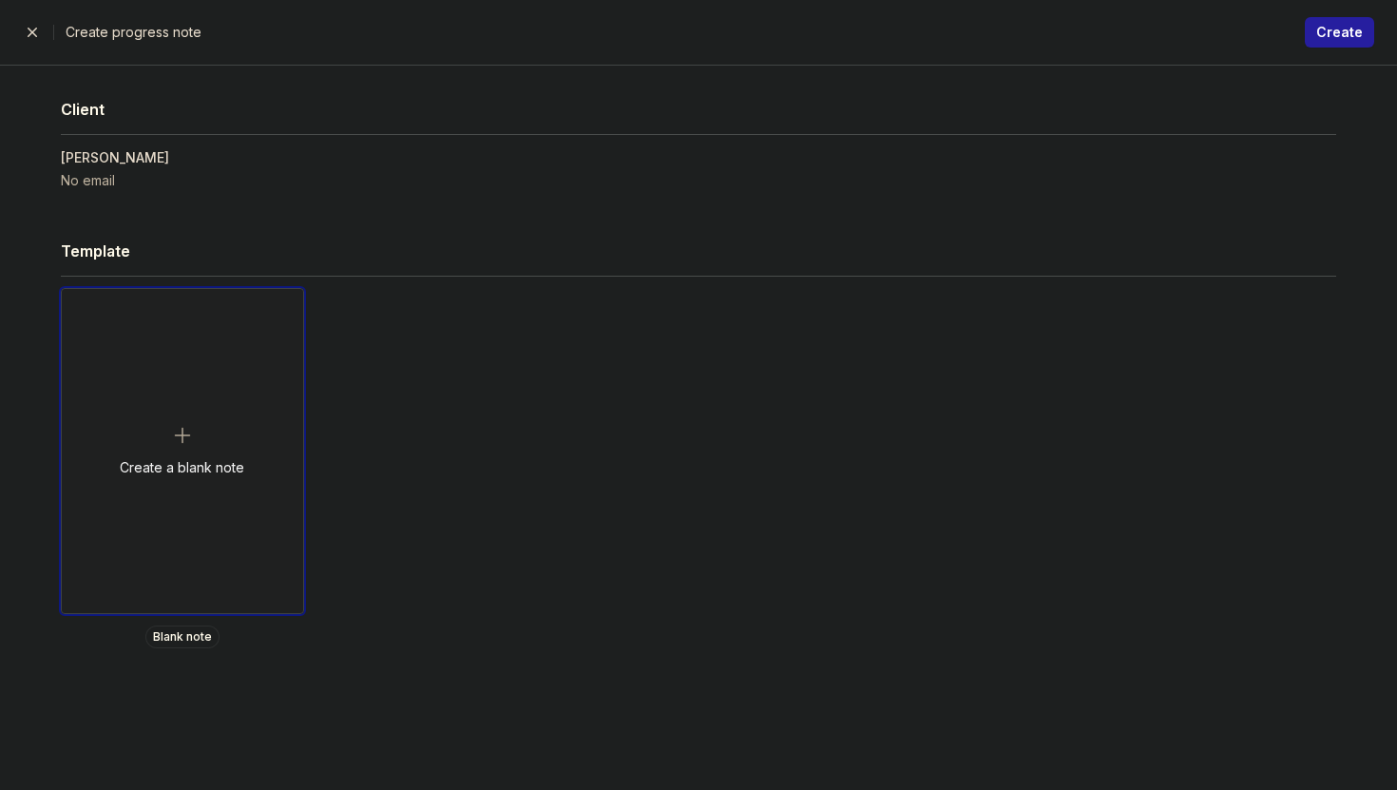
click at [189, 407] on div "Create a blank note" at bounding box center [182, 451] width 241 height 324
click at [34, 17] on span "button" at bounding box center [32, 32] width 38 height 38
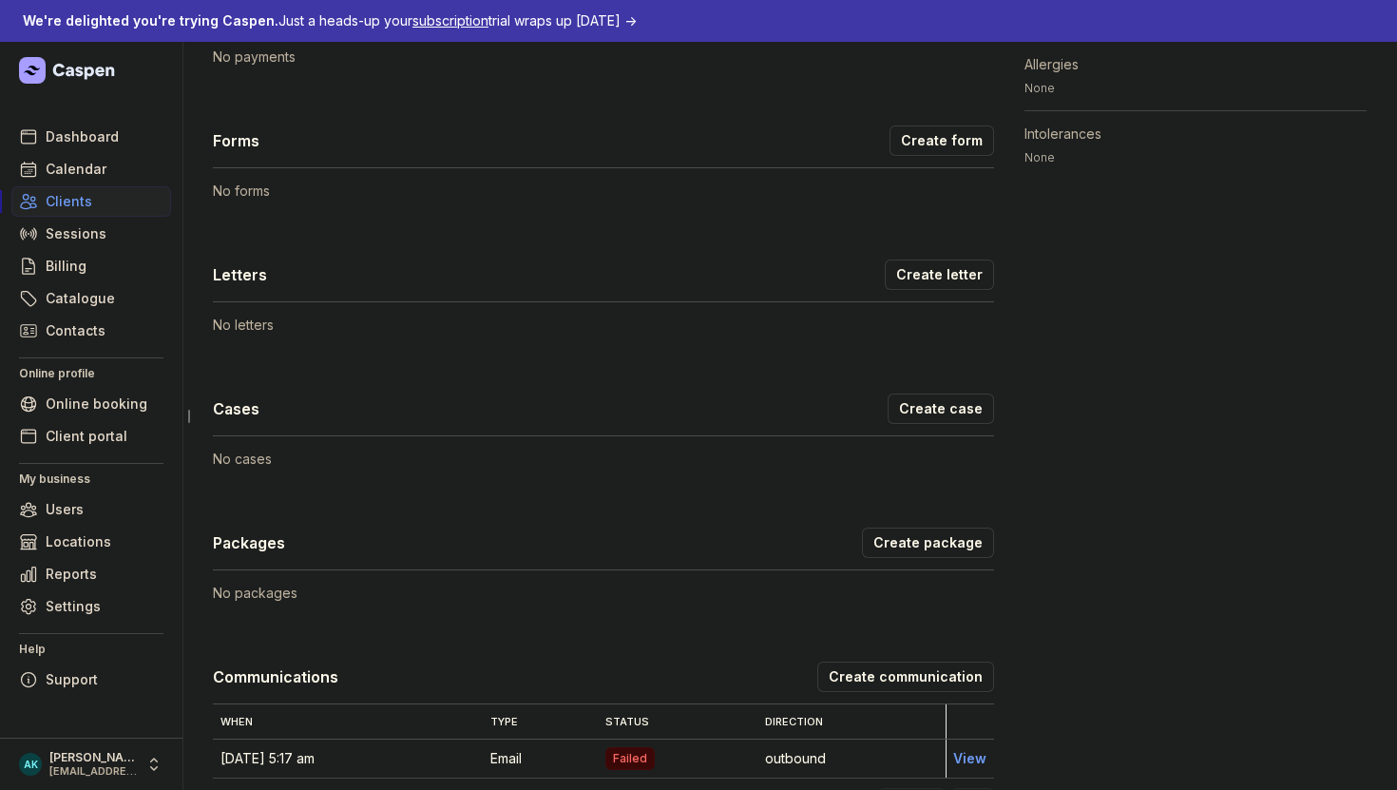
scroll to position [1021, 0]
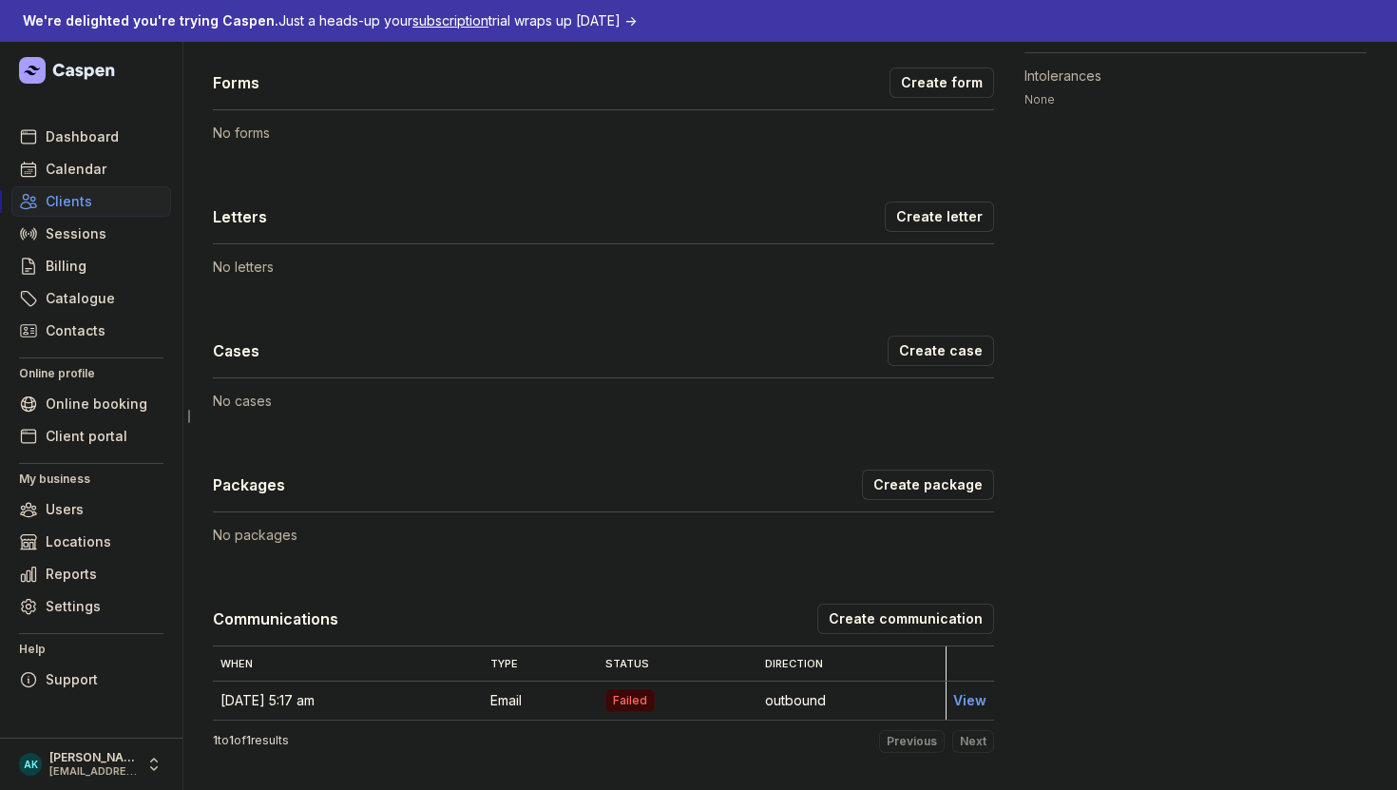
click at [912, 384] on div "No cases" at bounding box center [603, 395] width 781 height 34
click at [901, 344] on link "Create case" at bounding box center [941, 350] width 106 height 30
select select
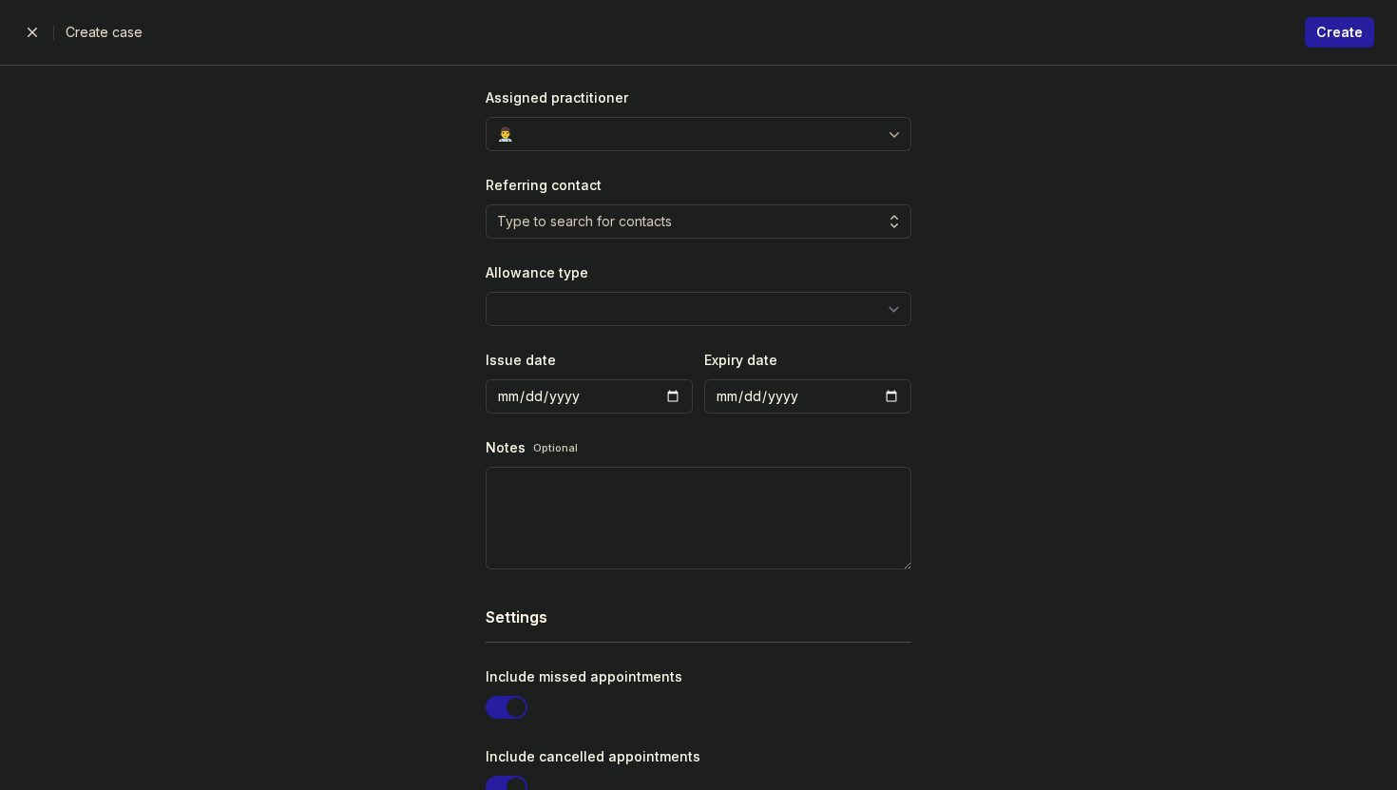
scroll to position [188, 0]
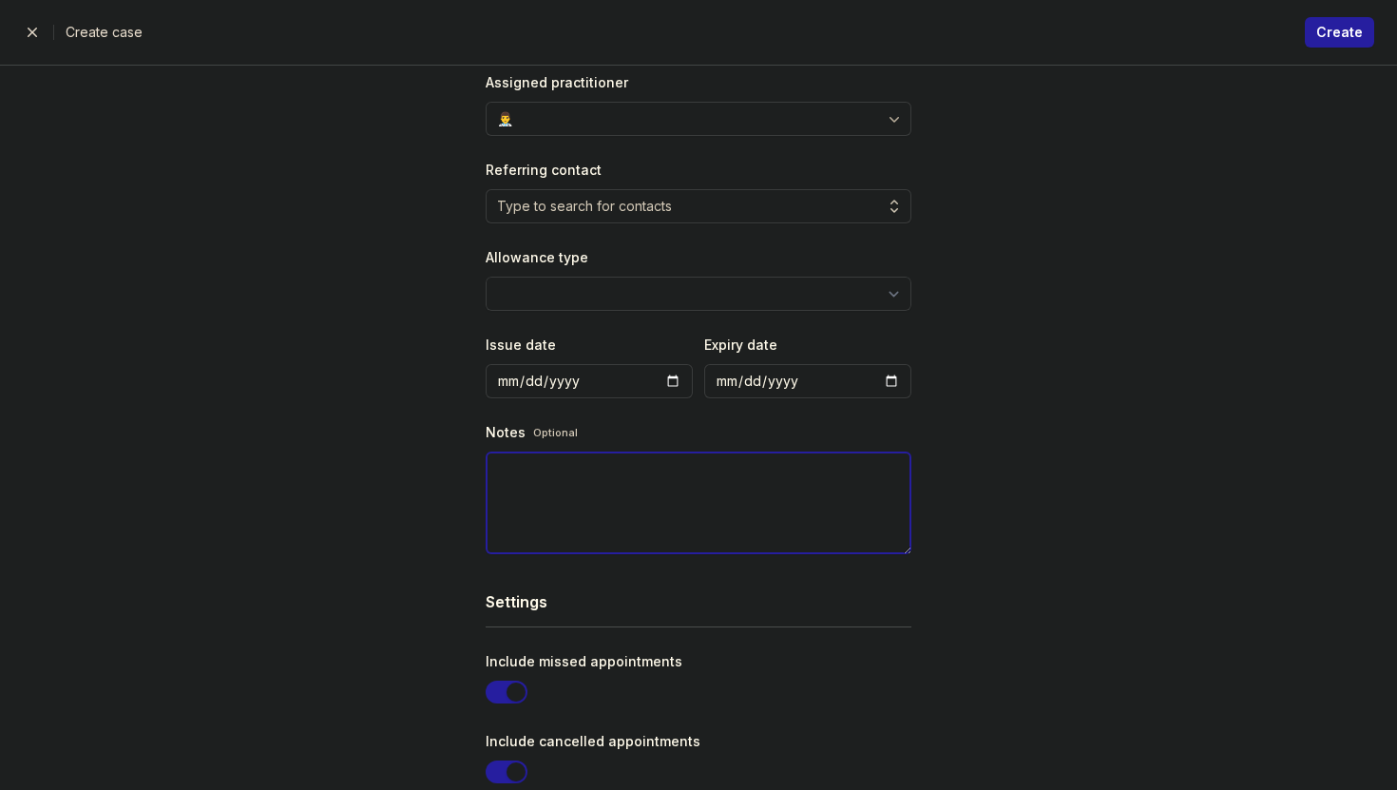
click at [567, 455] on textarea at bounding box center [699, 502] width 426 height 103
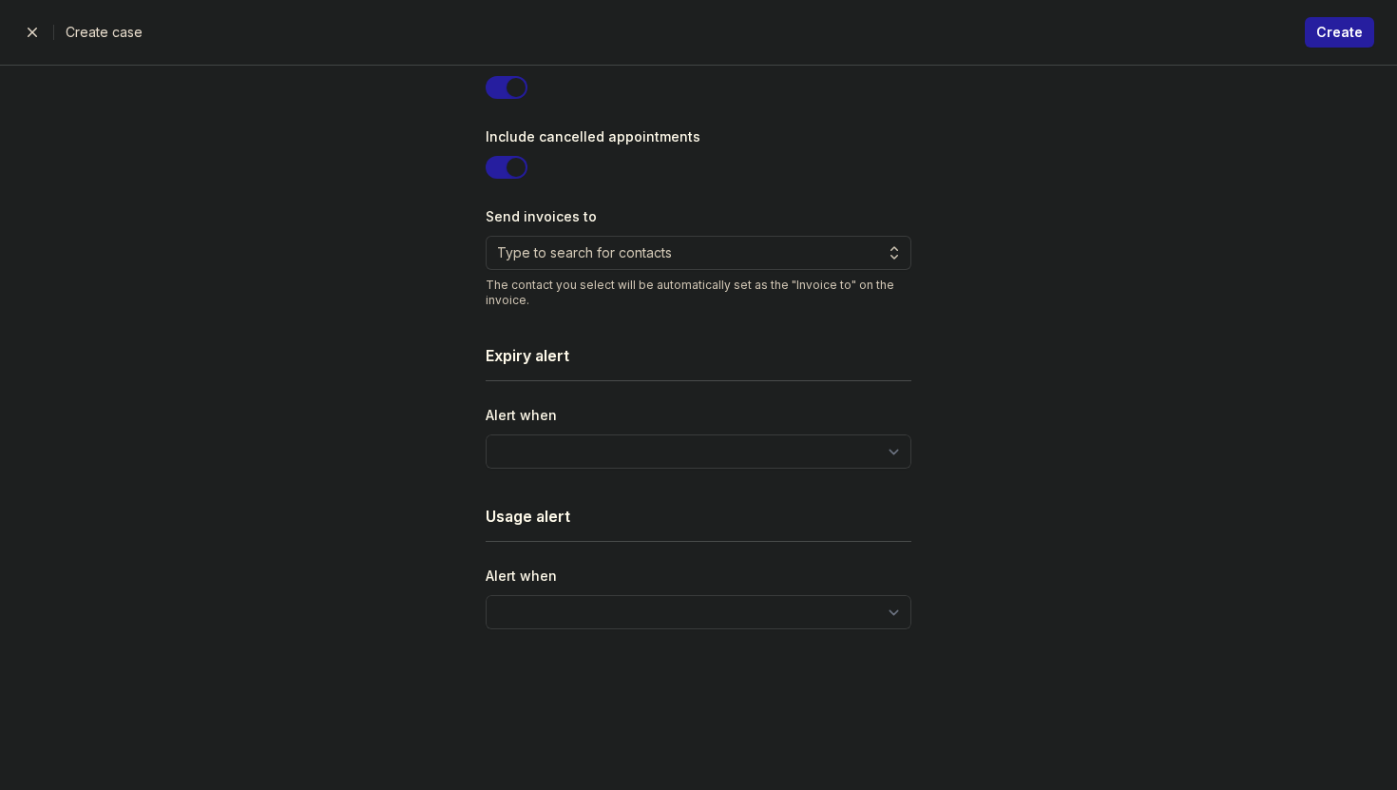
scroll to position [796, 0]
click at [33, 21] on span "button" at bounding box center [32, 32] width 38 height 38
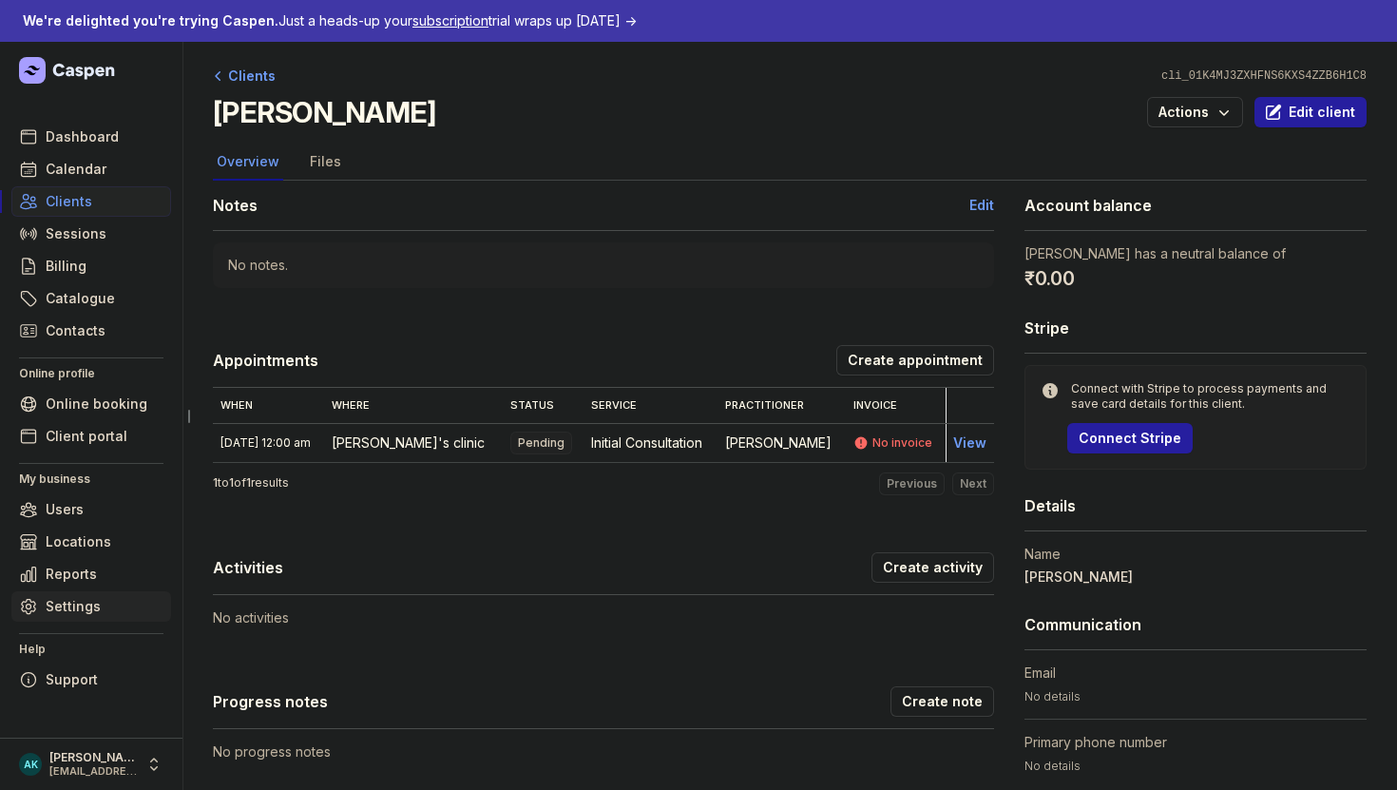
click at [85, 618] on link "Settings" at bounding box center [91, 606] width 160 height 30
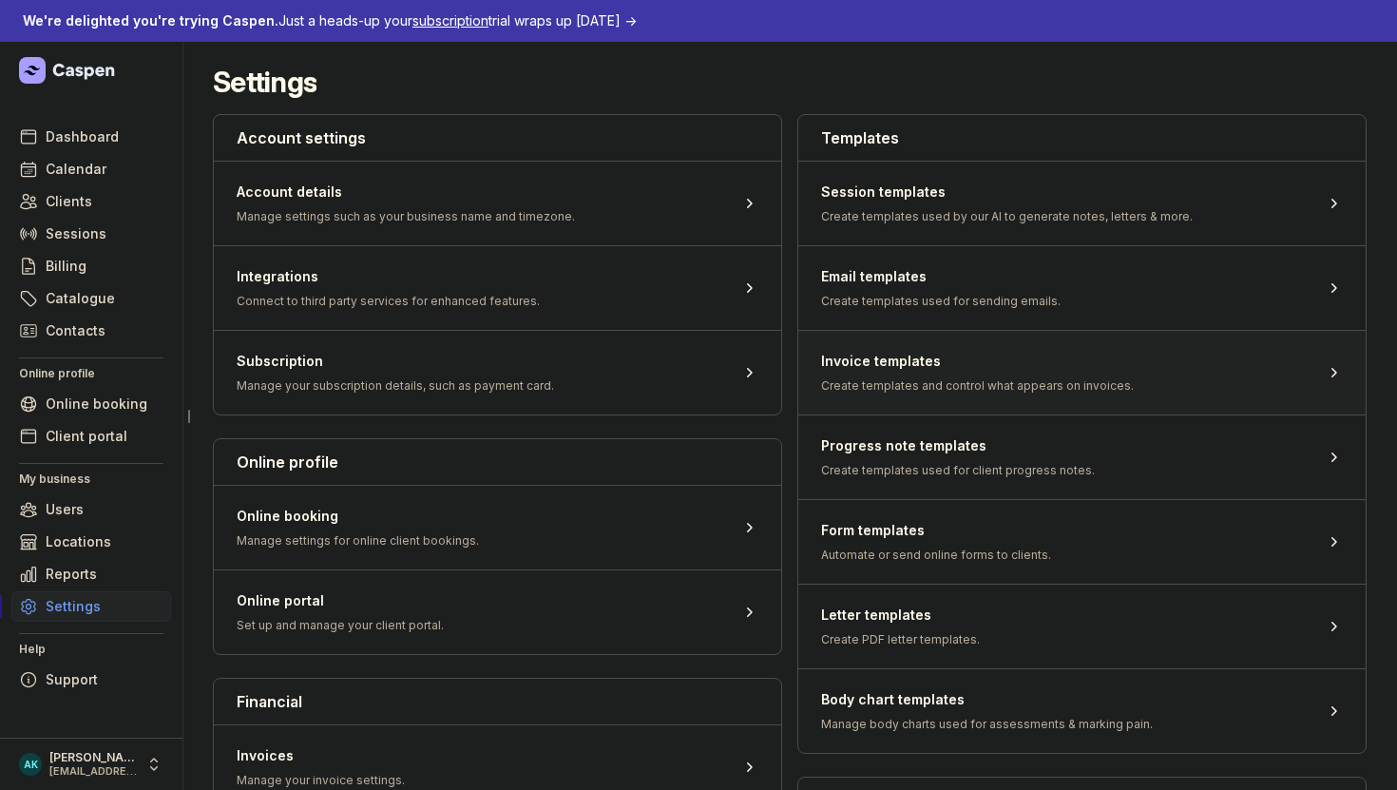
click at [818, 356] on span at bounding box center [1081, 372] width 567 height 85
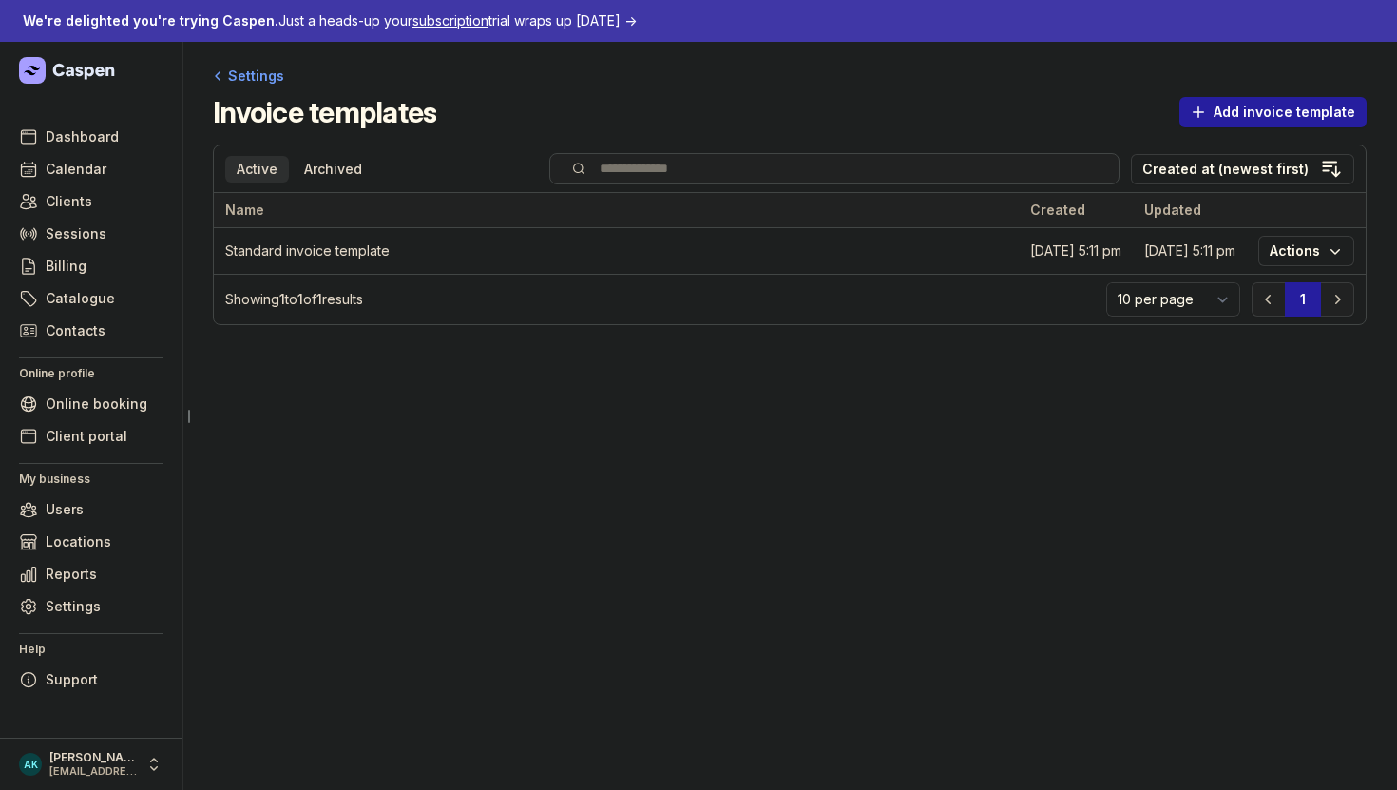
click at [315, 300] on p "Showing 1 to 1 of 1 results" at bounding box center [659, 299] width 869 height 19
click at [217, 76] on icon at bounding box center [218, 76] width 19 height 19
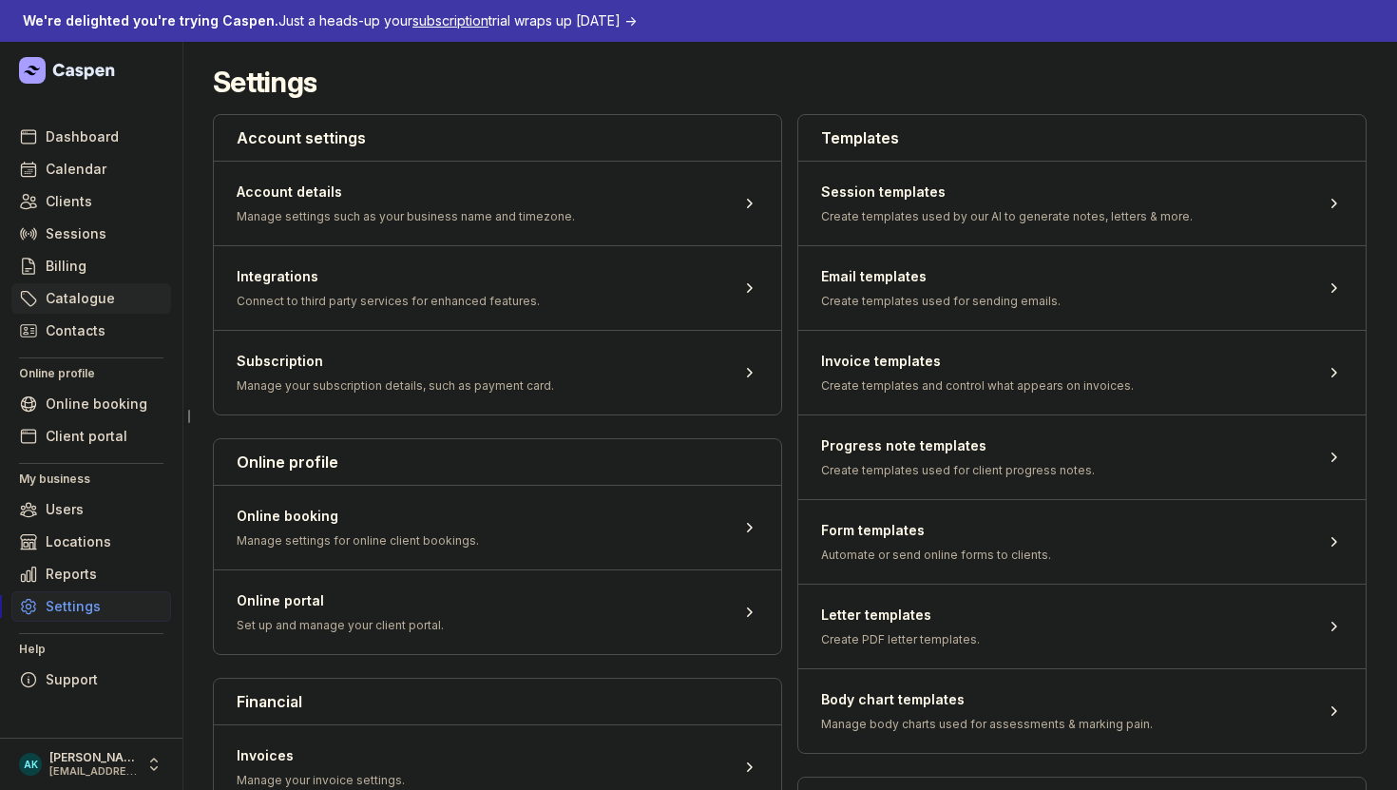
click at [86, 290] on span "Catalogue" at bounding box center [80, 298] width 69 height 23
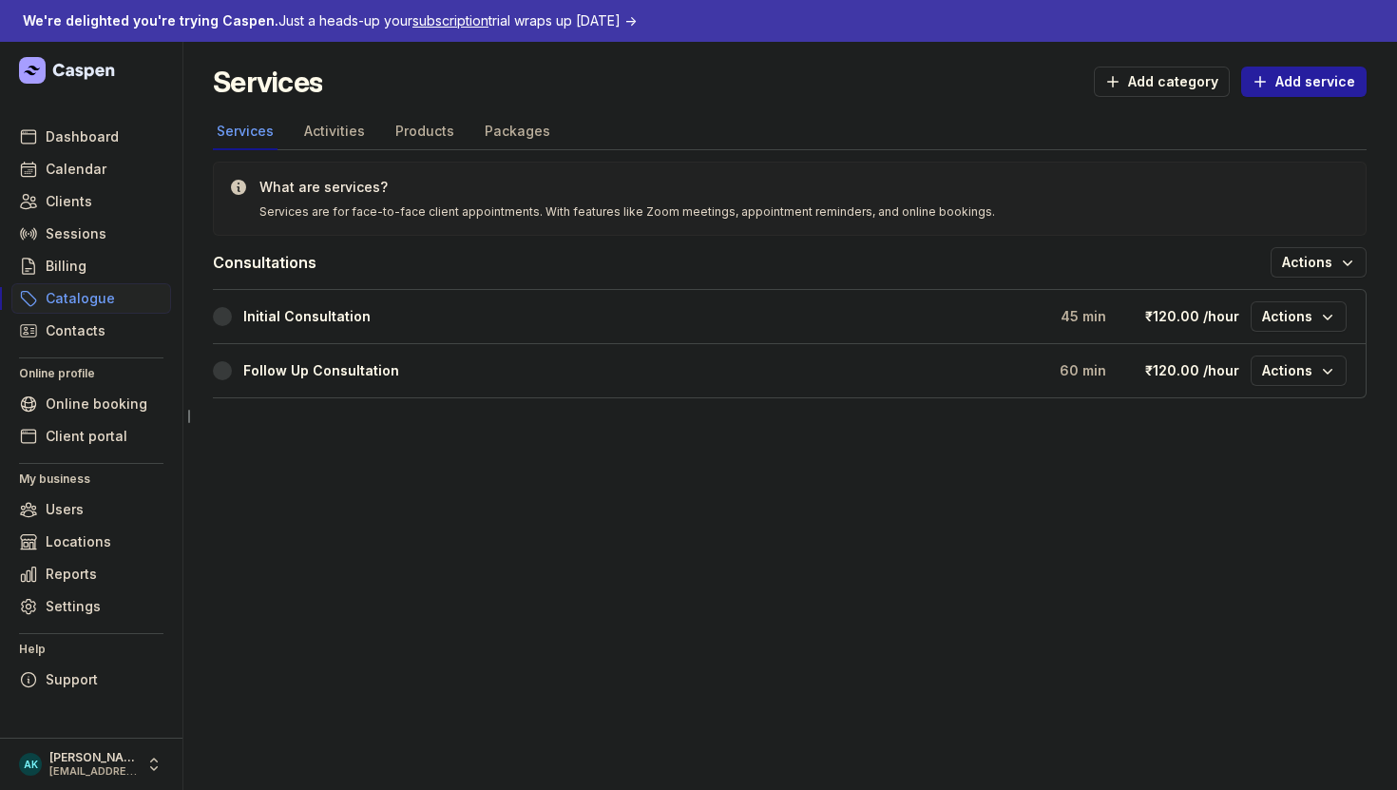
click at [1327, 298] on div "Initial Consultation 45 min ₹120.00 /hour Actions" at bounding box center [789, 316] width 1153 height 53
click at [1315, 310] on span "Actions" at bounding box center [1298, 316] width 73 height 23
click at [1215, 370] on div "Edit service" at bounding box center [1240, 356] width 213 height 34
click at [1214, 368] on button "Edit service" at bounding box center [1240, 356] width 213 height 27
select select
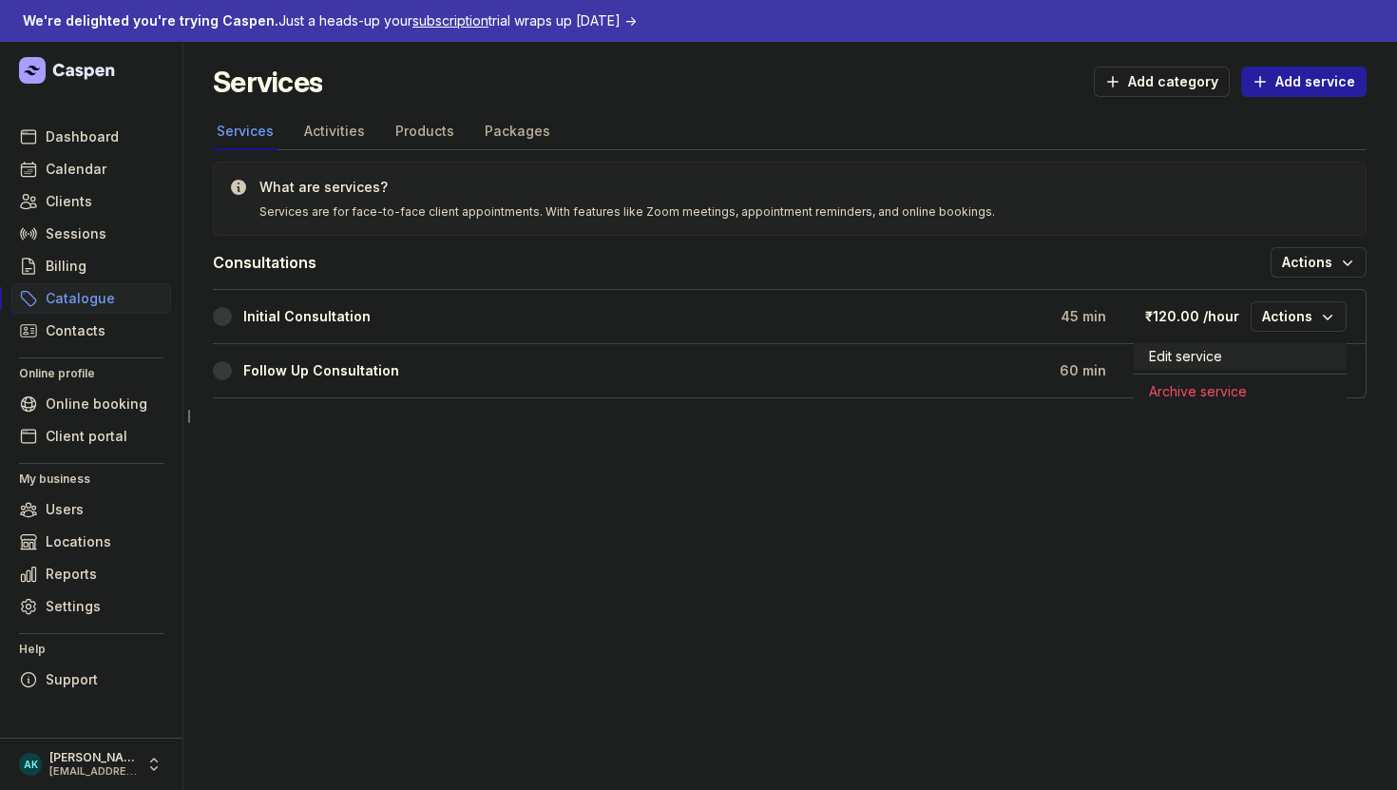
select select
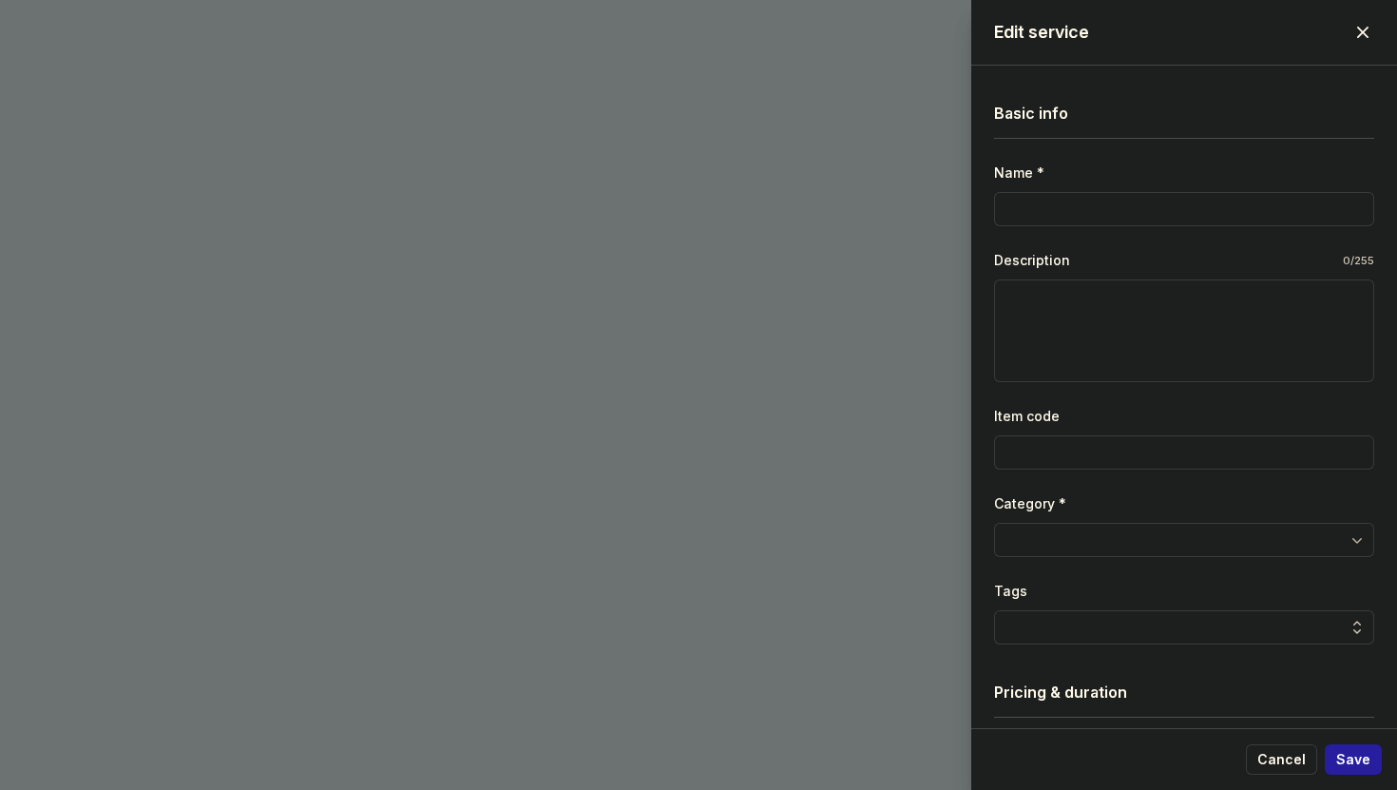
type input "Initial Consultation"
select select "45"
select select "0"
type input "120.00"
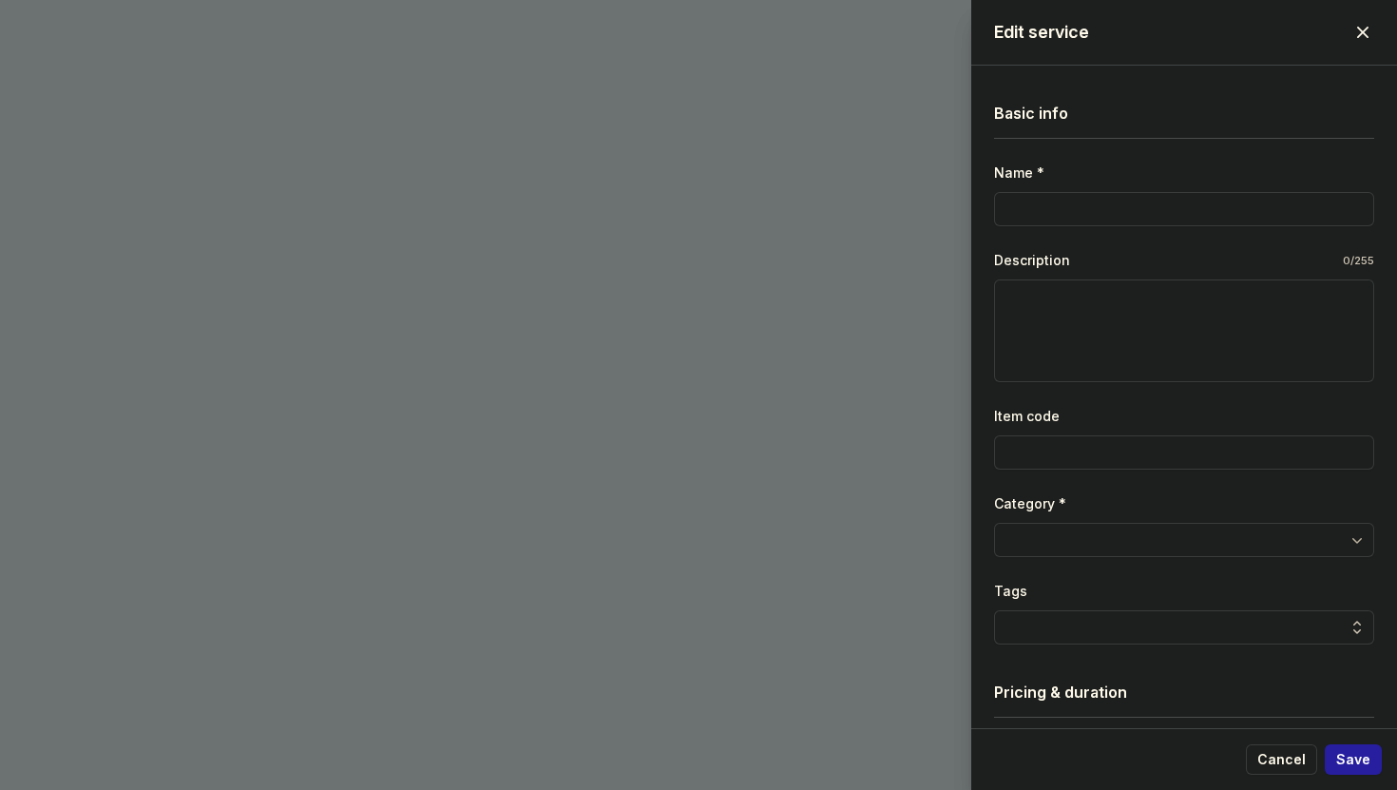
select select "hourly"
select select "tax_01K4MJ3ZXR676A7AH18HZC3SN8"
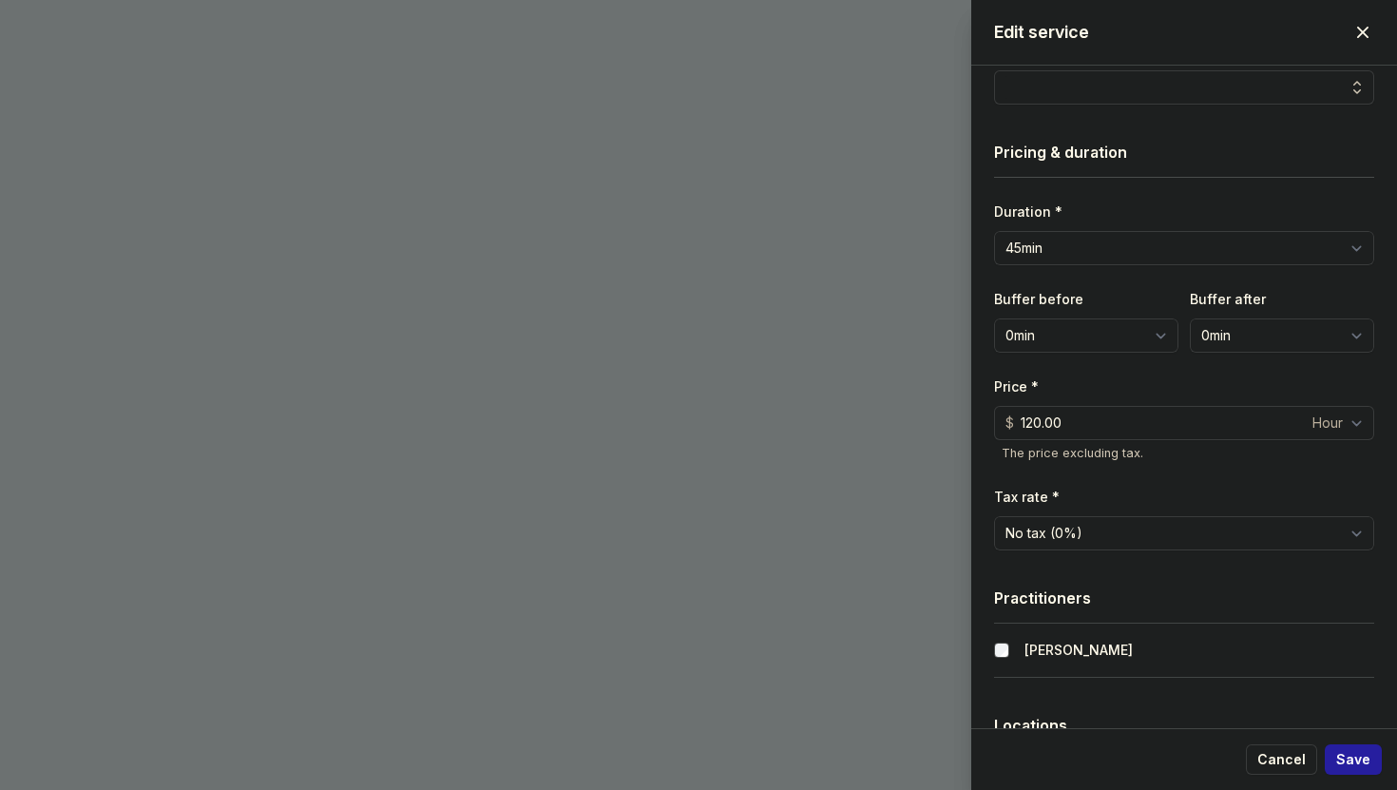
scroll to position [542, 0]
click at [1073, 324] on select "0min 15min 30min 45min 1h 1h 15min 1h 30min 1h 45min 2h" at bounding box center [1086, 333] width 184 height 34
click at [994, 316] on select "0min 15min 30min 45min 1h 1h 15min 1h 30min 1h 45min 2h" at bounding box center [1086, 333] width 184 height 34
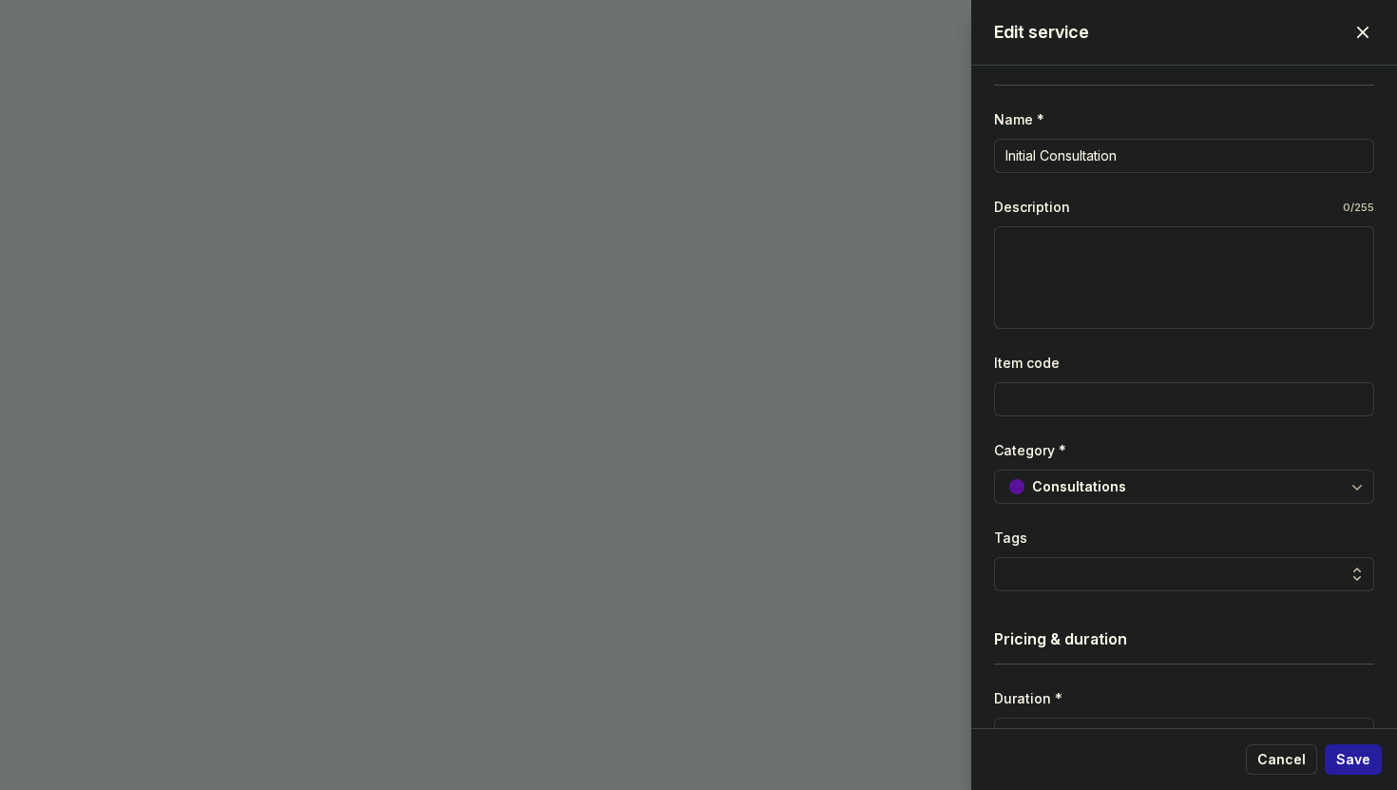
scroll to position [0, 0]
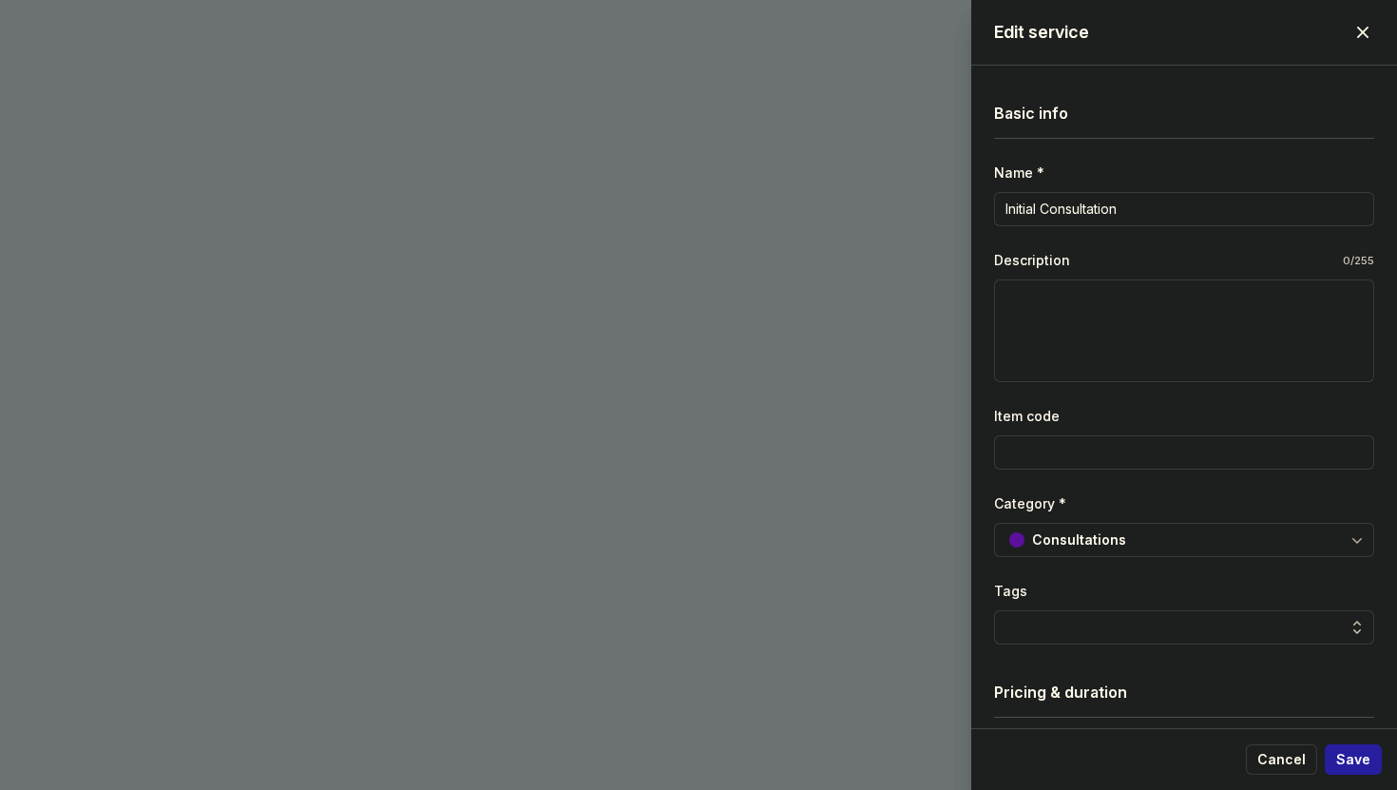
click at [1352, 34] on span "button" at bounding box center [1363, 32] width 42 height 42
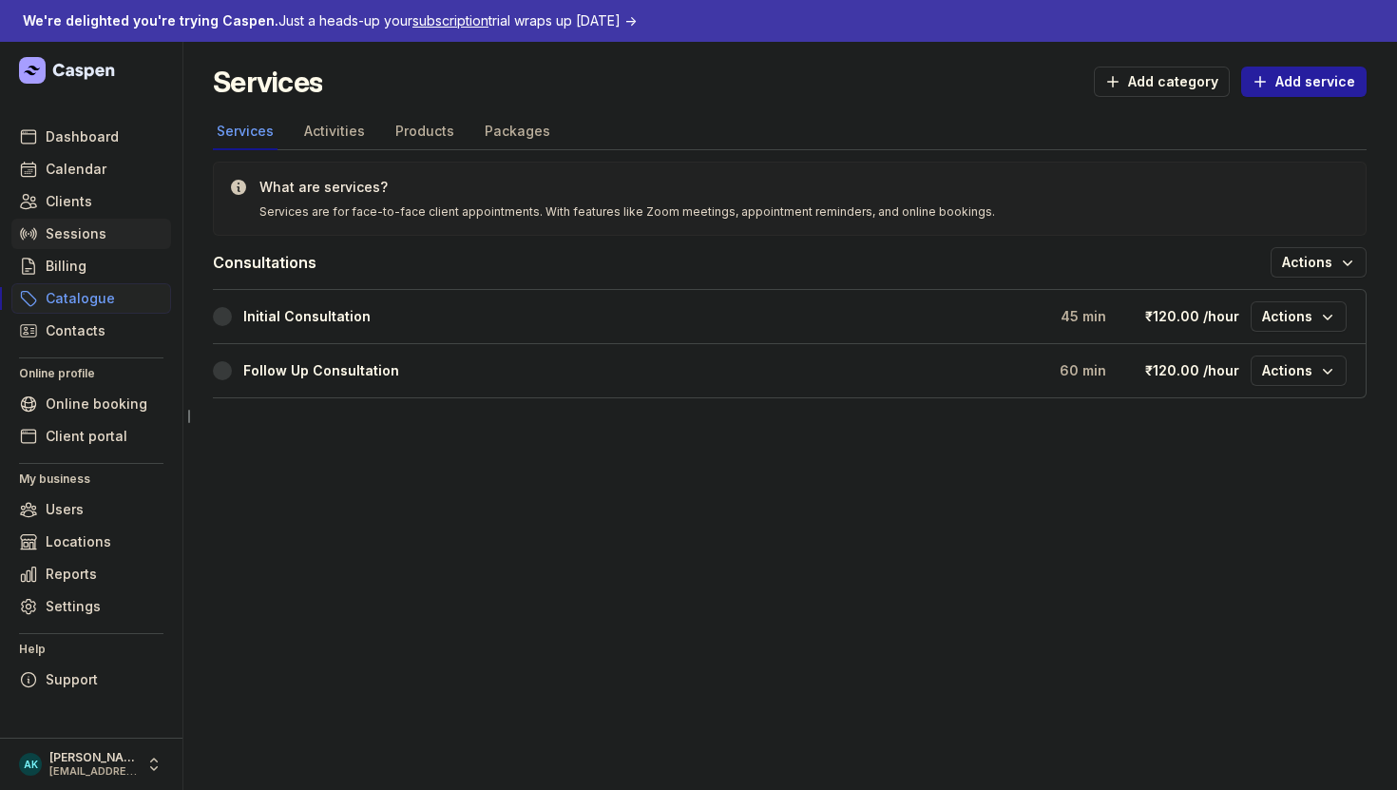
click at [88, 234] on span "Sessions" at bounding box center [76, 233] width 61 height 23
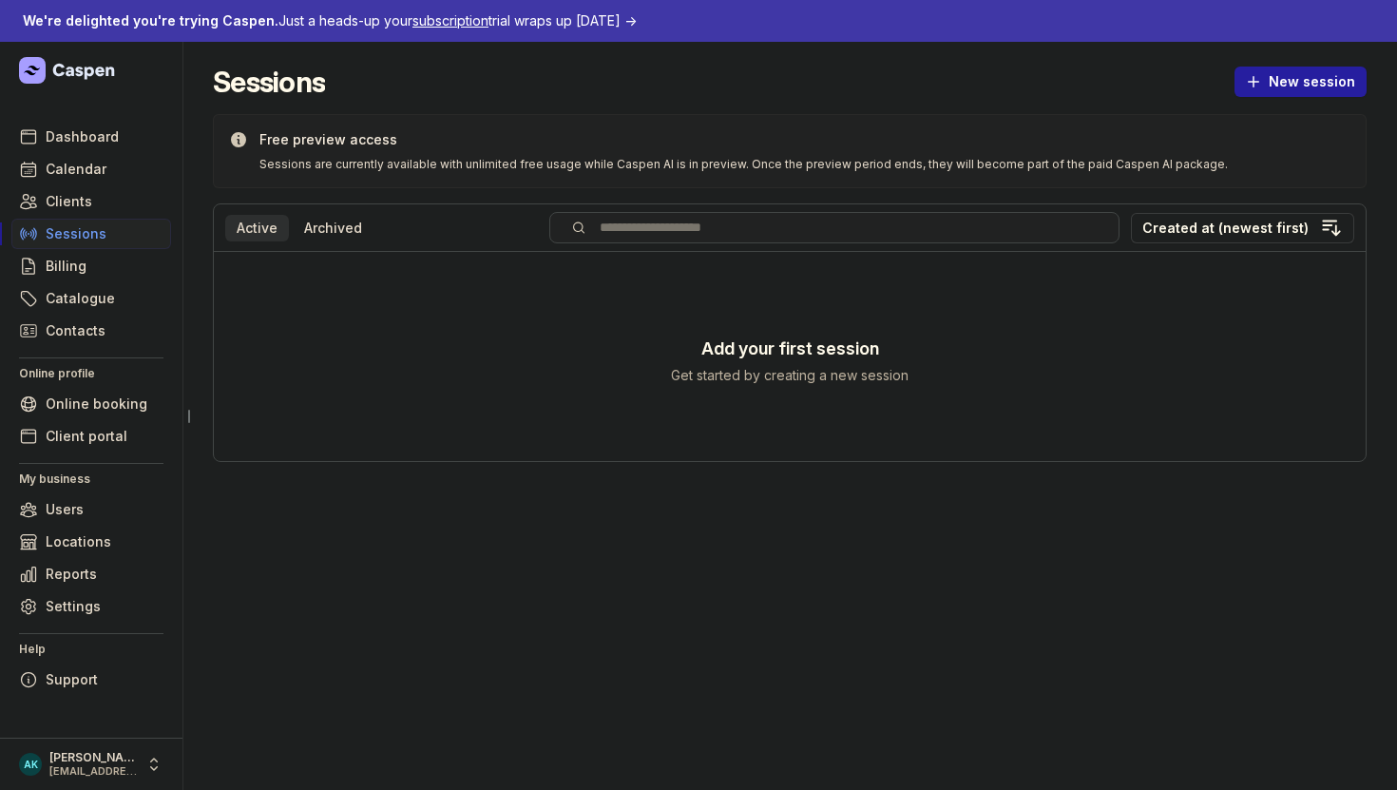
click at [833, 228] on input "search" at bounding box center [834, 227] width 530 height 14
click at [1289, 86] on span "New session" at bounding box center [1300, 81] width 109 height 23
click at [341, 382] on div "Add your first session Get started by creating a new session" at bounding box center [790, 356] width 1152 height 209
drag, startPoint x: 119, startPoint y: 323, endPoint x: 142, endPoint y: 318, distance: 23.3
click at [161, 333] on link "Contacts" at bounding box center [91, 330] width 160 height 30
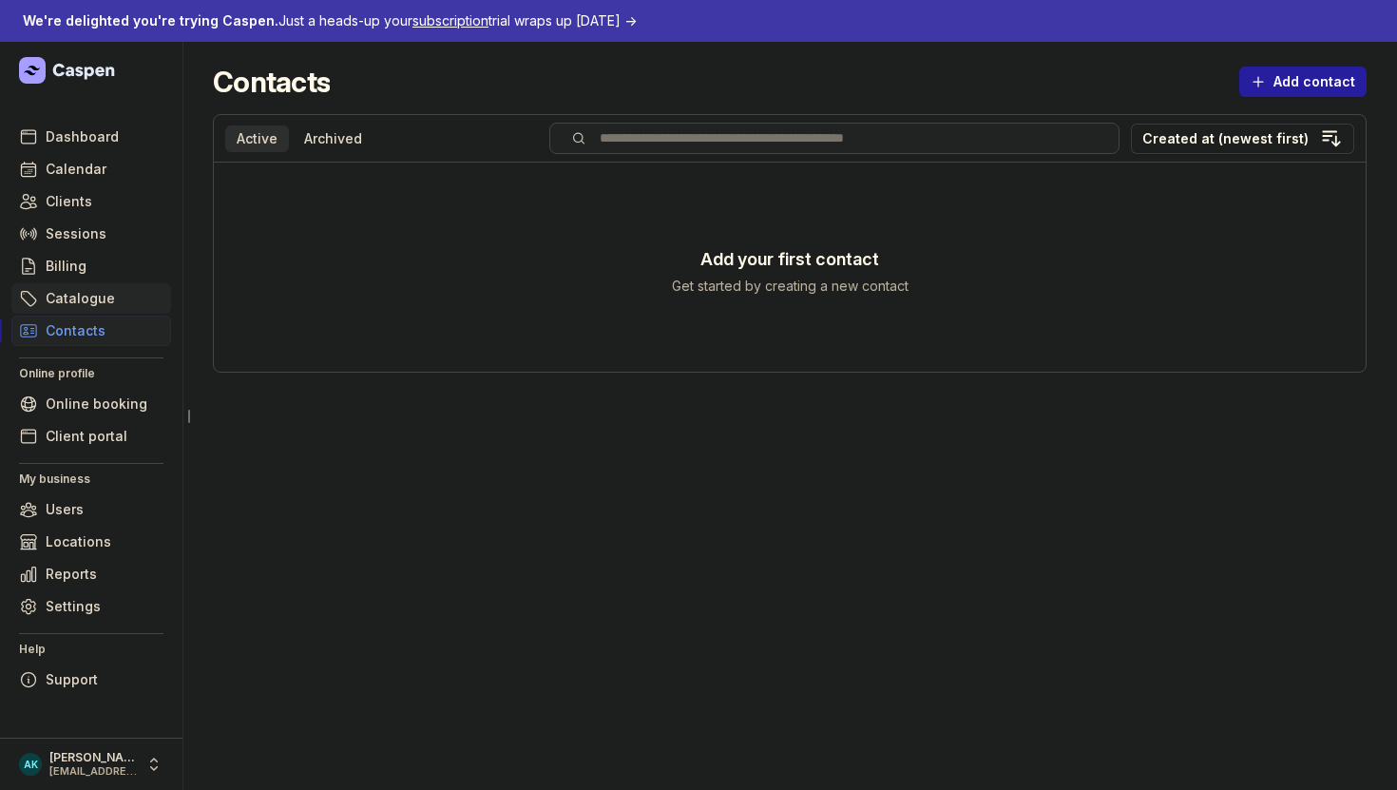
click at [136, 303] on link "Catalogue" at bounding box center [91, 298] width 160 height 30
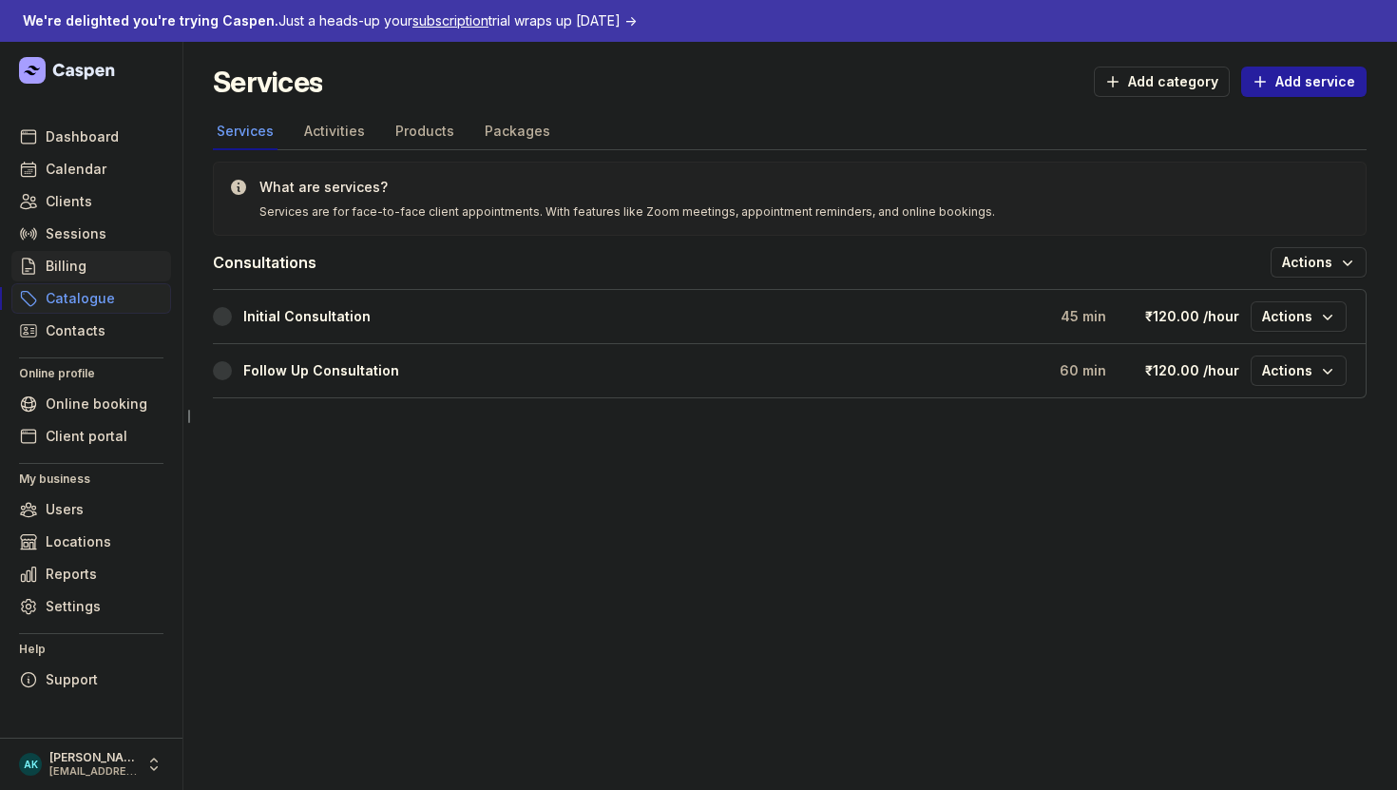
click at [76, 262] on span "Billing" at bounding box center [66, 266] width 41 height 23
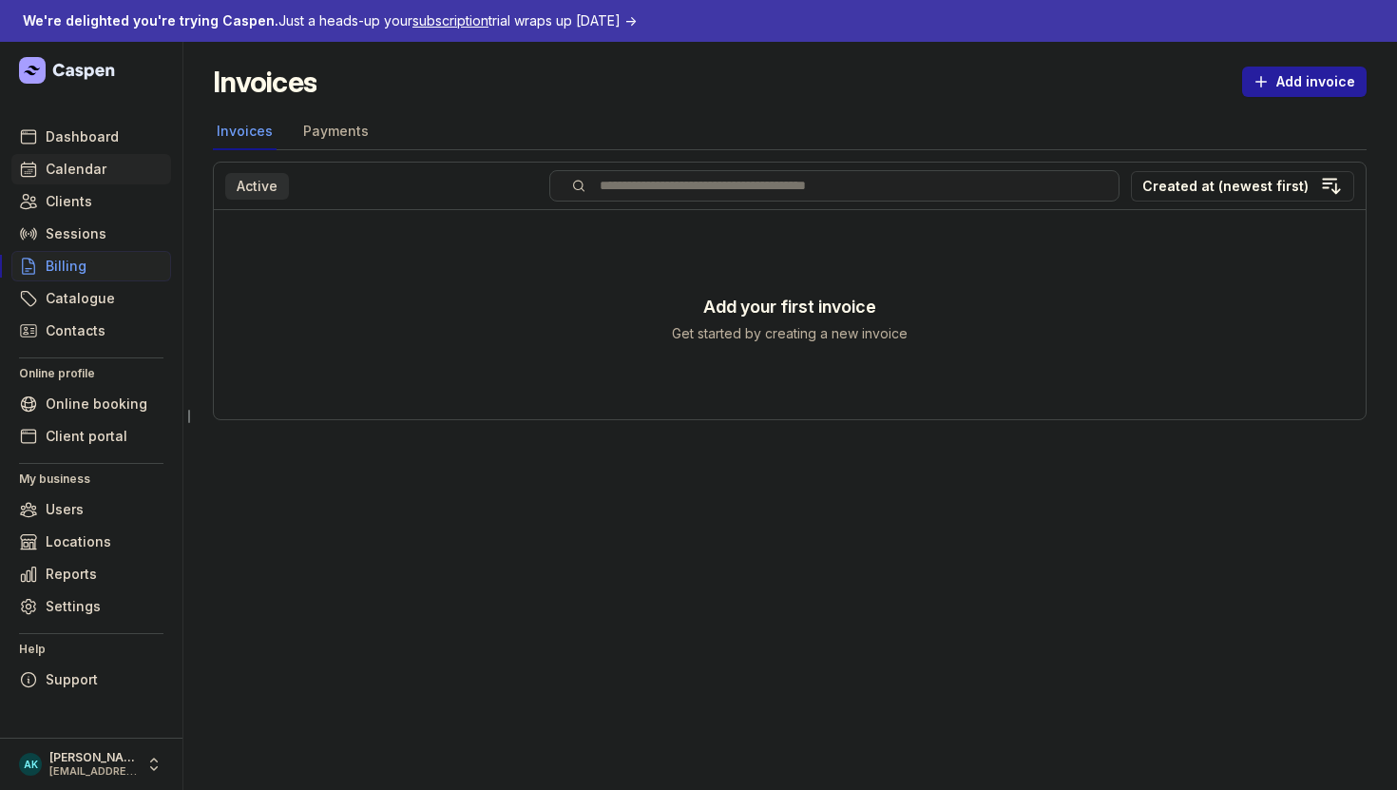
click at [78, 157] on link "Calendar" at bounding box center [91, 169] width 160 height 30
select select "week"
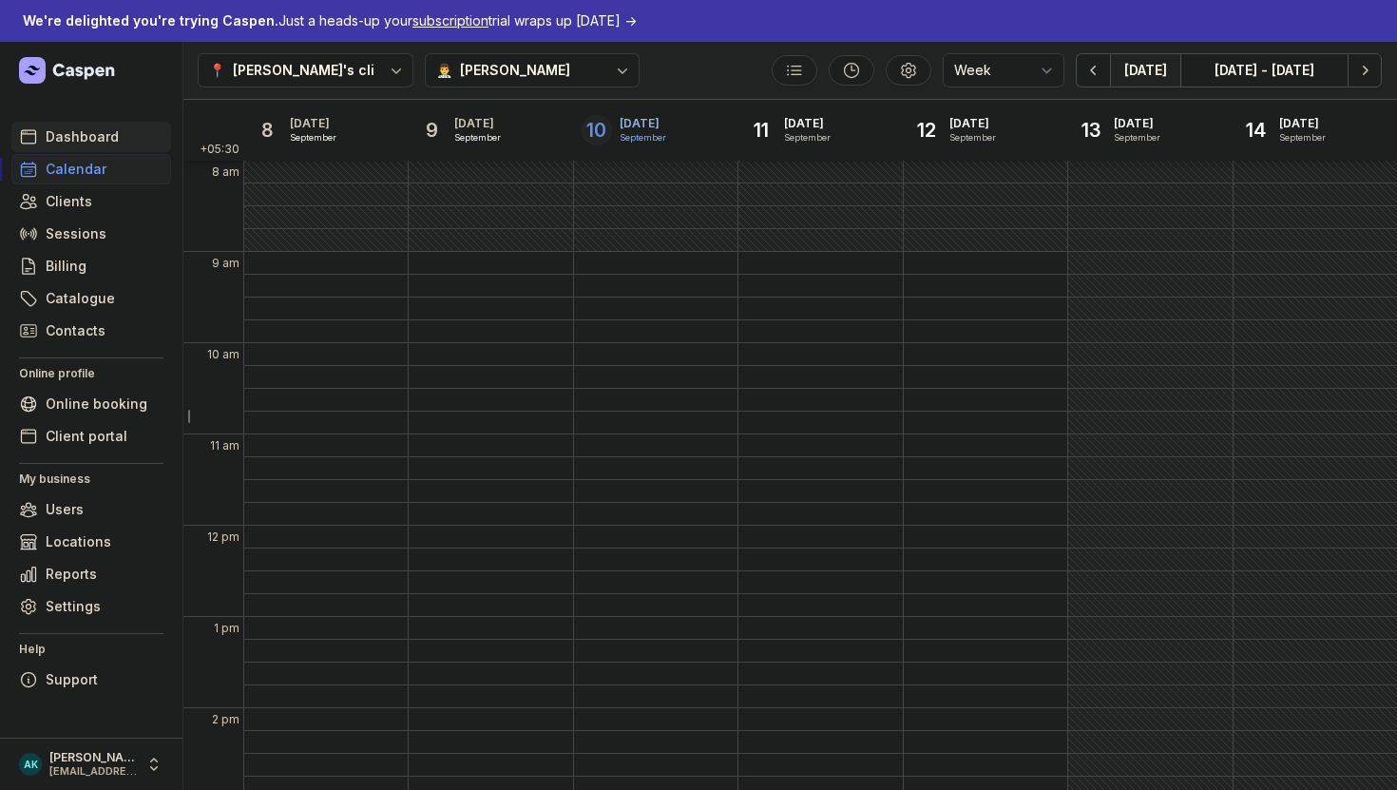
click at [71, 131] on span "Dashboard" at bounding box center [82, 136] width 73 height 23
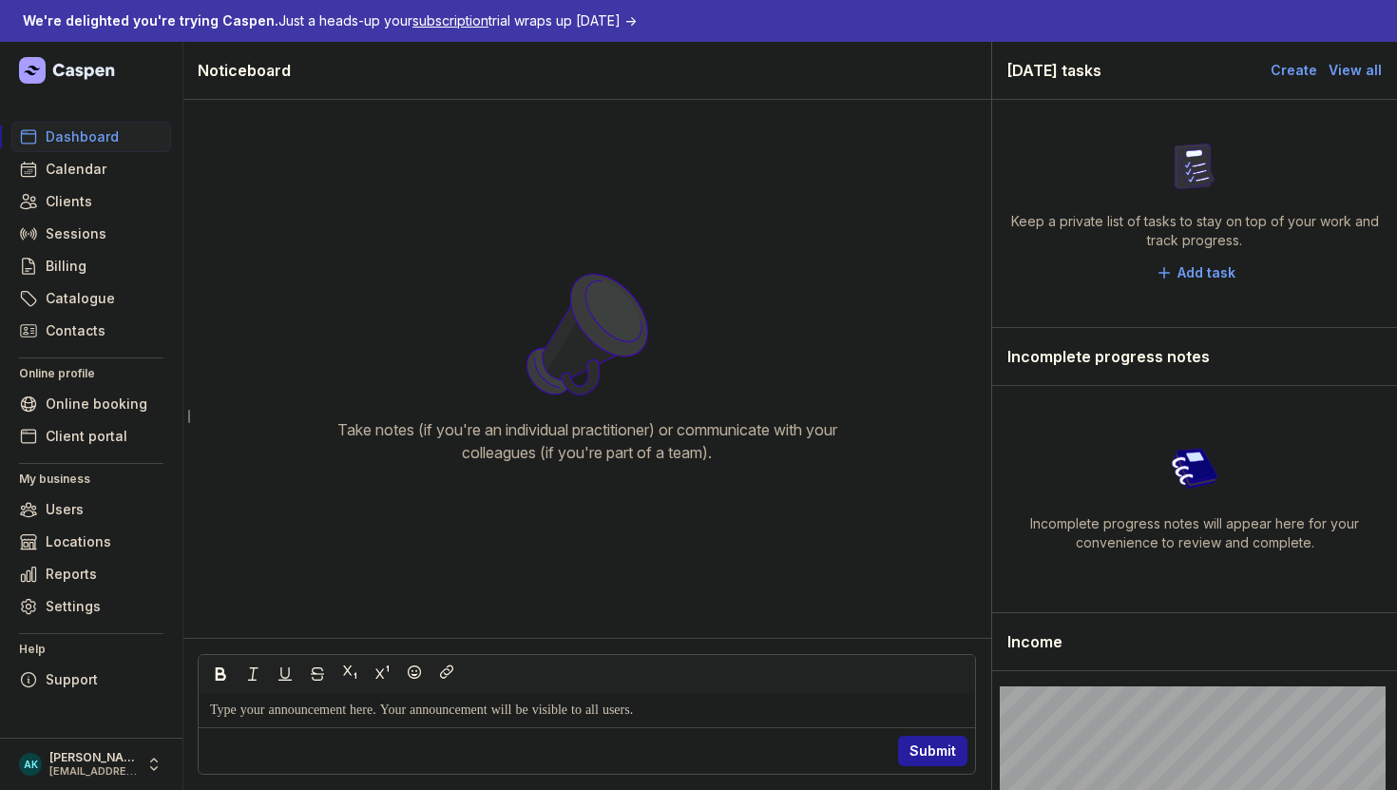
click at [134, 184] on ul "Dashboard Calendar Clients Sessions Billing Catalogue Contacts" at bounding box center [91, 234] width 160 height 224
click at [120, 170] on link "Calendar" at bounding box center [91, 169] width 160 height 30
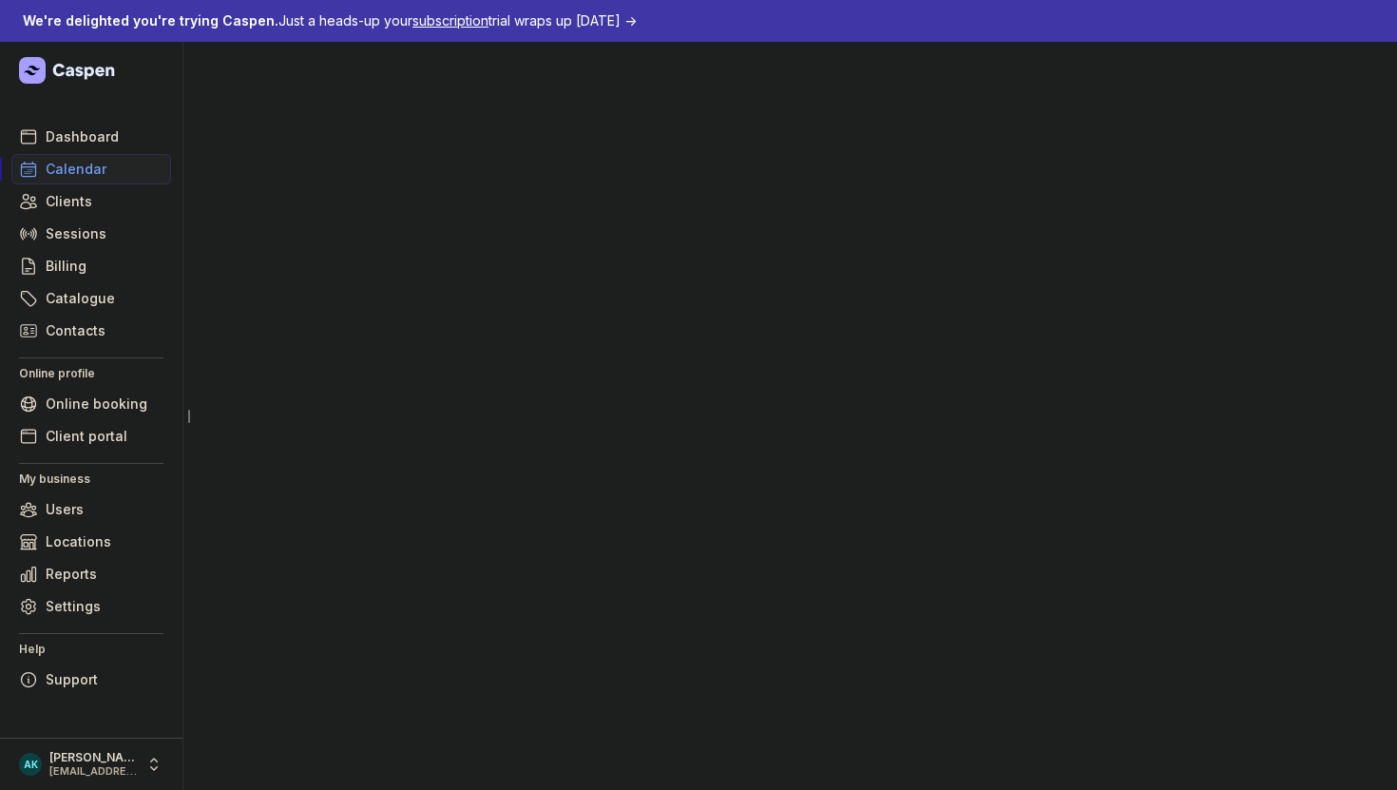
select select "week"
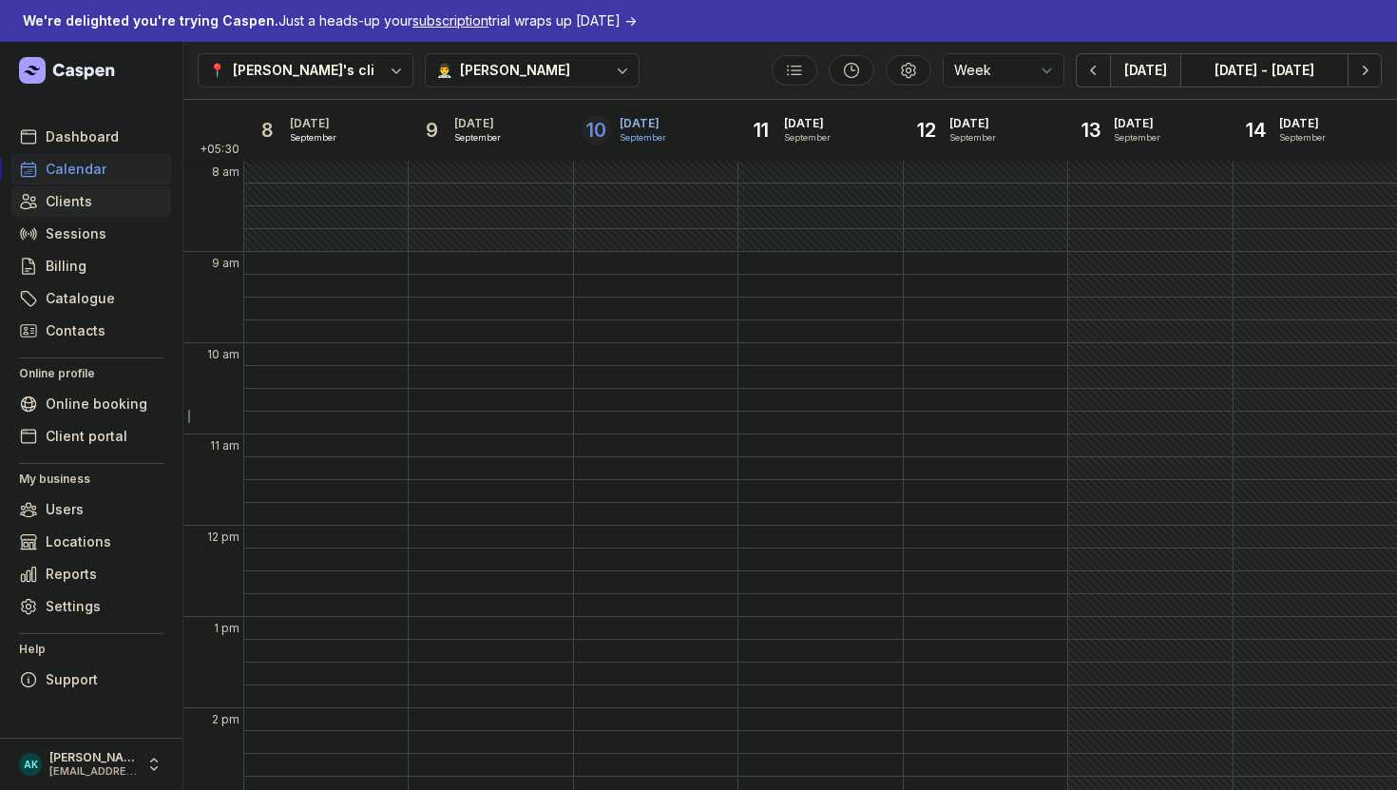
click at [76, 192] on span "Clients" at bounding box center [69, 201] width 47 height 23
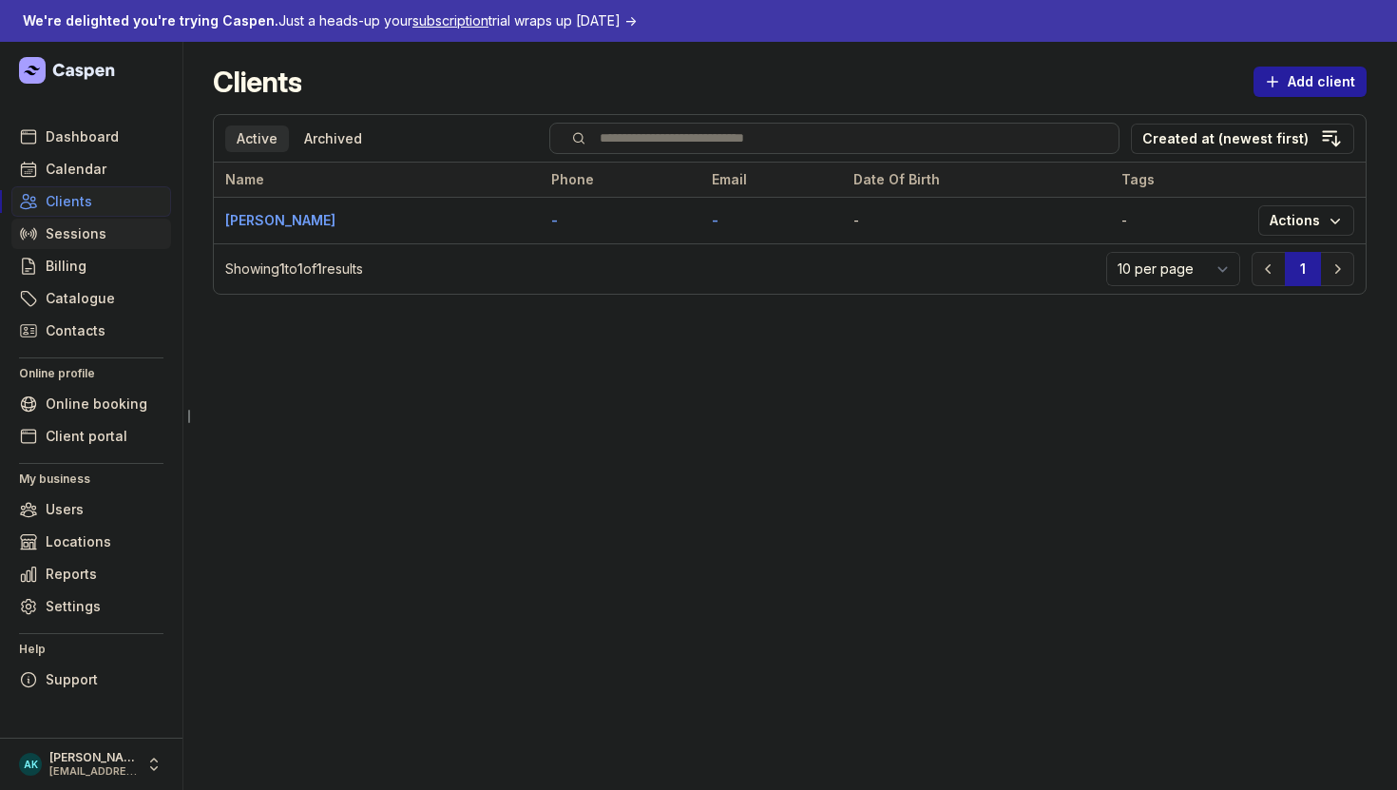
click at [85, 226] on span "Sessions" at bounding box center [76, 233] width 61 height 23
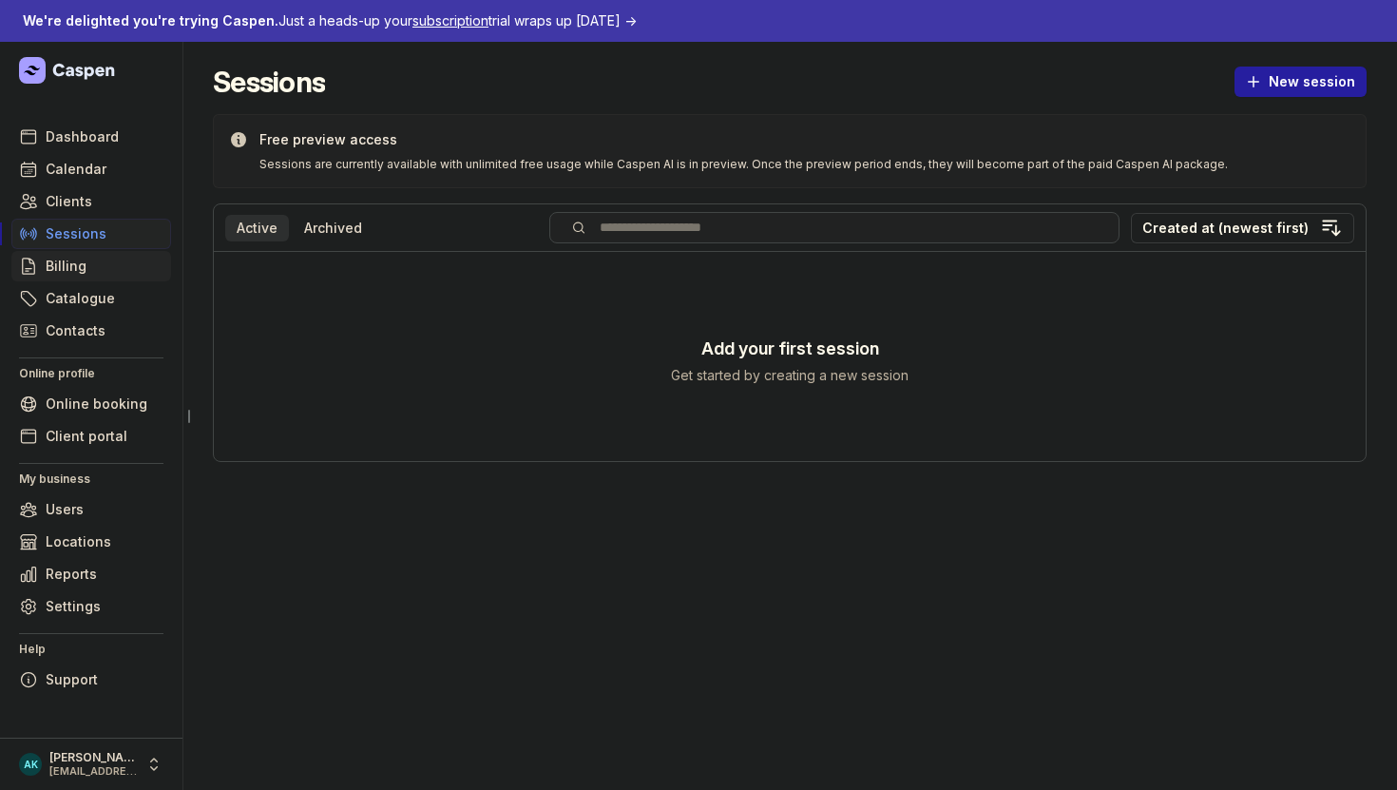
click at [104, 276] on link "Billing" at bounding box center [91, 266] width 160 height 30
